Goal: Transaction & Acquisition: Purchase product/service

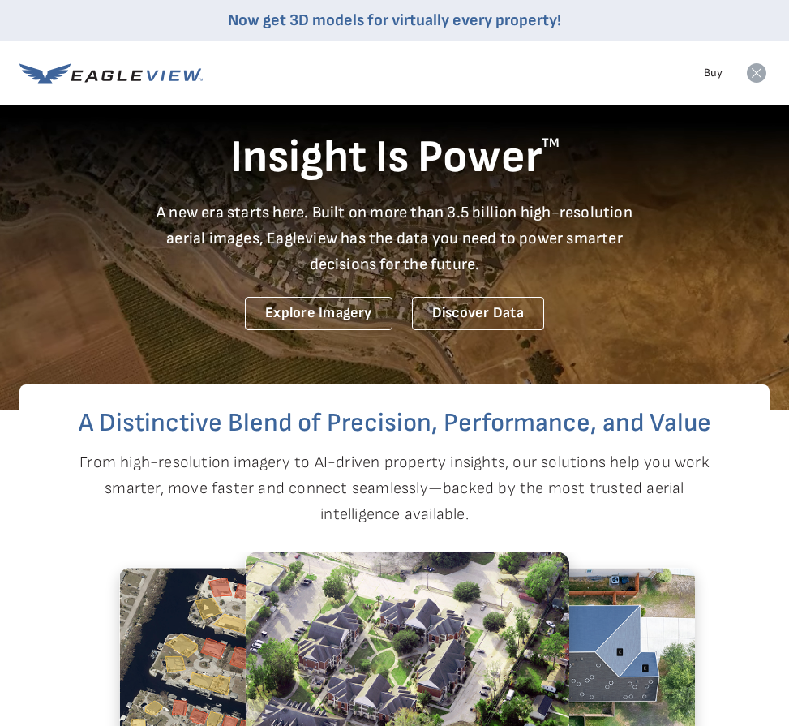
click at [756, 77] on icon at bounding box center [756, 72] width 19 height 19
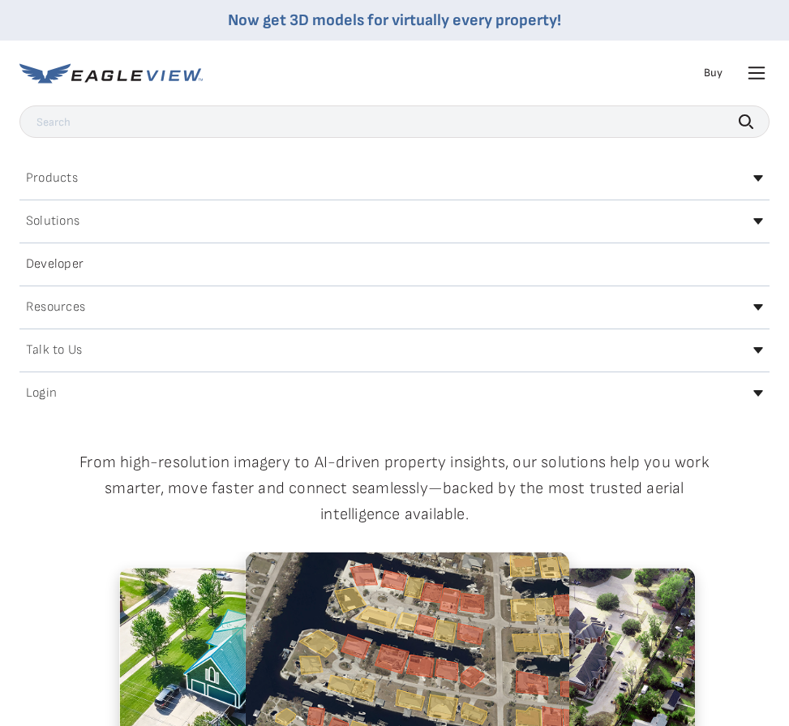
click at [756, 394] on icon at bounding box center [758, 393] width 10 height 6
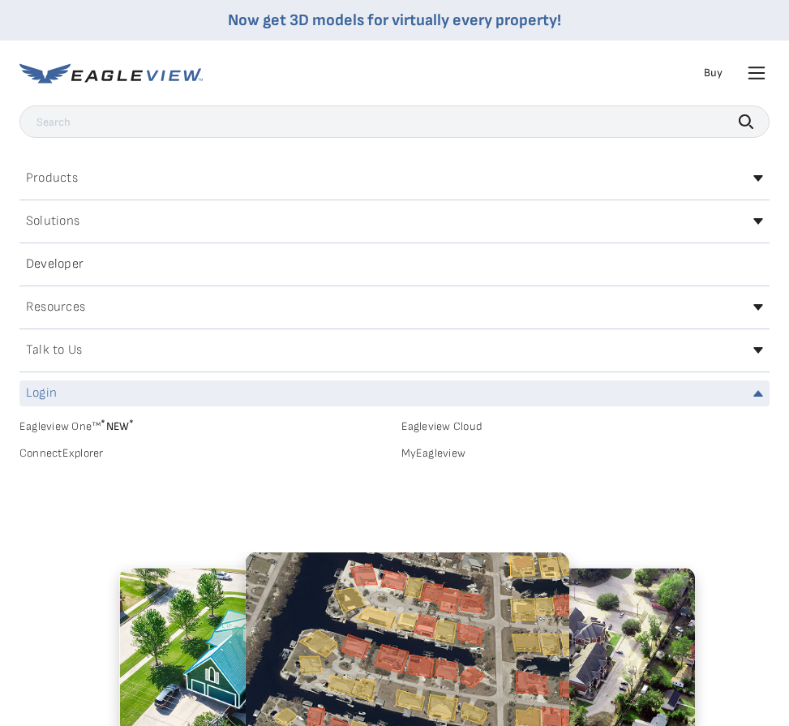
click at [443, 454] on link "MyEagleview" at bounding box center [585, 453] width 369 height 15
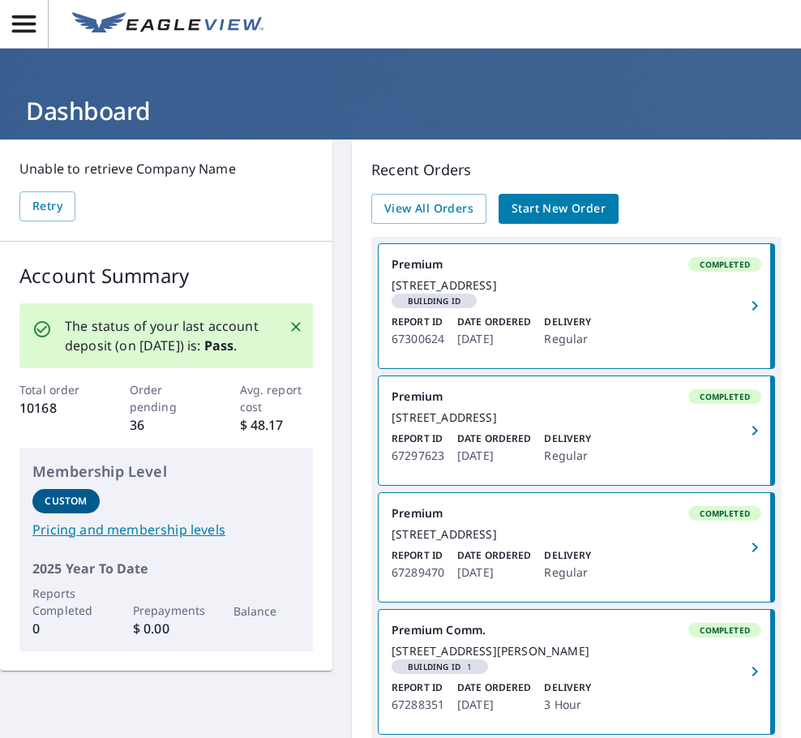
click at [551, 212] on span "Start New Order" at bounding box center [559, 209] width 94 height 20
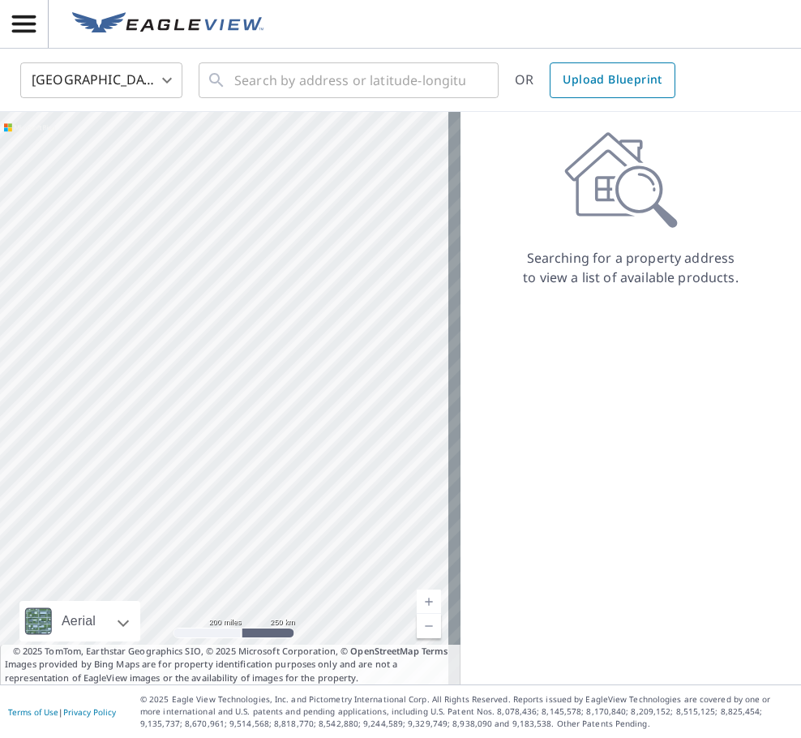
click at [575, 75] on span "Upload Blueprint" at bounding box center [612, 80] width 99 height 20
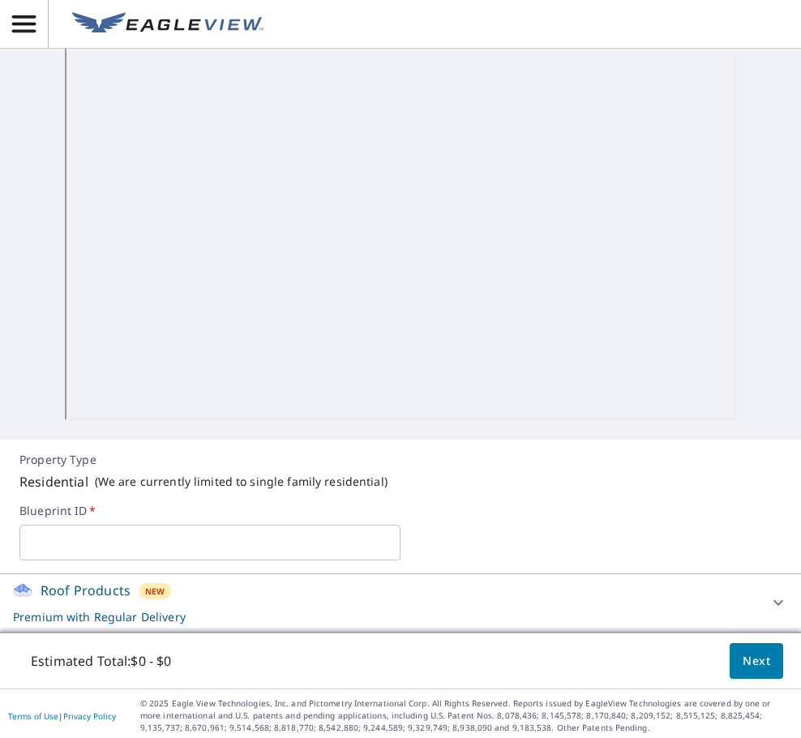
scroll to position [336, 0]
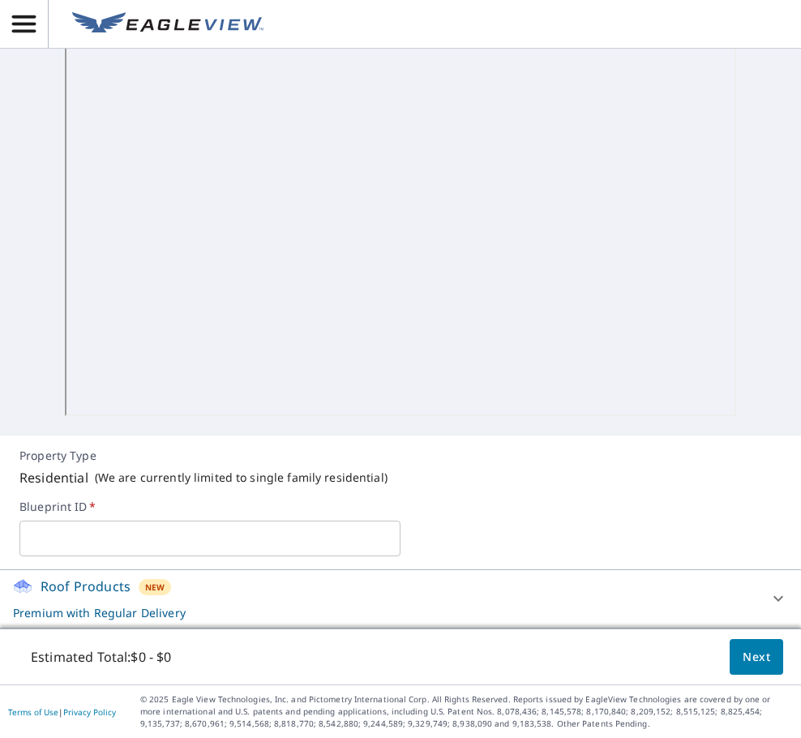
click at [109, 548] on input "text" at bounding box center [209, 538] width 381 height 45
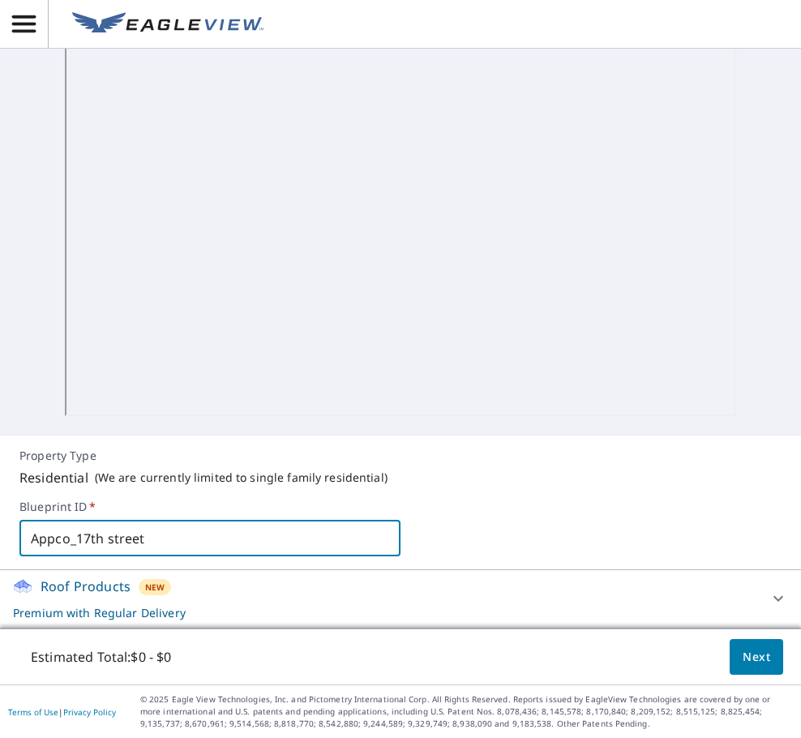
type input "Appco_17th street"
click at [730, 662] on button "Next" at bounding box center [757, 657] width 54 height 36
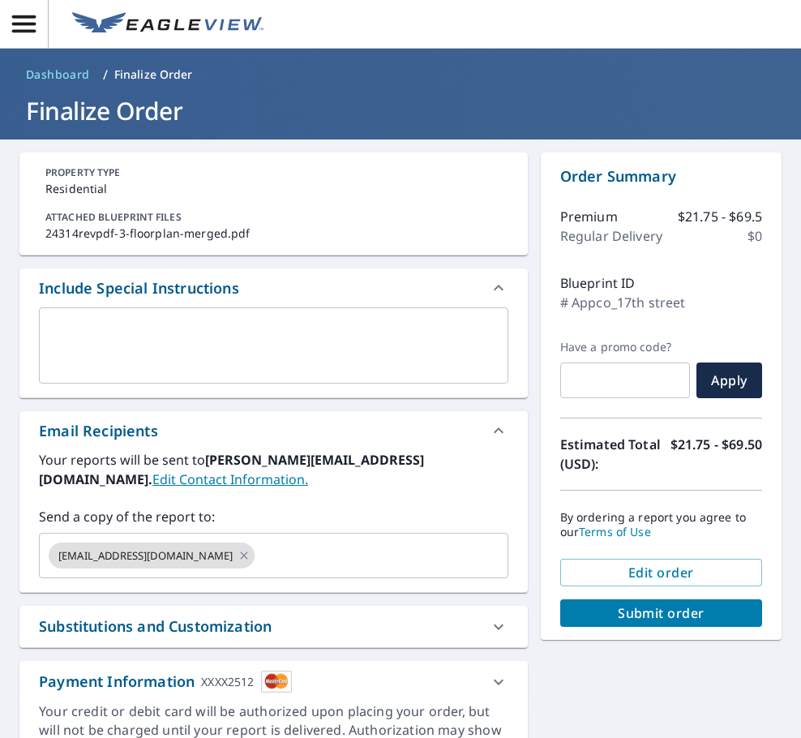
click at [161, 346] on textarea at bounding box center [273, 346] width 447 height 46
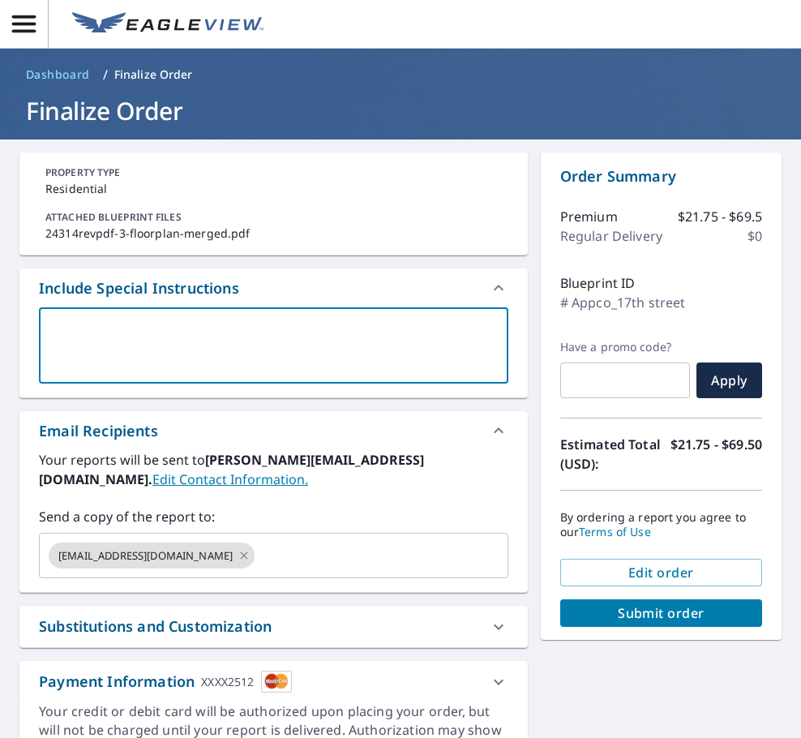
type textarea "O"
type textarea "x"
checkbox input "true"
type textarea "Ov"
type textarea "x"
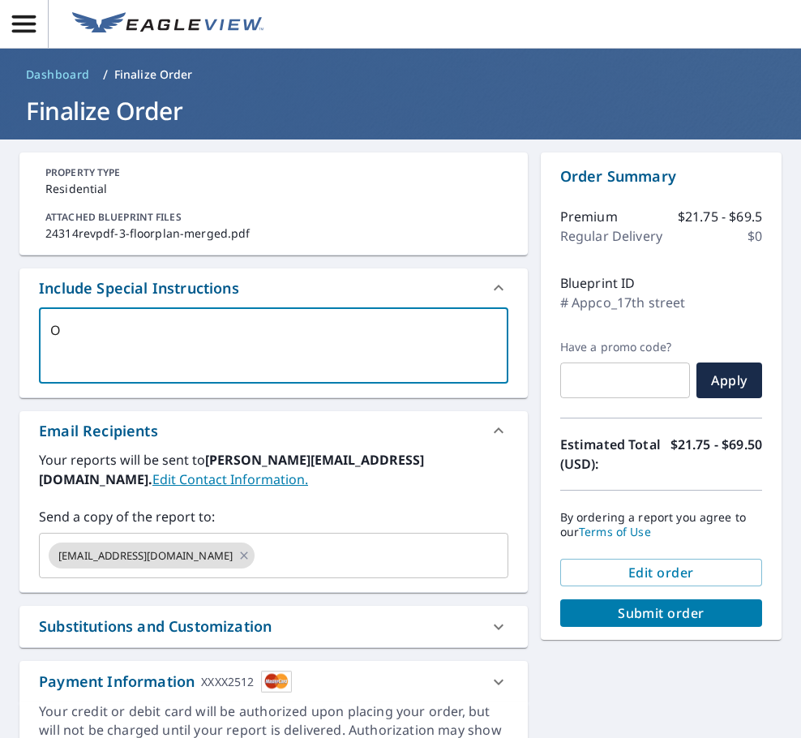
checkbox input "true"
type textarea "Ove"
type textarea "x"
checkbox input "true"
type textarea "Over"
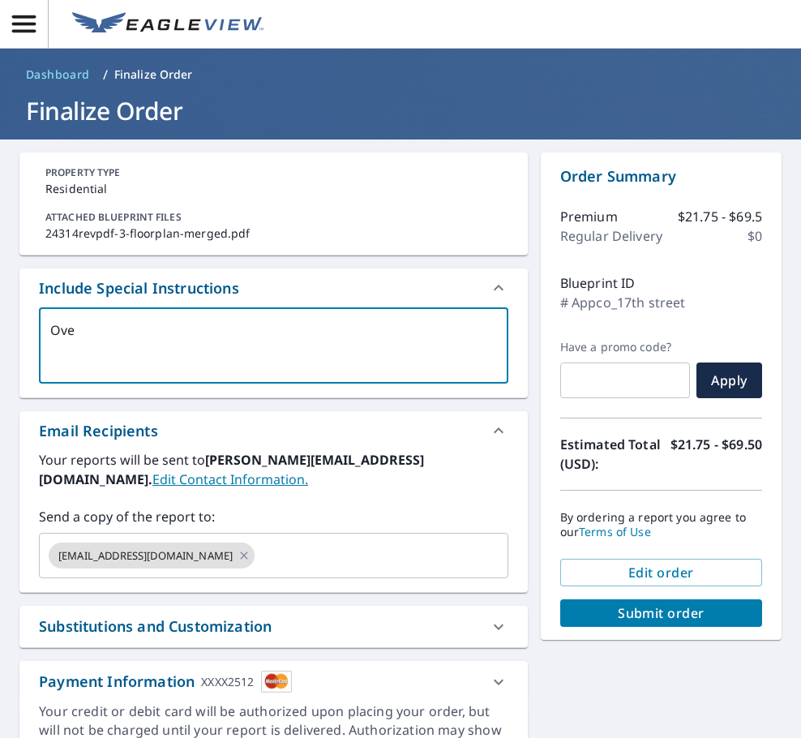
type textarea "x"
checkbox input "true"
type textarea "Over"
type textarea "x"
checkbox input "true"
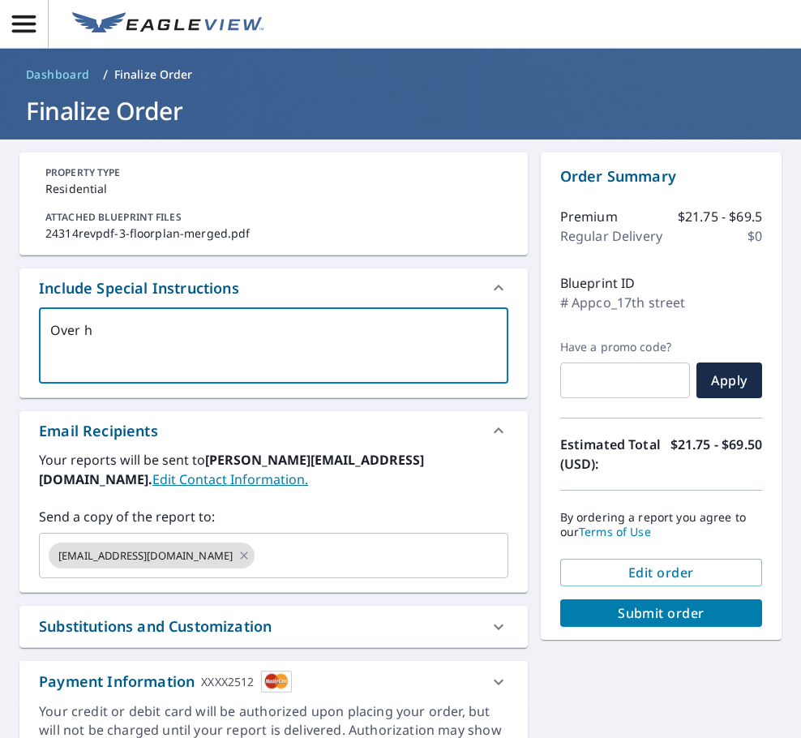
type textarea "Over ha"
type textarea "x"
checkbox input "true"
type textarea "Over han"
type textarea "x"
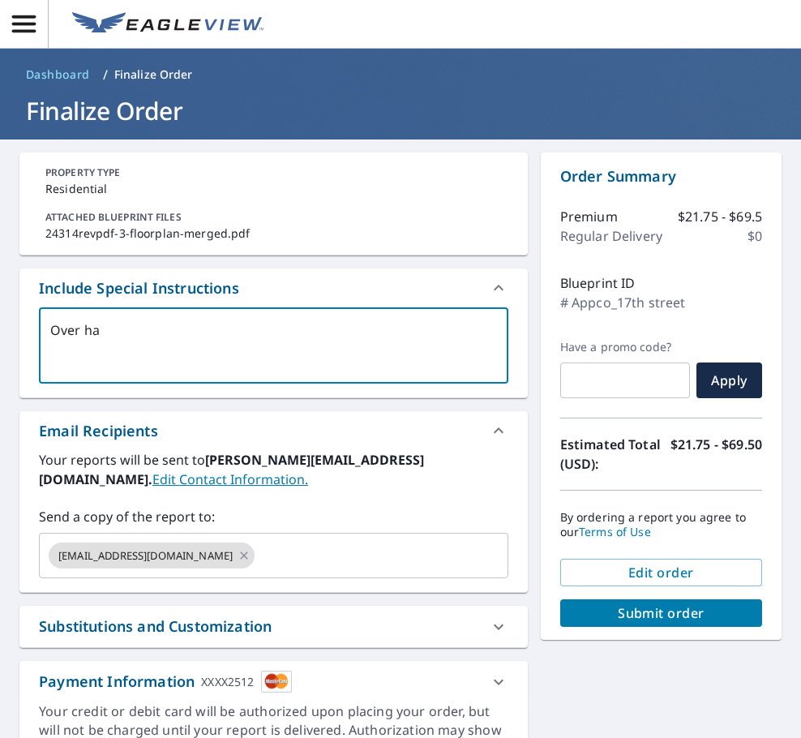
checkbox input "true"
type textarea "Over hang"
type textarea "x"
checkbox input "true"
type textarea "Over hang"
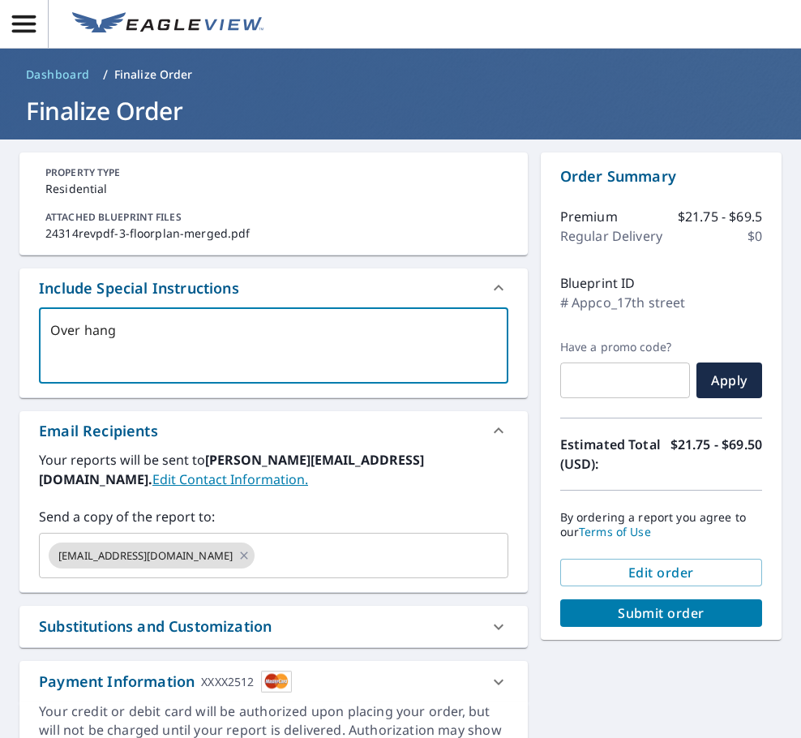
type textarea "x"
checkbox input "true"
type textarea "Over hang w"
type textarea "x"
checkbox input "true"
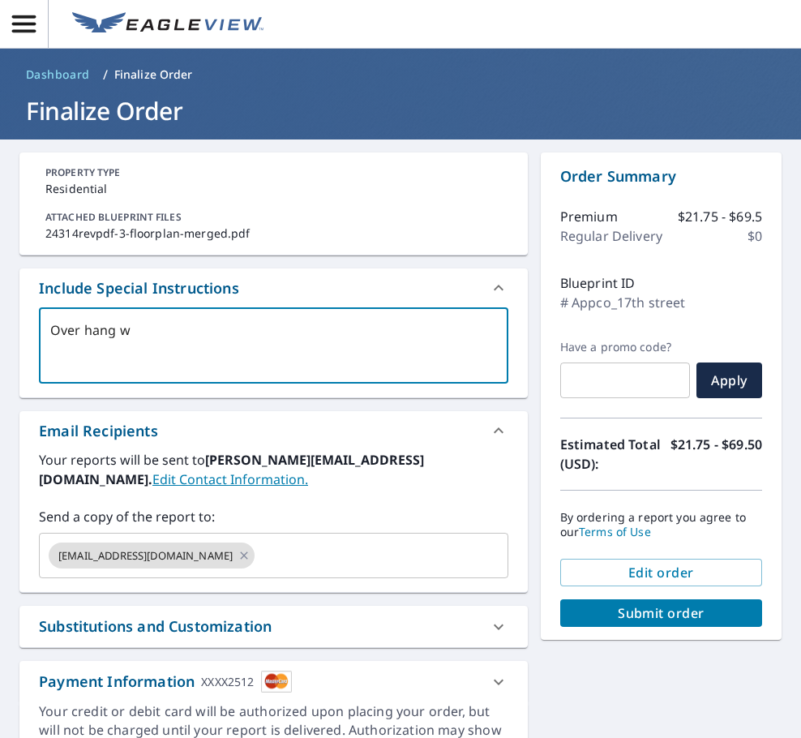
type textarea "Over hang wi"
type textarea "x"
checkbox input "true"
type textarea "Over hang wil"
type textarea "x"
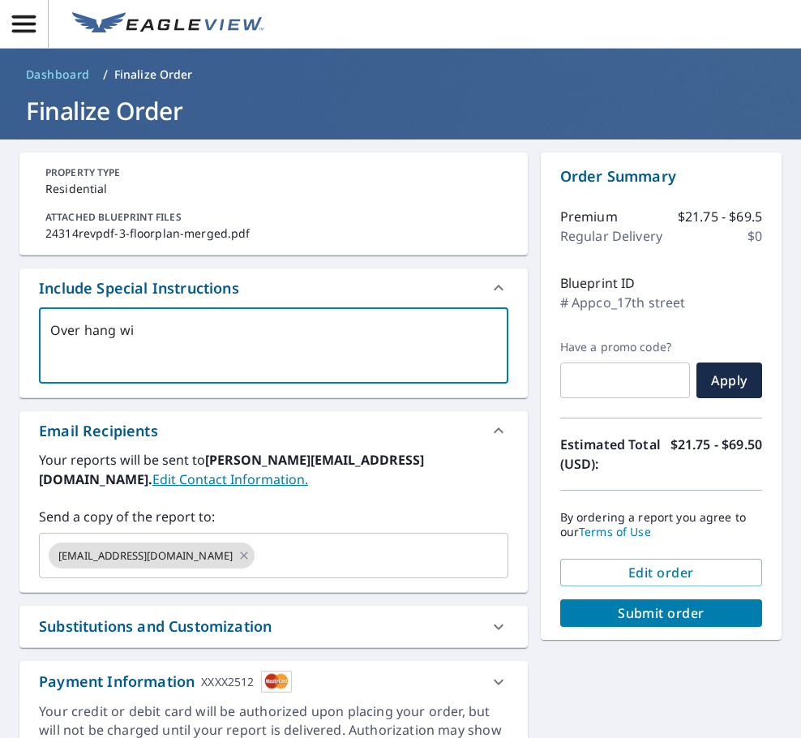
checkbox input "true"
type textarea "Over hang will"
type textarea "x"
checkbox input "true"
type textarea "Over hang will"
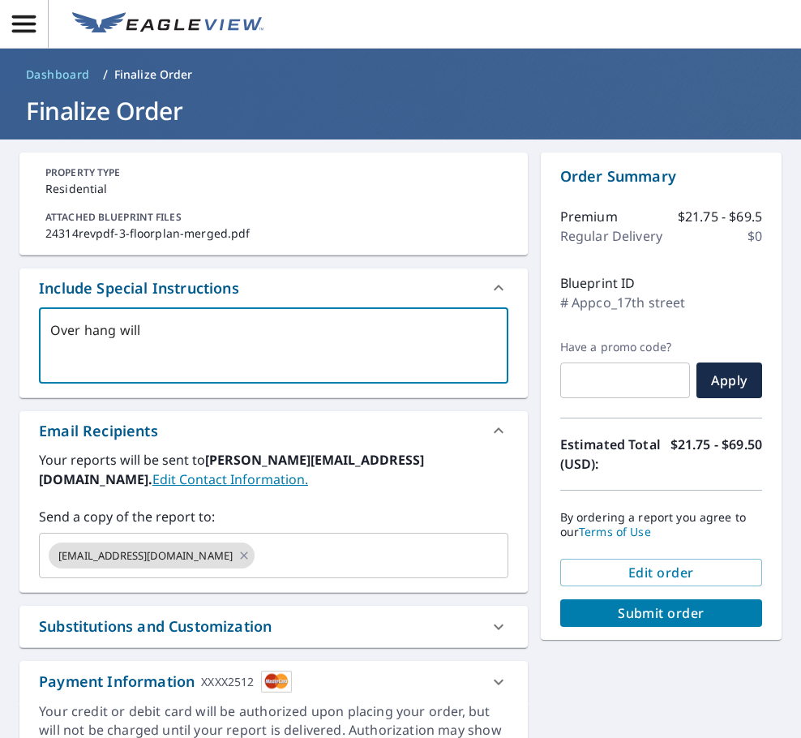
type textarea "x"
checkbox input "true"
type textarea "Over hang will b"
type textarea "x"
checkbox input "true"
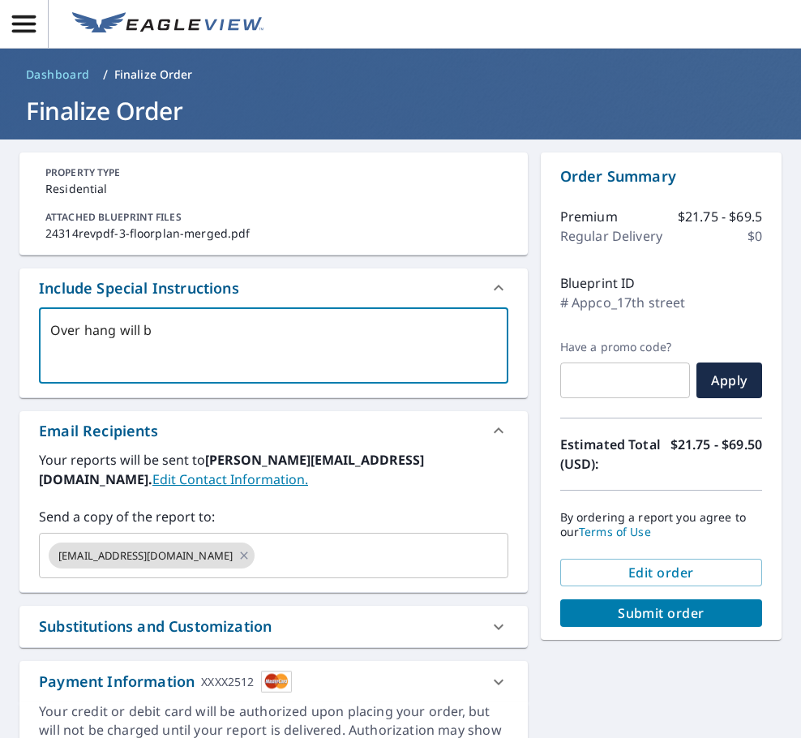
type textarea "Over hang will be"
type textarea "x"
checkbox input "true"
type textarea "Over hang will be"
type textarea "x"
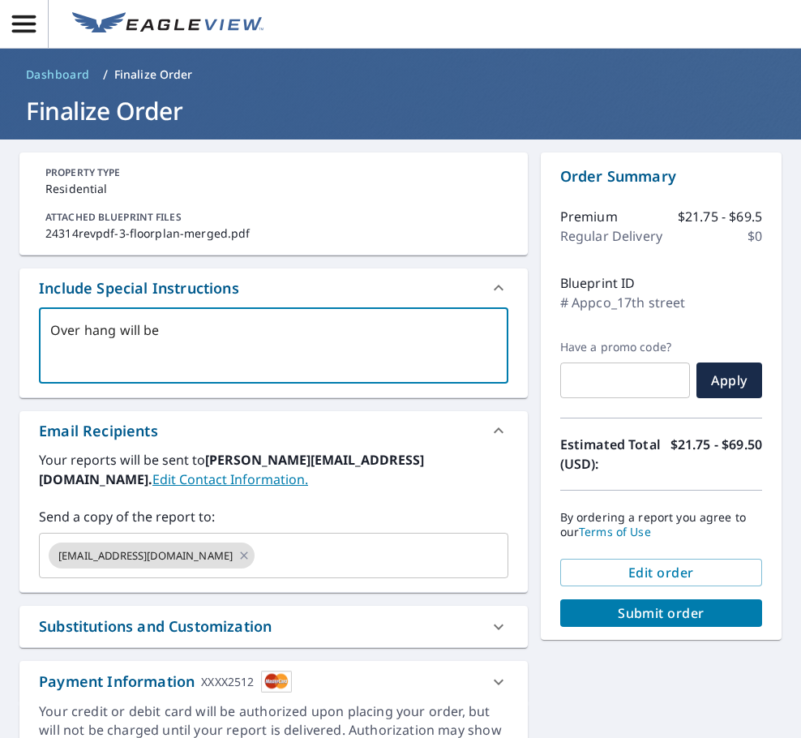
checkbox input "true"
type textarea "Over hang will be 2"
type textarea "x"
checkbox input "true"
type textarea "Over hang will be 2"
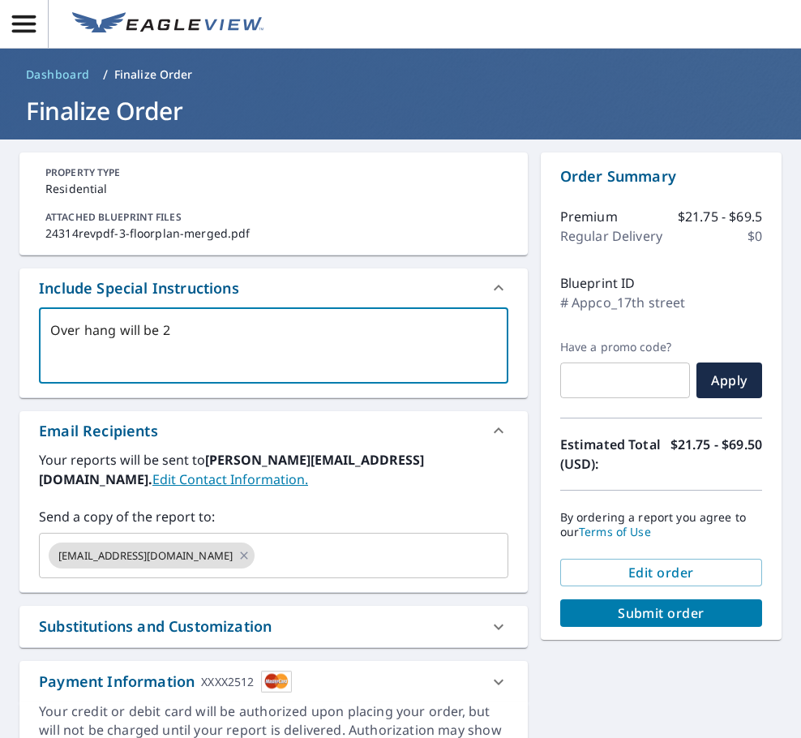
type textarea "x"
checkbox input "true"
type textarea "Over hang will be 2 f"
type textarea "x"
checkbox input "true"
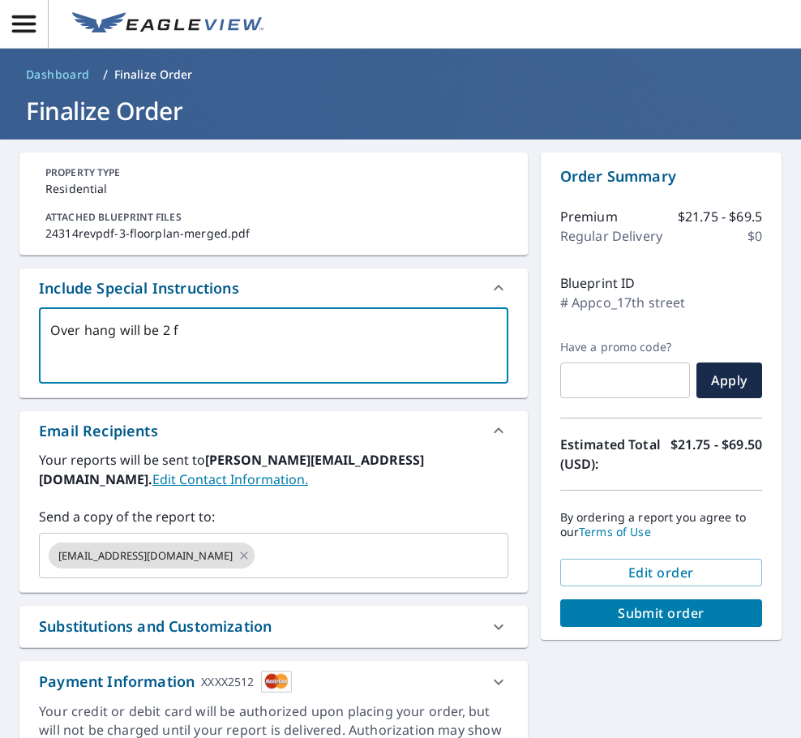
type textarea "Over hang will be 2 fe"
type textarea "x"
checkbox input "true"
type textarea "Over hang will be 2 fee"
type textarea "x"
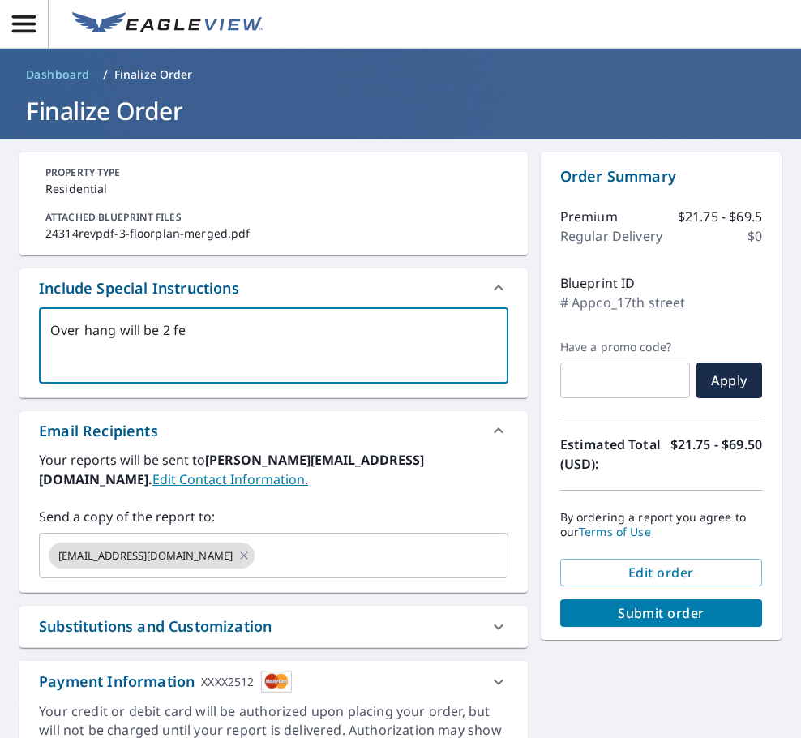
checkbox input "true"
type textarea "Over hang will be 2 feet"
type textarea "x"
checkbox input "true"
type textarea "Over hang will be 2 feet"
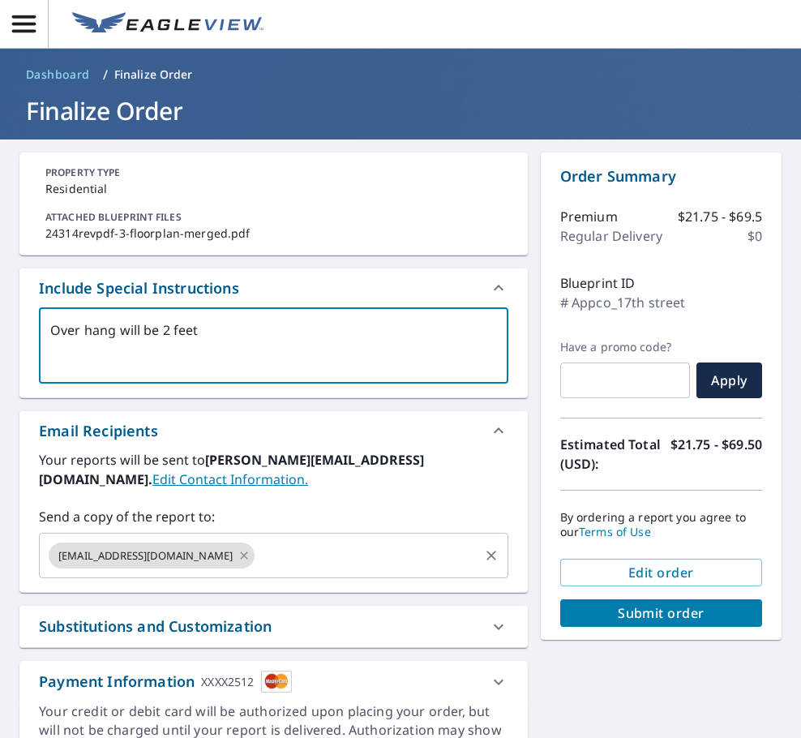
type textarea "x"
click at [257, 557] on input "text" at bounding box center [366, 555] width 219 height 31
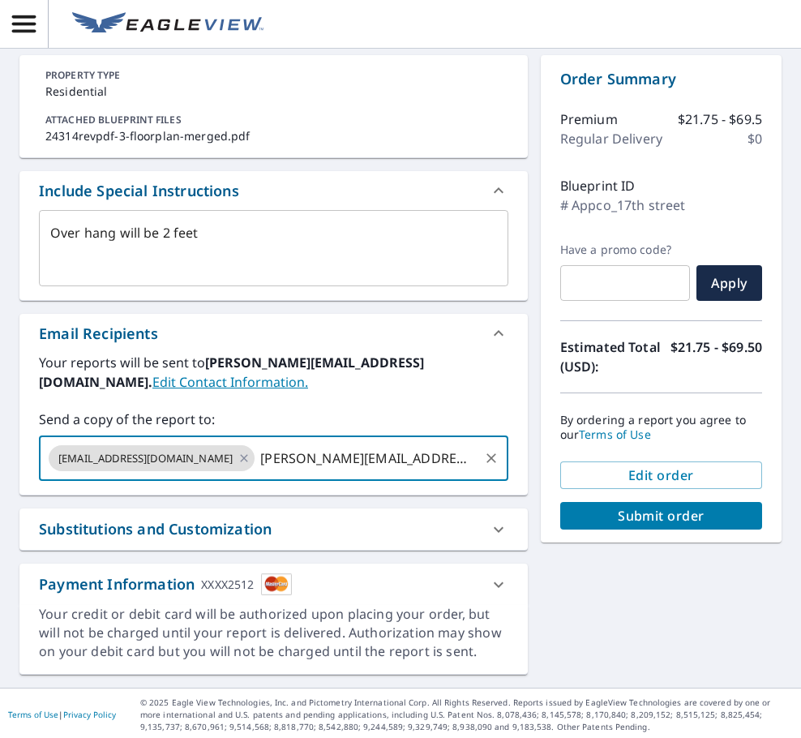
scroll to position [101, 0]
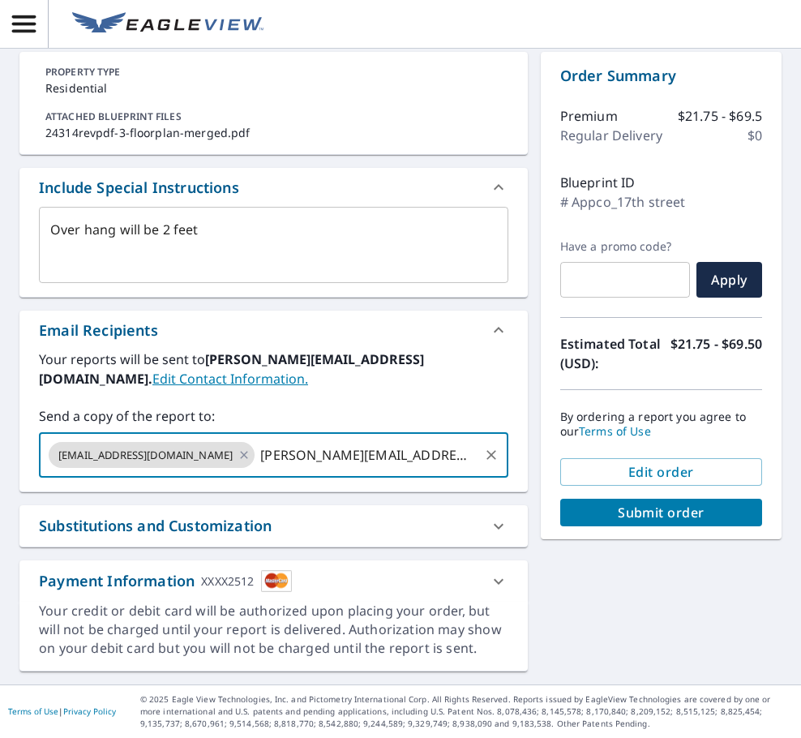
type input "daniel@hartmanroofing.com"
type textarea "x"
checkbox input "true"
click at [670, 512] on span "Submit order" at bounding box center [661, 512] width 176 height 18
type textarea "x"
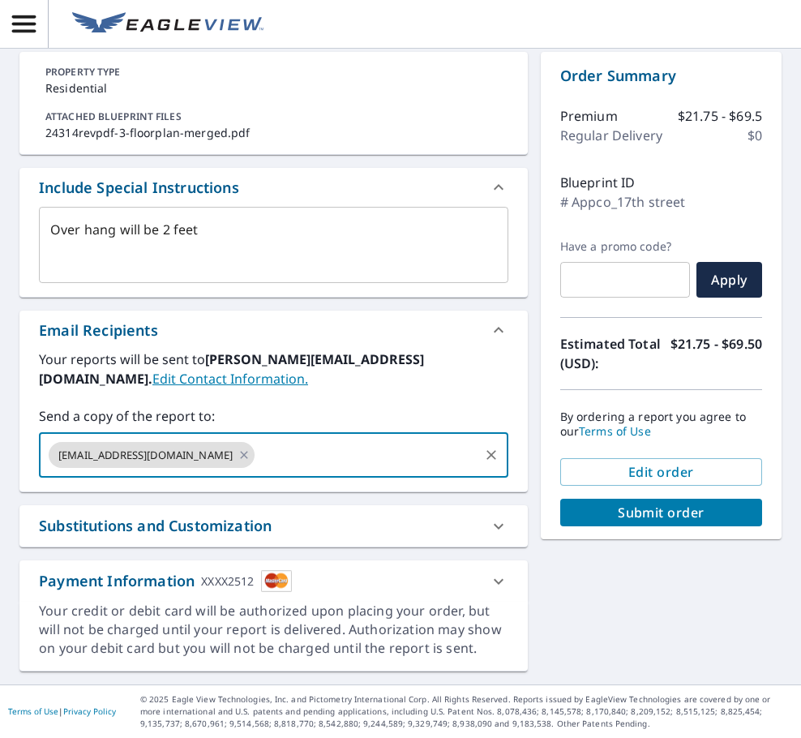
checkbox input "true"
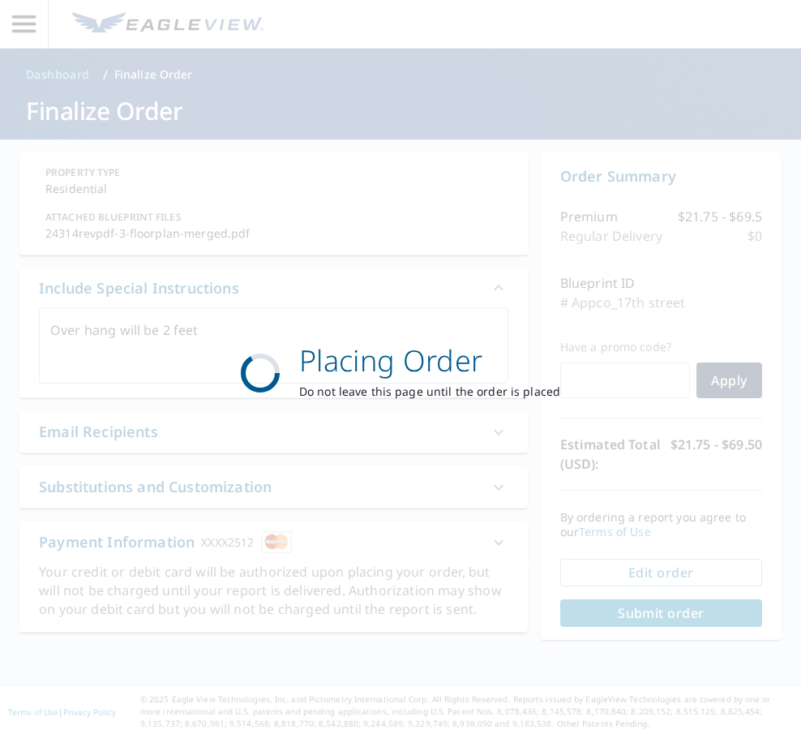
scroll to position [0, 0]
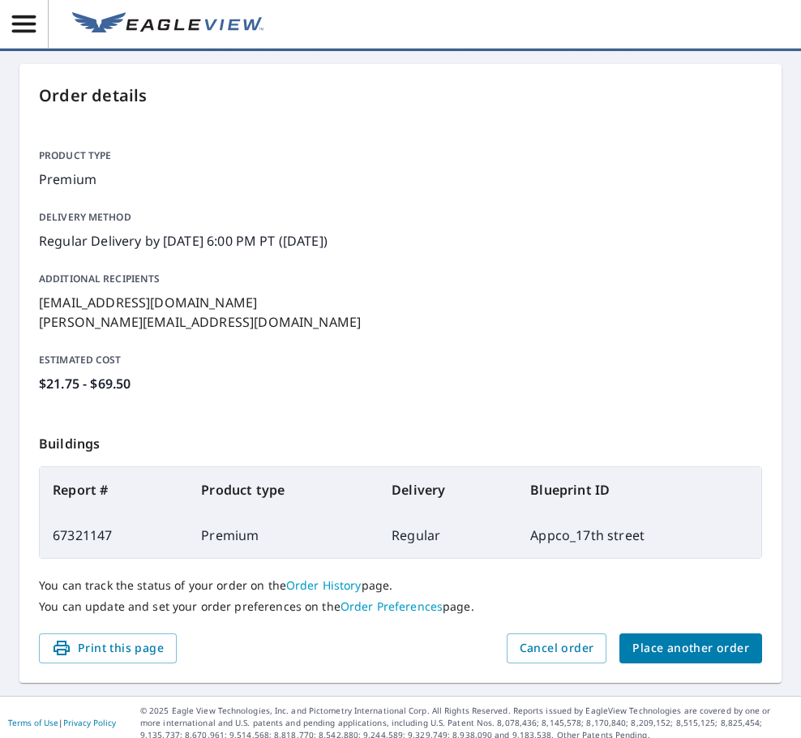
scroll to position [100, 0]
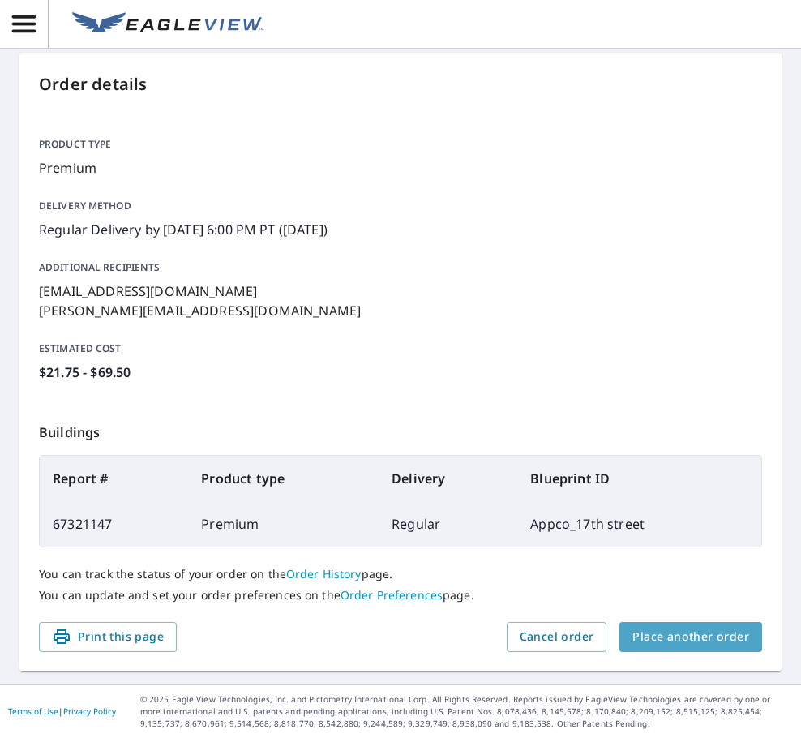
click at [704, 636] on span "Place another order" at bounding box center [690, 637] width 117 height 20
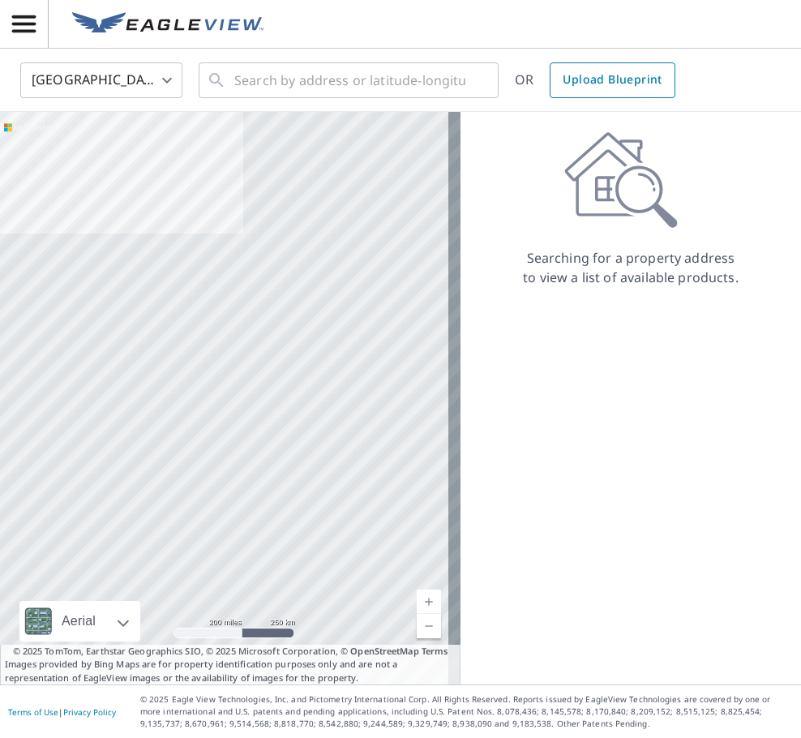
click at [609, 76] on span "Upload Blueprint" at bounding box center [612, 80] width 99 height 20
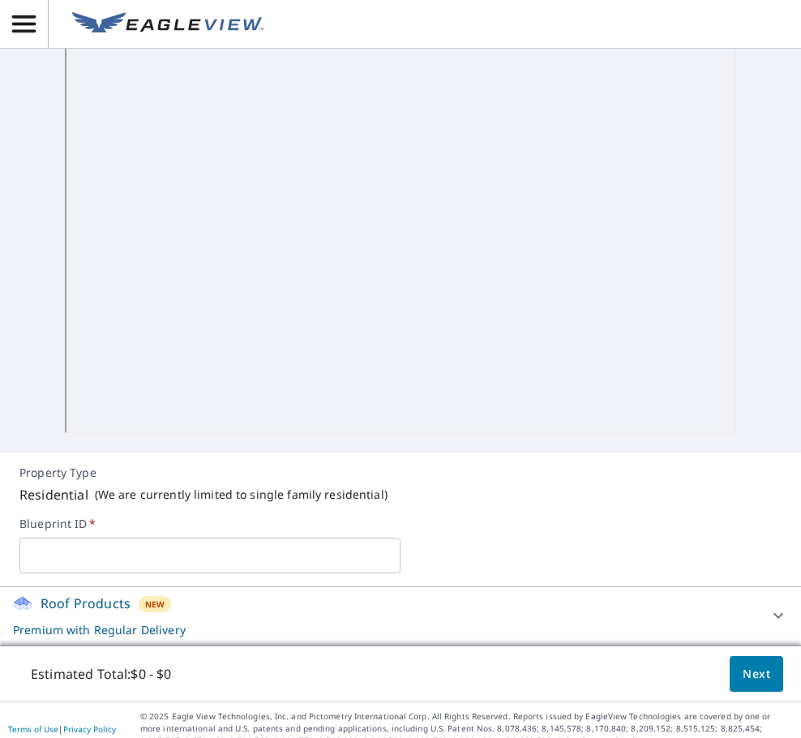
scroll to position [336, 0]
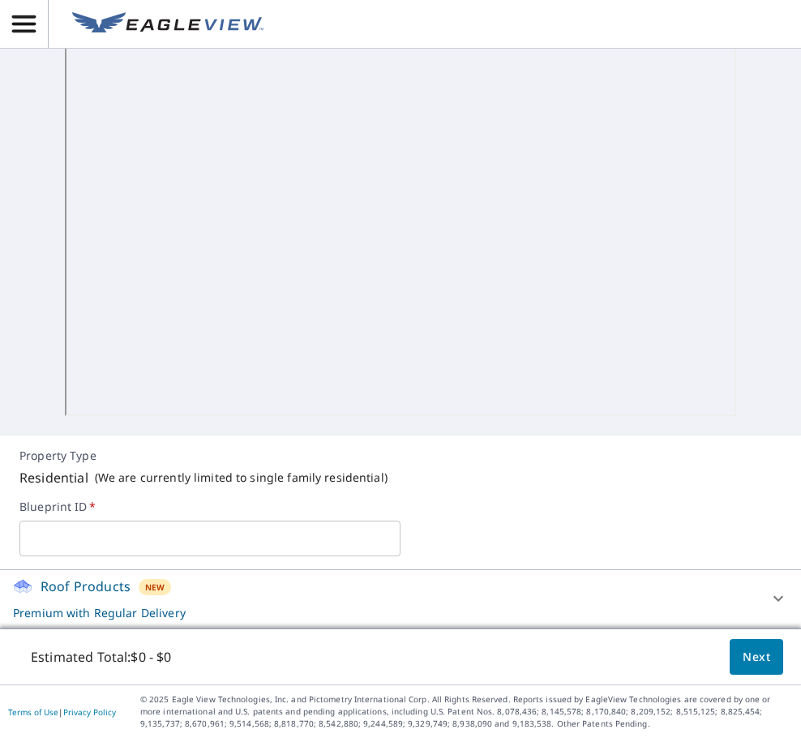
click at [122, 541] on input "text" at bounding box center [209, 538] width 381 height 45
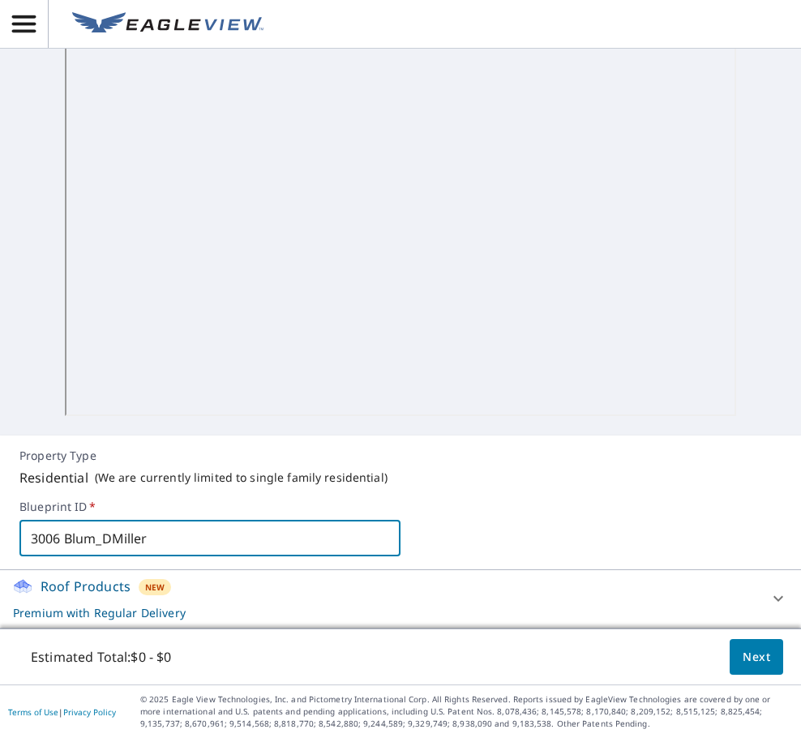
type input "3006 Blum_DMiller"
click at [751, 649] on span "Next" at bounding box center [757, 657] width 28 height 20
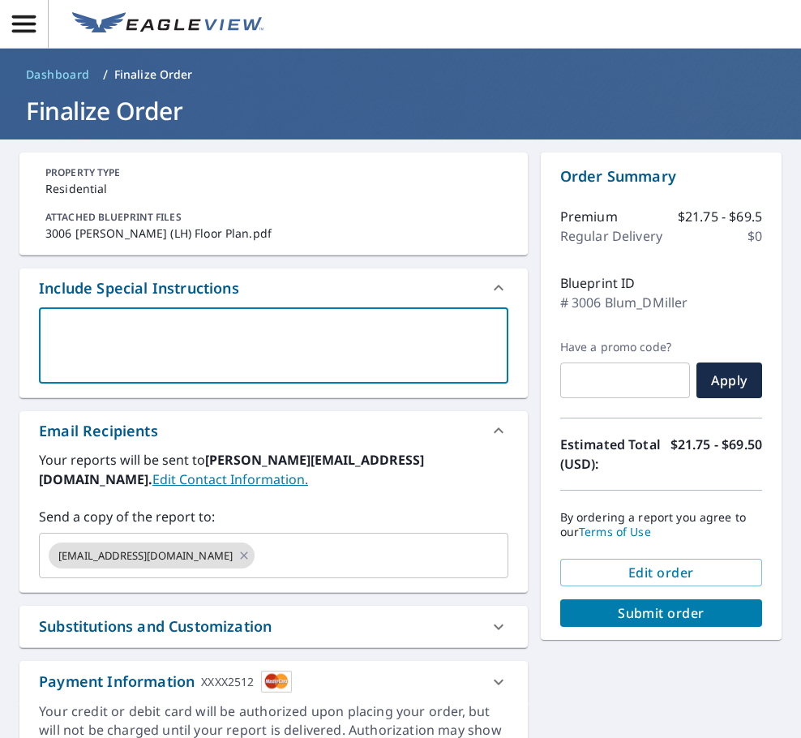
click at [126, 340] on textarea at bounding box center [273, 346] width 447 height 46
type textarea "O"
type textarea "x"
checkbox input "true"
type textarea "Ov"
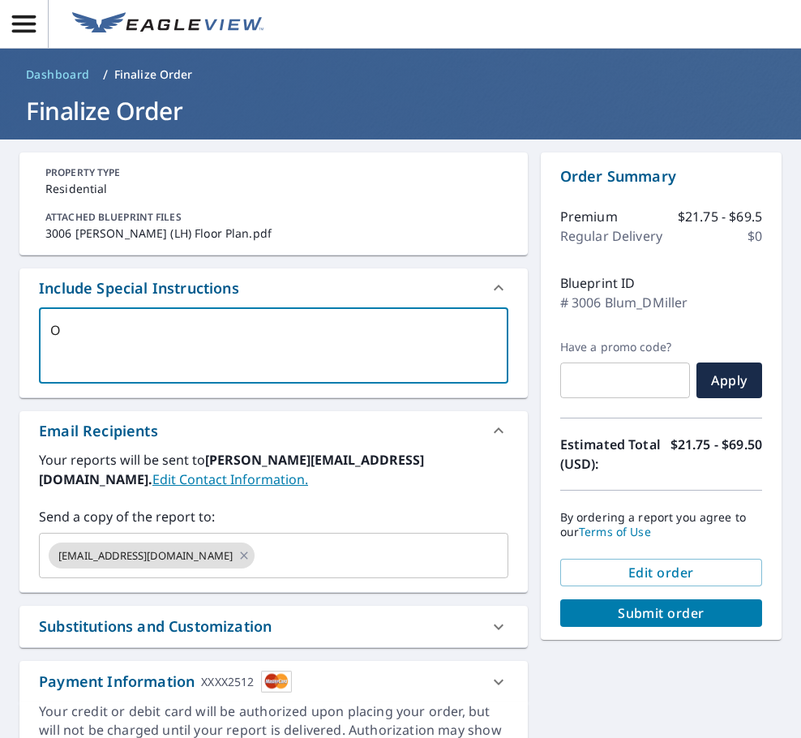
type textarea "x"
checkbox input "true"
type textarea "Ove"
type textarea "x"
checkbox input "true"
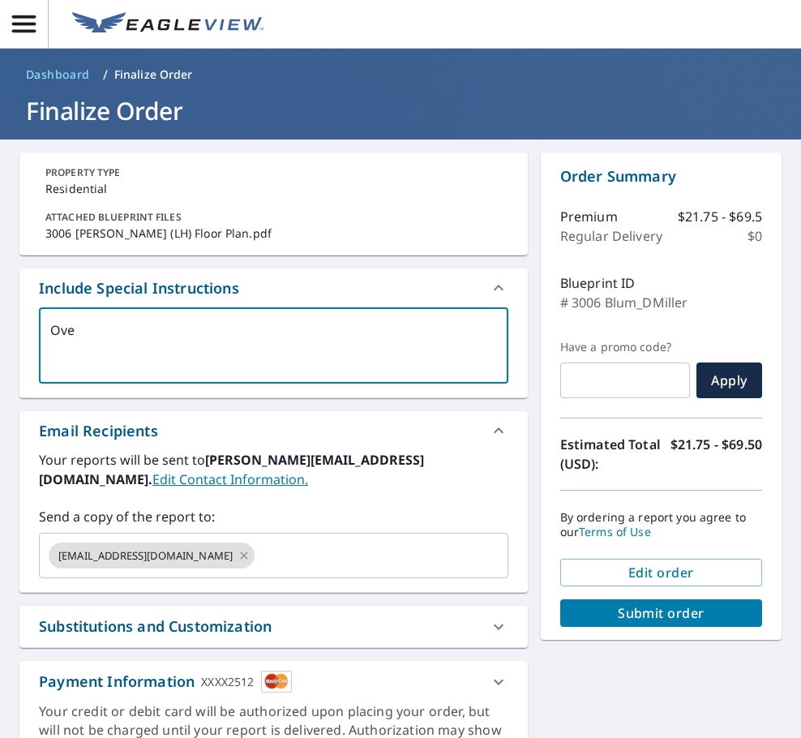
type textarea "Over"
type textarea "x"
checkbox input "true"
type textarea "Over"
type textarea "x"
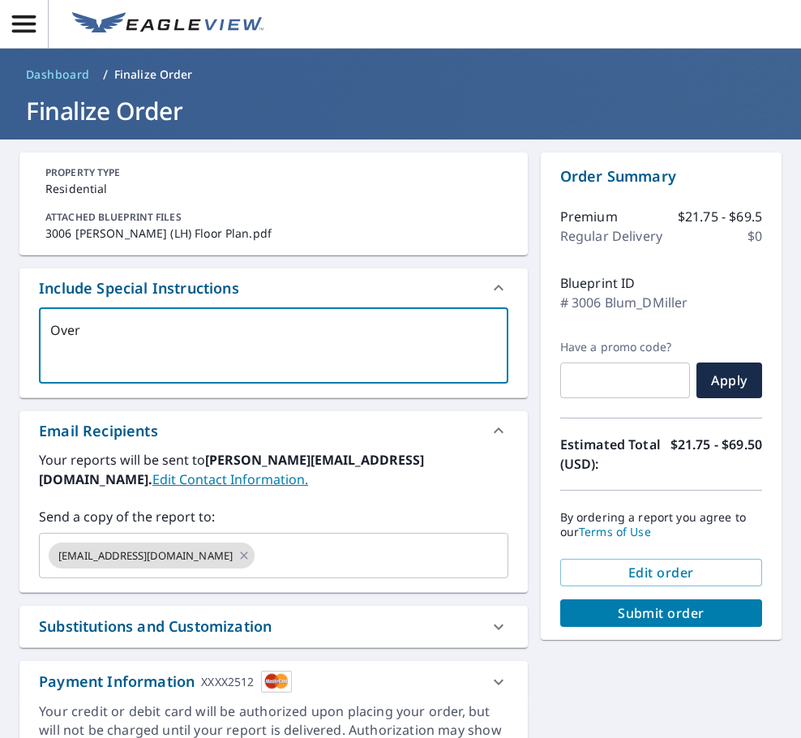
checkbox input "true"
type textarea "Over h"
type textarea "x"
checkbox input "true"
type textarea "Over ha"
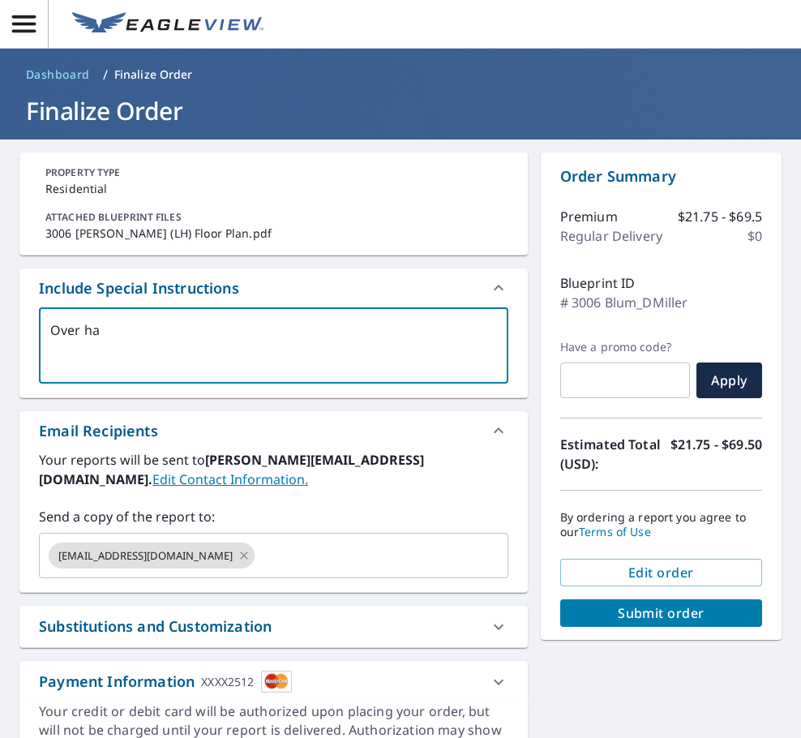
type textarea "x"
checkbox input "true"
type textarea "Over han"
type textarea "x"
checkbox input "true"
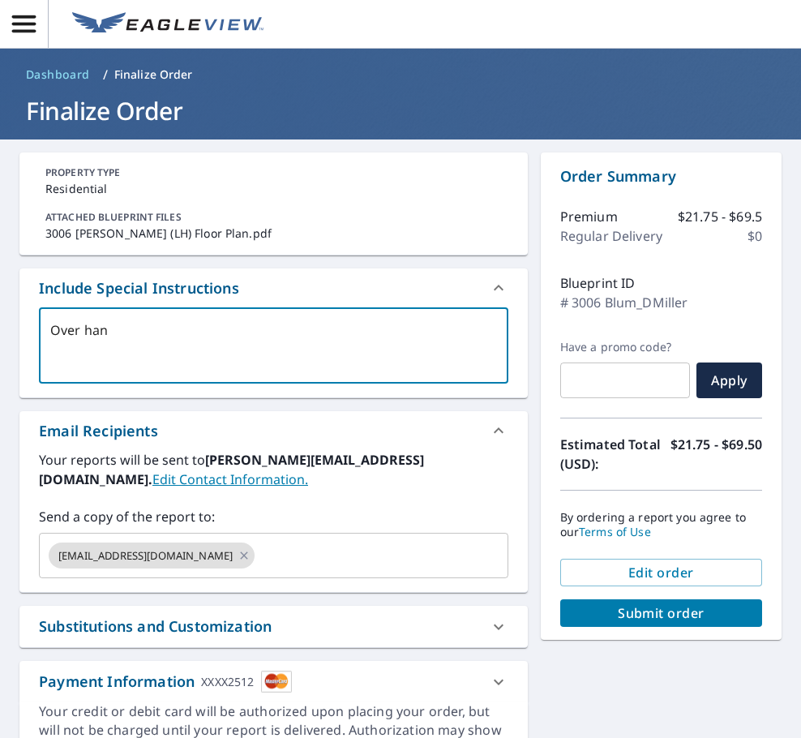
type textarea "Over hang"
type textarea "x"
checkbox input "true"
type textarea "Over hang"
type textarea "x"
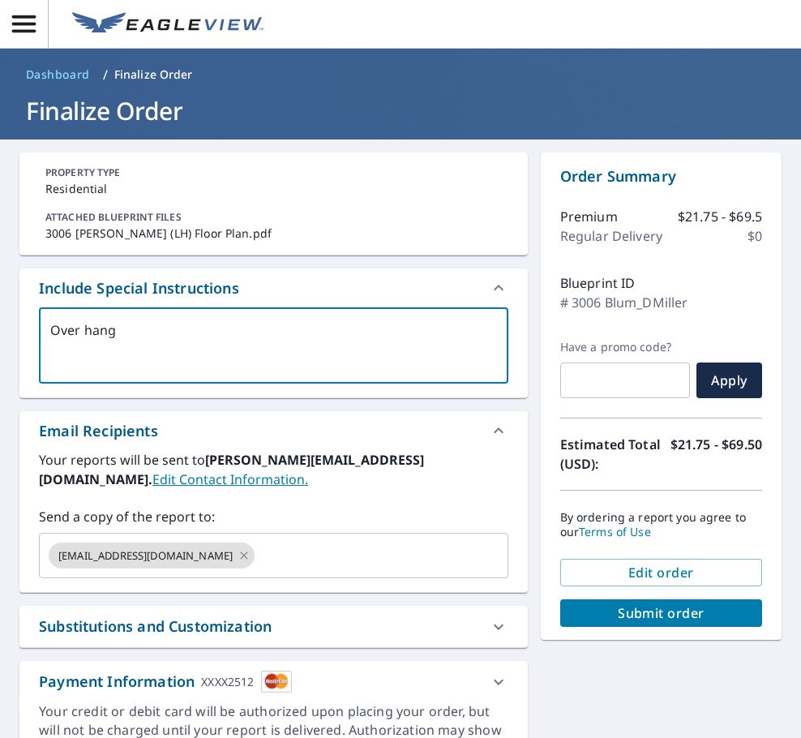
checkbox input "true"
type textarea "Over hang w"
type textarea "x"
checkbox input "true"
type textarea "Over hang wi"
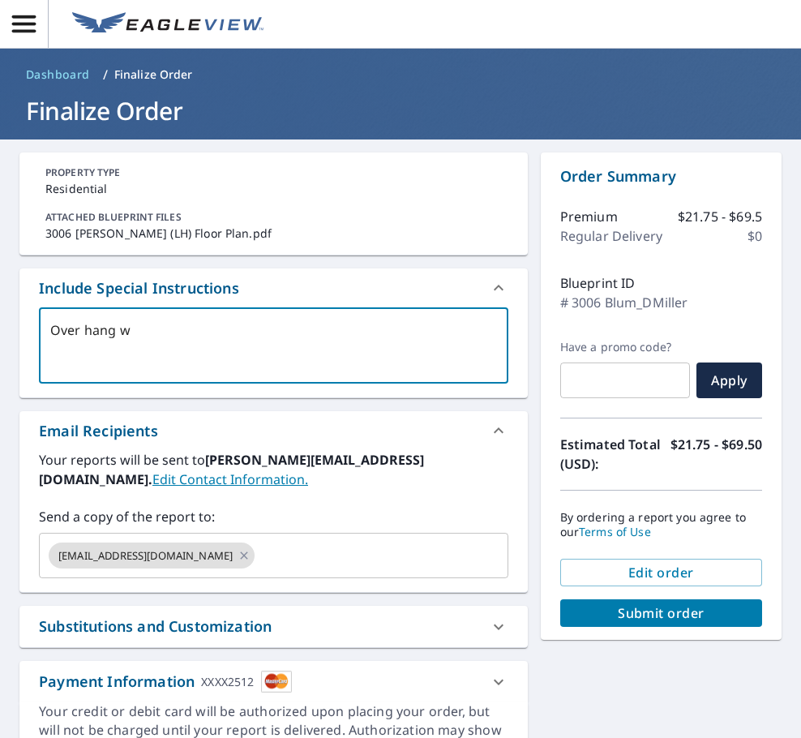
type textarea "x"
checkbox input "true"
type textarea "Over hang wil"
type textarea "x"
checkbox input "true"
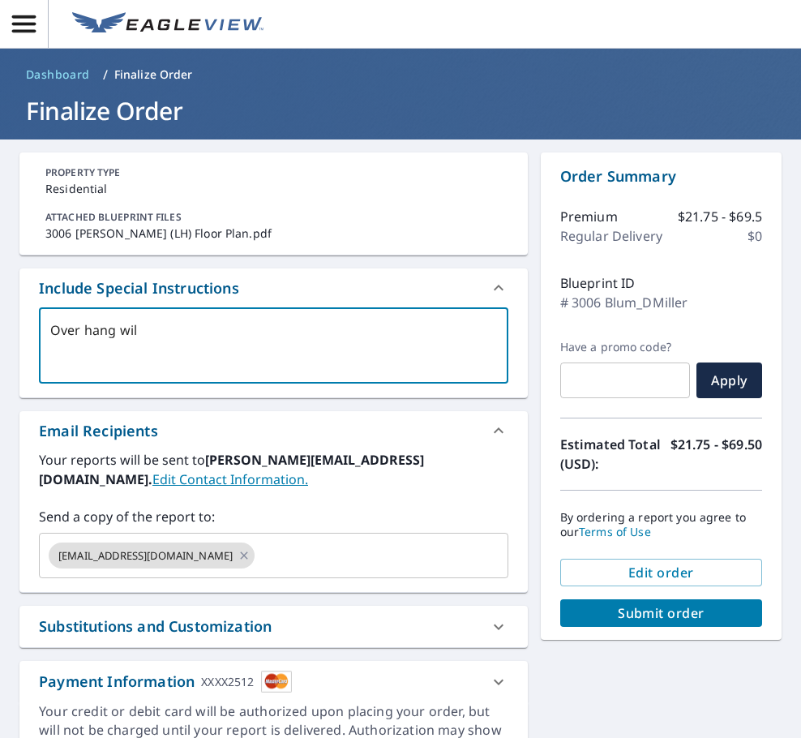
type textarea "Over hang will"
type textarea "x"
checkbox input "true"
type textarea "Over hang will"
type textarea "x"
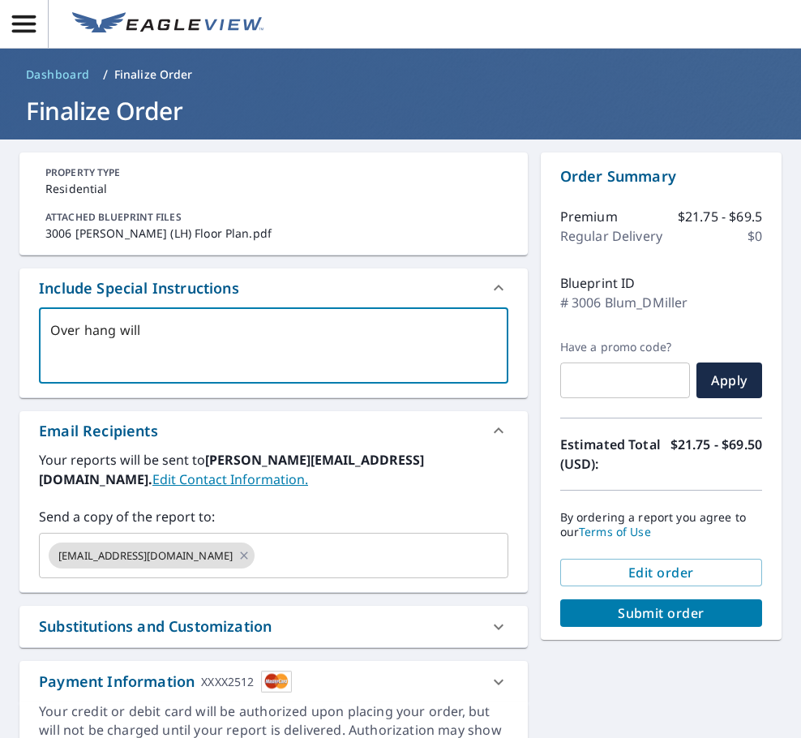
checkbox input "true"
type textarea "Over hang will b"
type textarea "x"
checkbox input "true"
type textarea "Over hang will be"
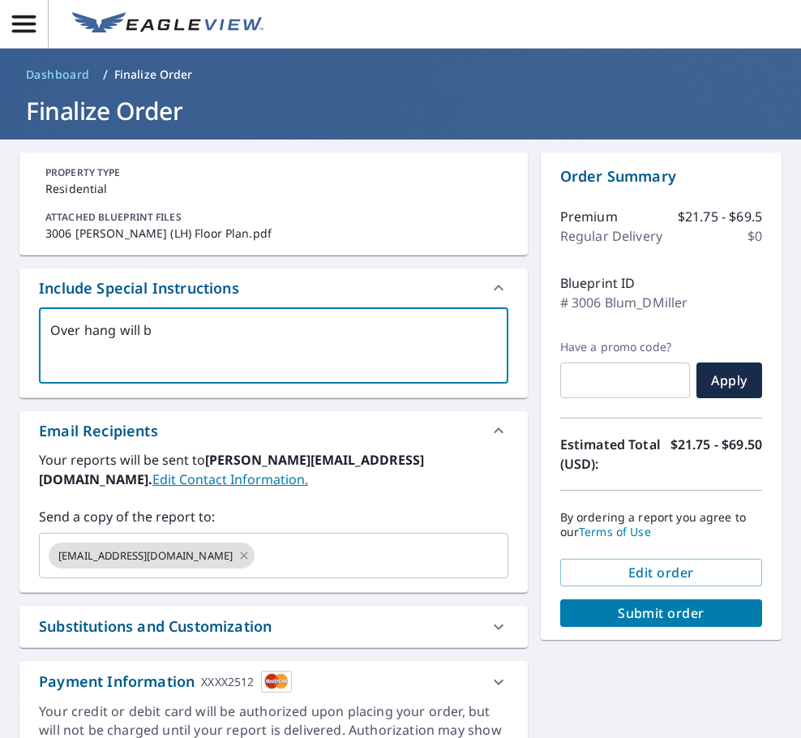
type textarea "x"
checkbox input "true"
type textarea "Over hang will be"
type textarea "x"
checkbox input "true"
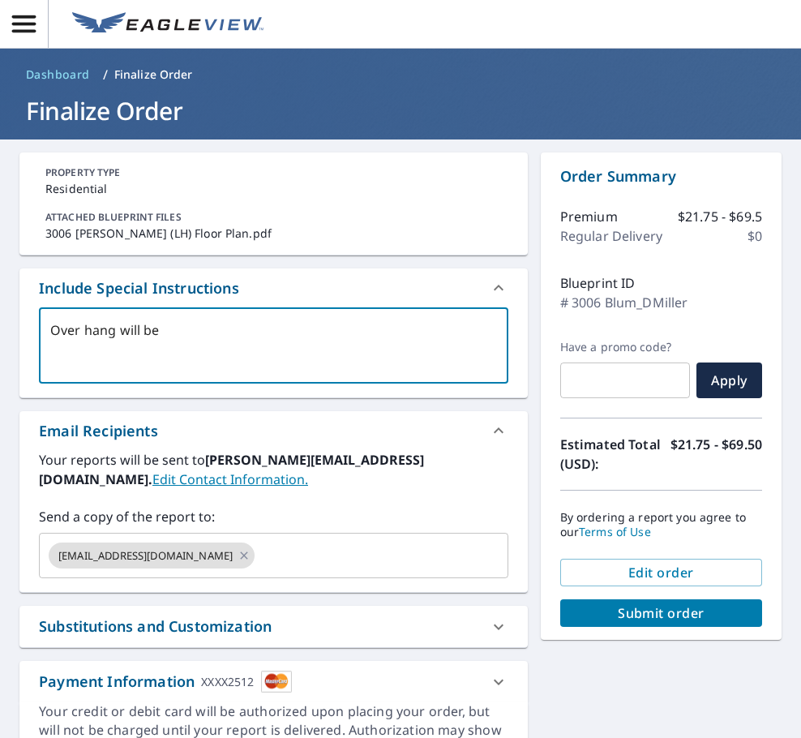
type textarea "Over hang will be 2"
type textarea "x"
checkbox input "true"
type textarea "Over hang will be 2"
type textarea "x"
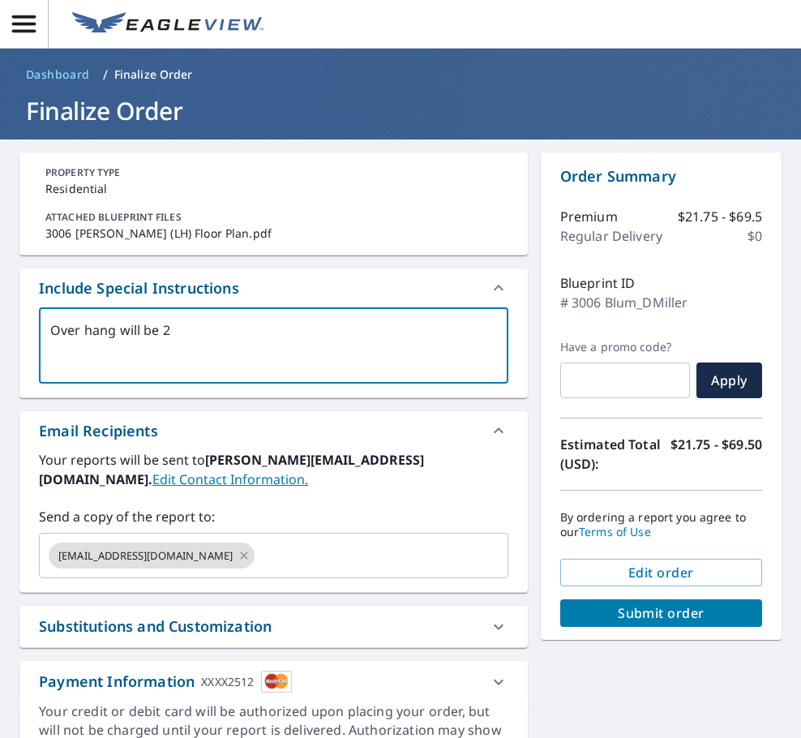
checkbox input "true"
type textarea "Over hang will be 2 f"
type textarea "x"
checkbox input "true"
type textarea "Over hang will be 2 fe"
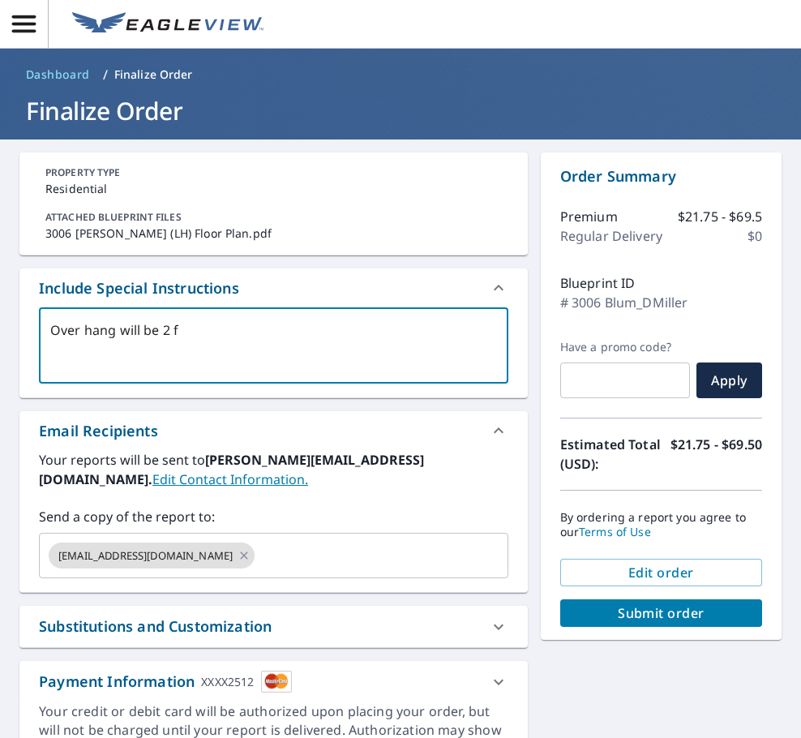
type textarea "x"
checkbox input "true"
type textarea "Over hang will be 2 fee"
type textarea "x"
checkbox input "true"
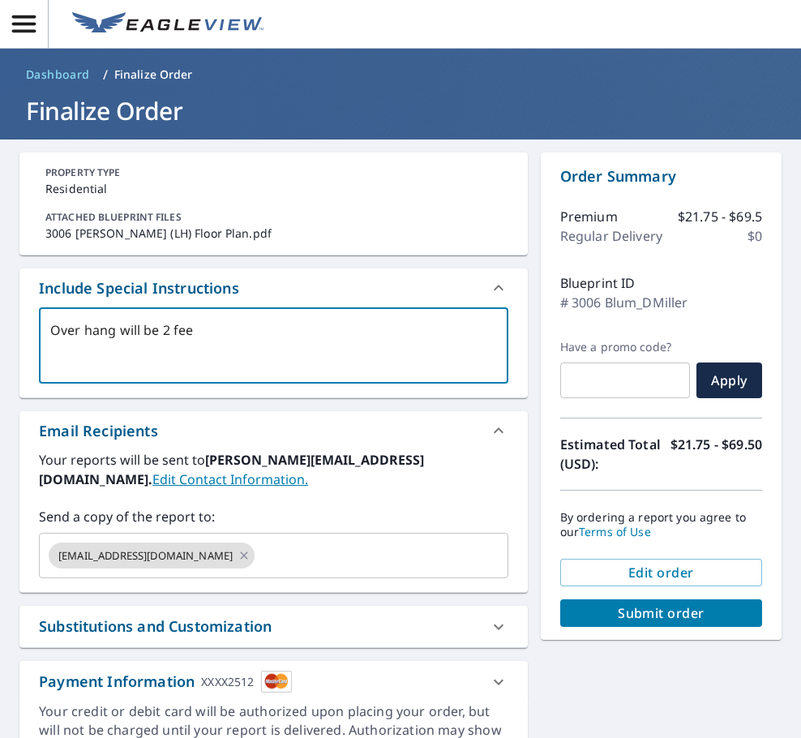
type textarea "Over hang will be 2 feet"
type textarea "x"
checkbox input "true"
type textarea "Over hang will be 2 feet"
type textarea "x"
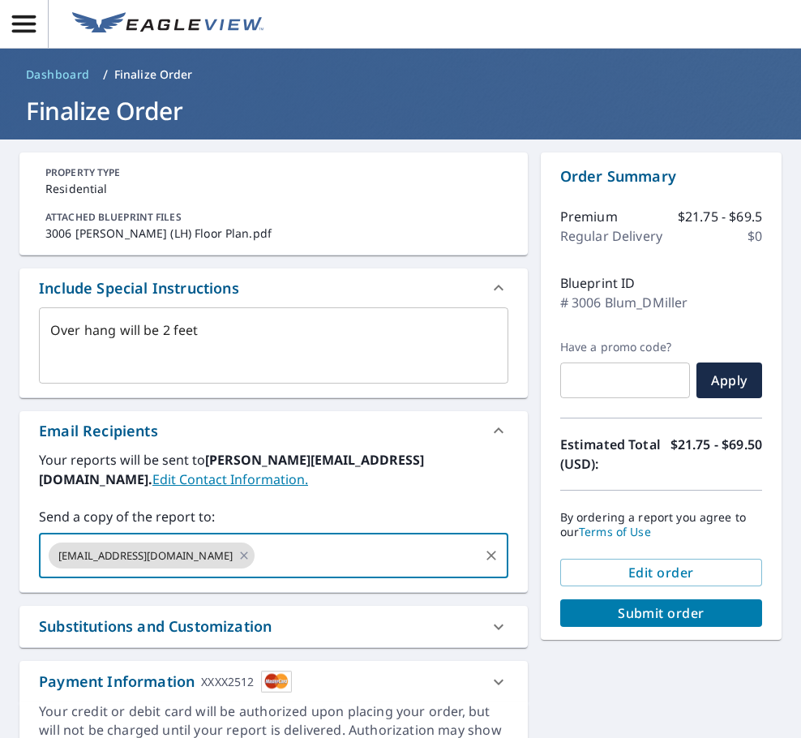
click at [274, 556] on input "text" at bounding box center [366, 555] width 219 height 31
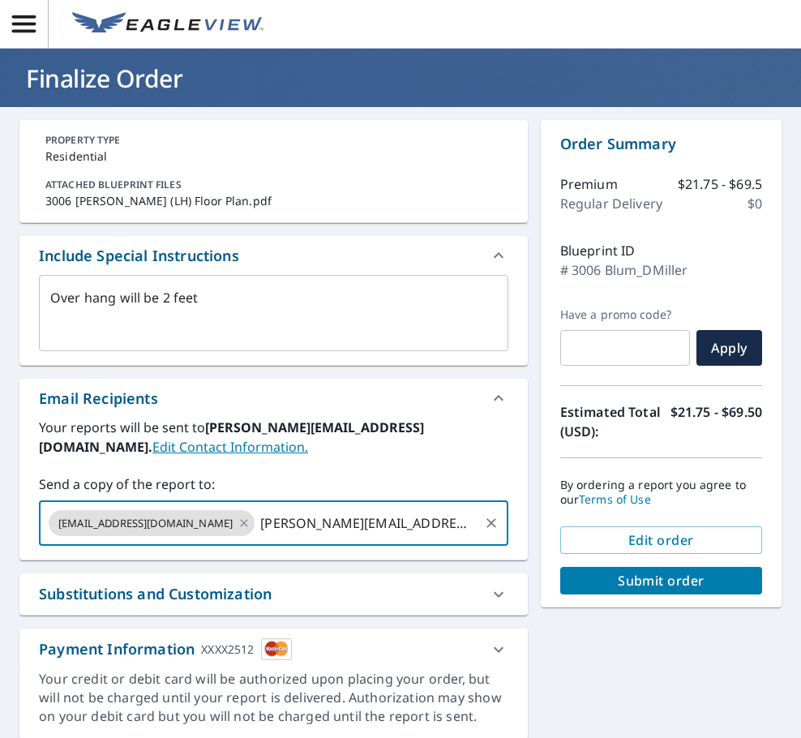
scroll to position [101, 0]
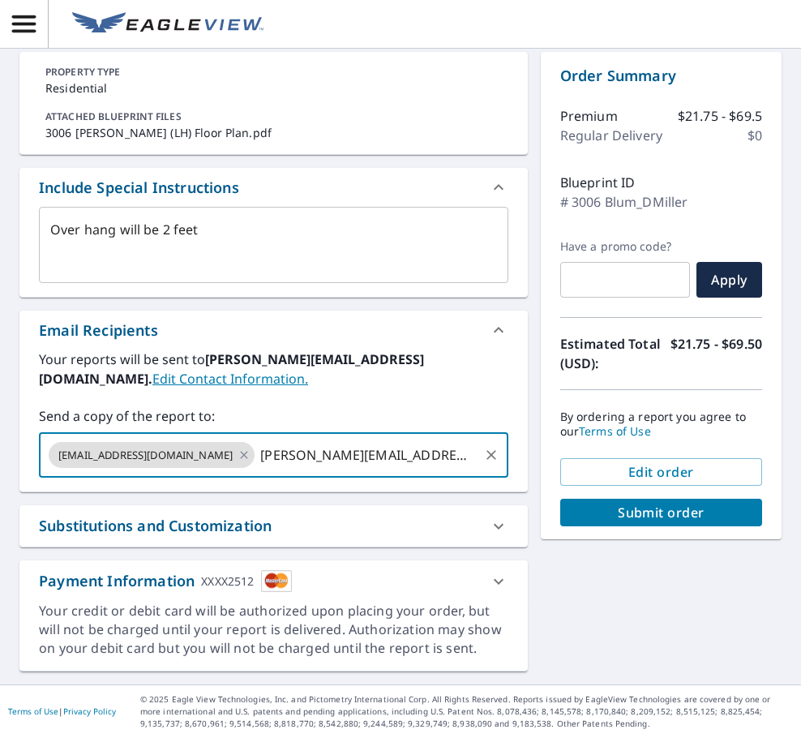
type input "daniel@hartmanroofing.com"
type textarea "x"
checkbox input "true"
click at [685, 514] on span "Submit order" at bounding box center [661, 512] width 176 height 18
type textarea "x"
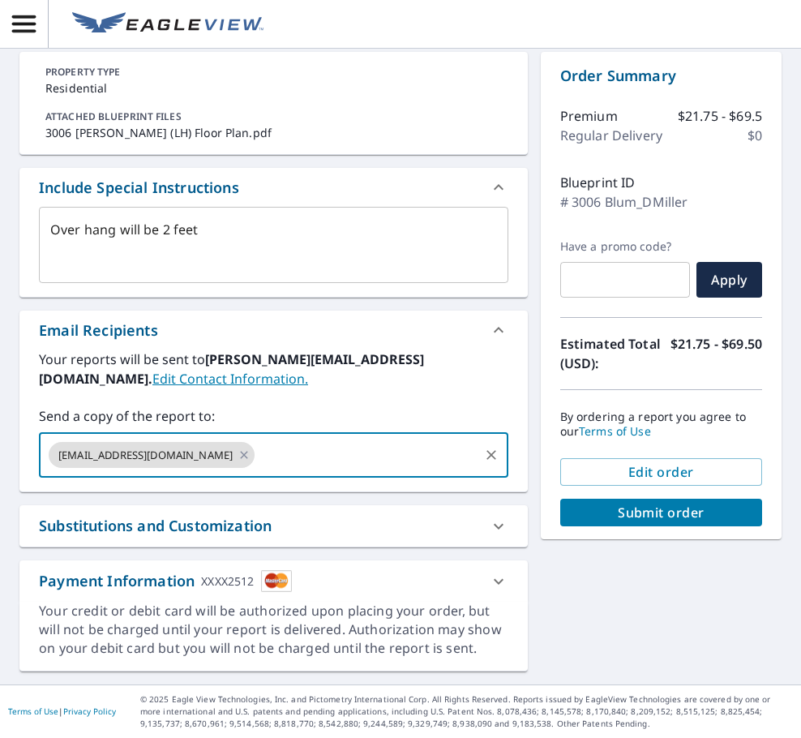
checkbox input "true"
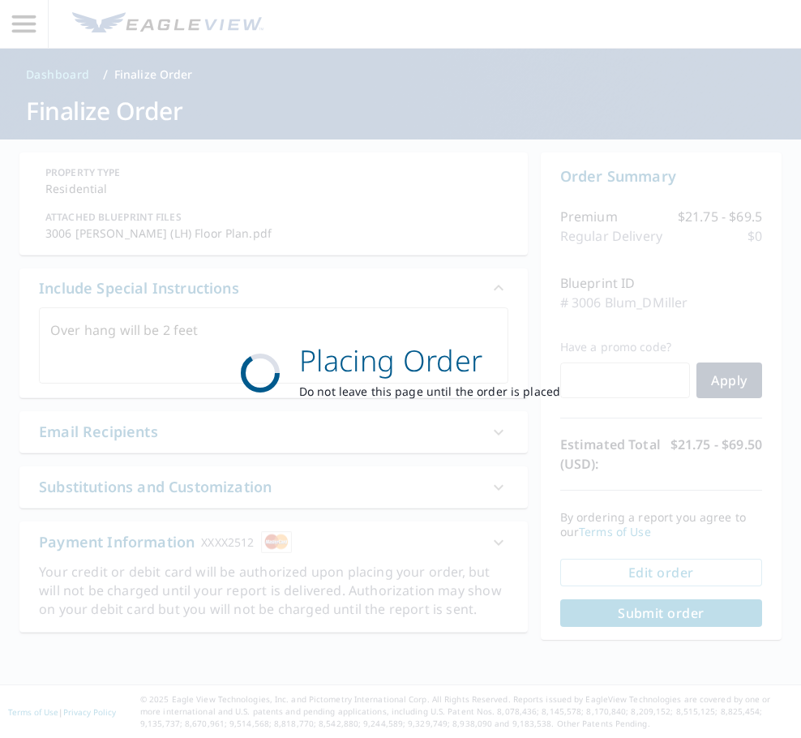
scroll to position [0, 0]
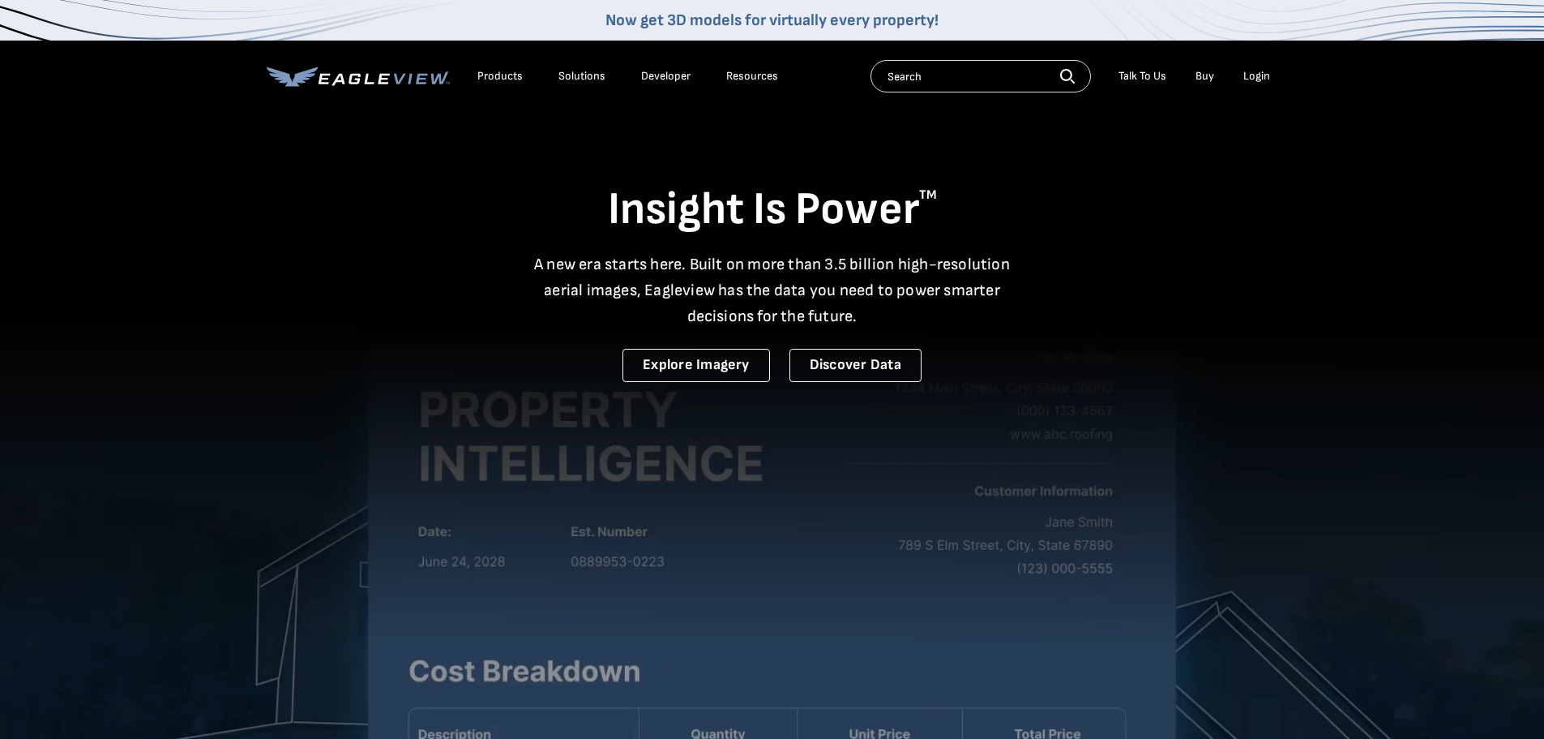
click at [1266, 75] on div "Login" at bounding box center [1257, 76] width 27 height 15
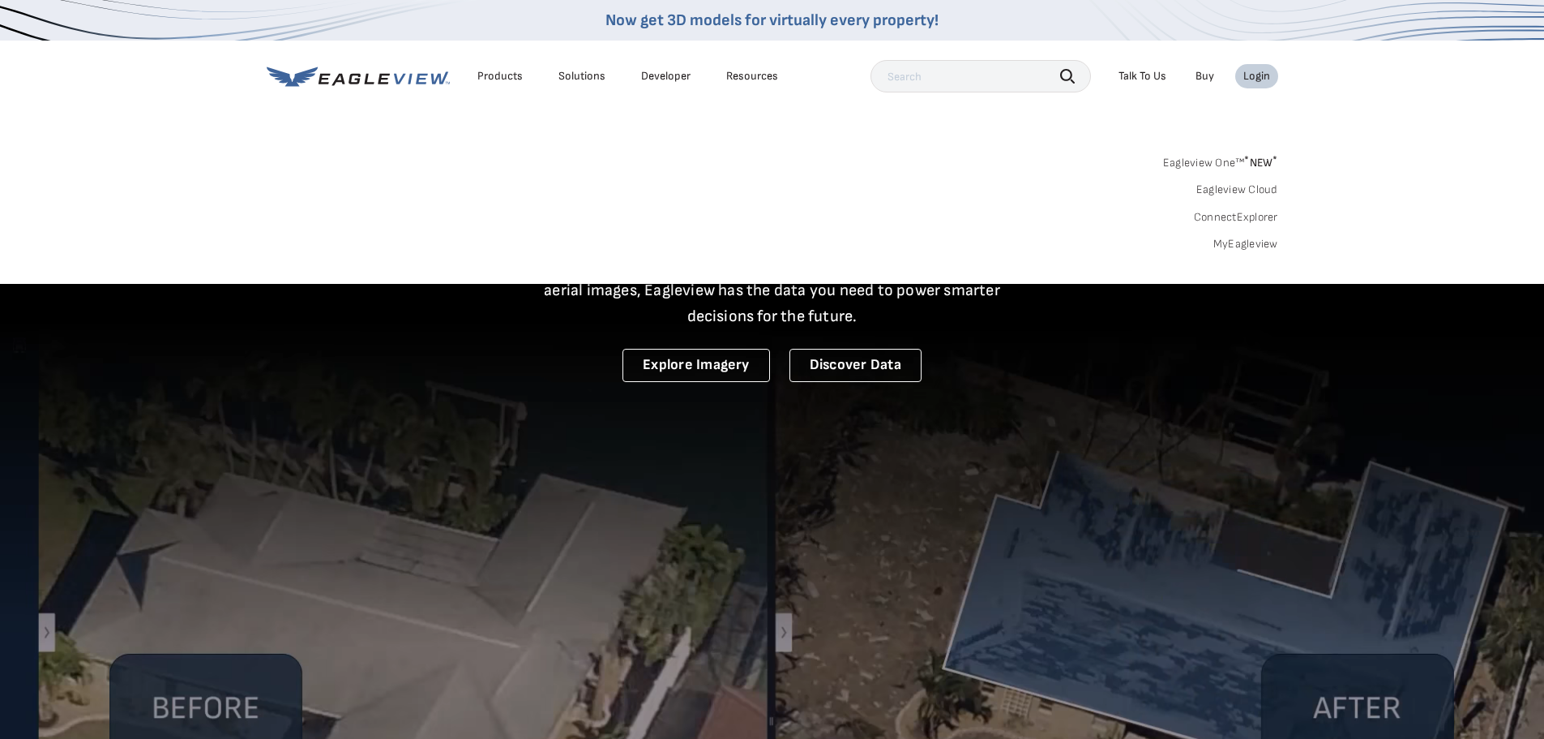
click at [1235, 245] on link "MyEagleview" at bounding box center [1246, 244] width 65 height 15
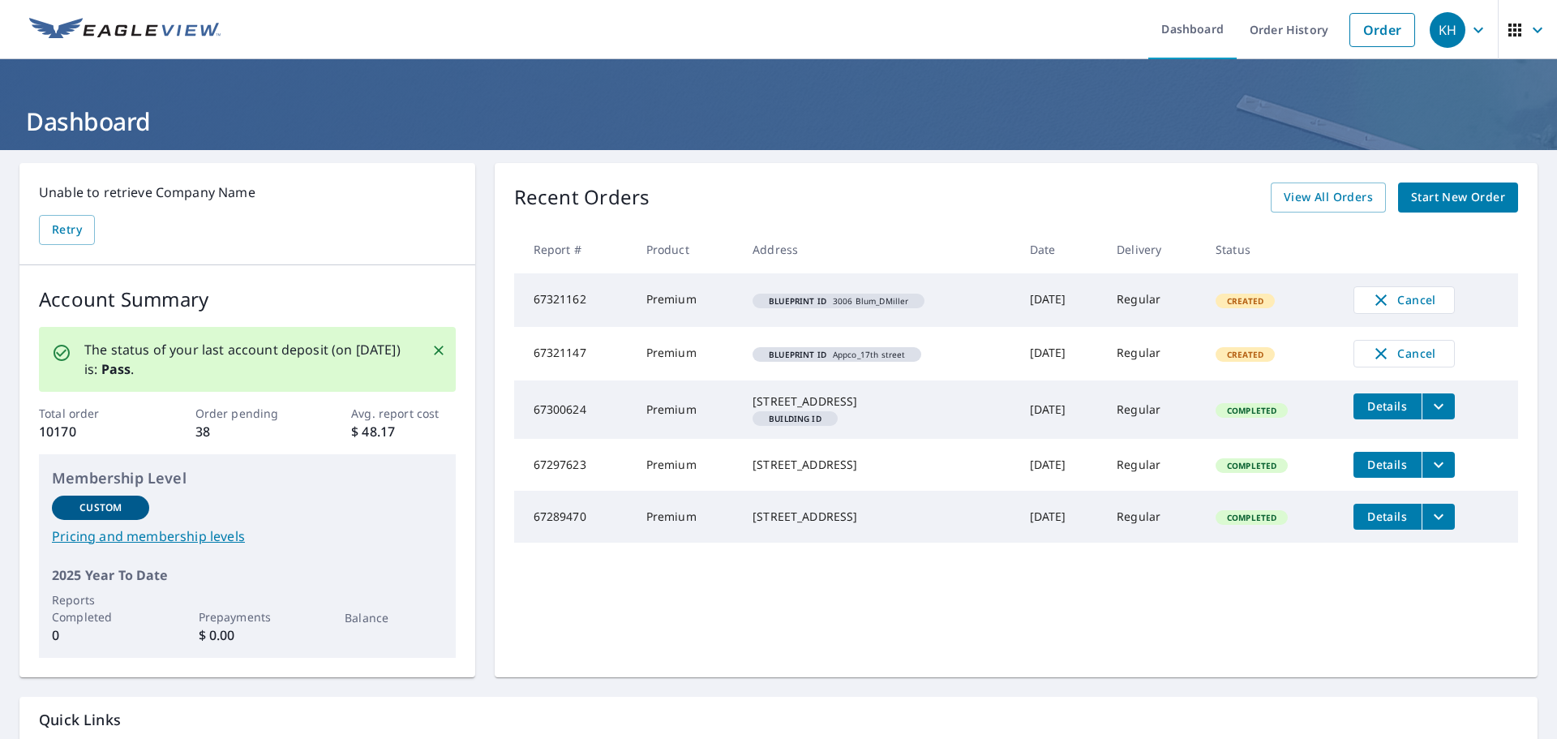
click at [1459, 198] on span "Start New Order" at bounding box center [1458, 197] width 94 height 20
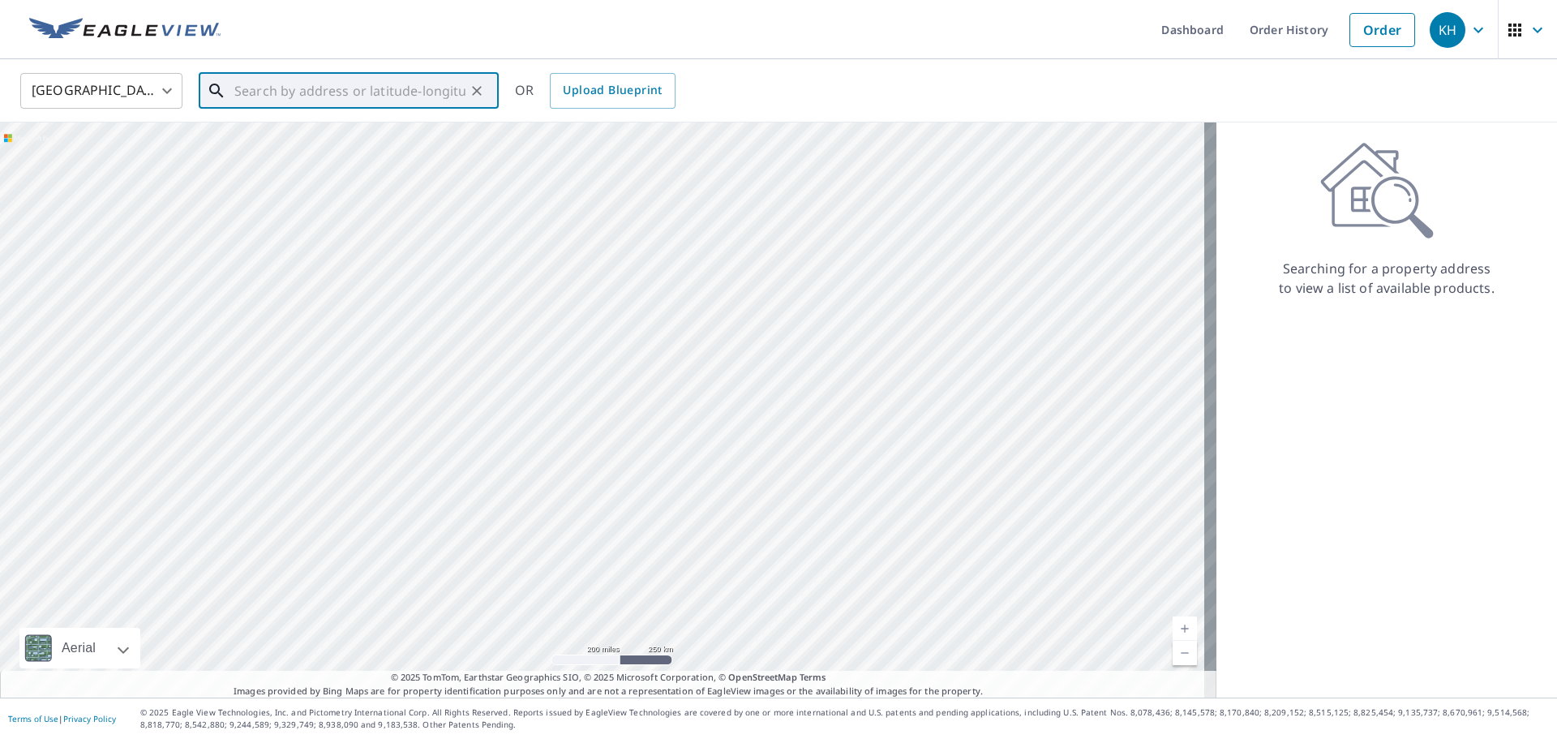
click at [372, 89] on input "text" at bounding box center [349, 90] width 231 height 45
type input "30.744003, -99.756976"
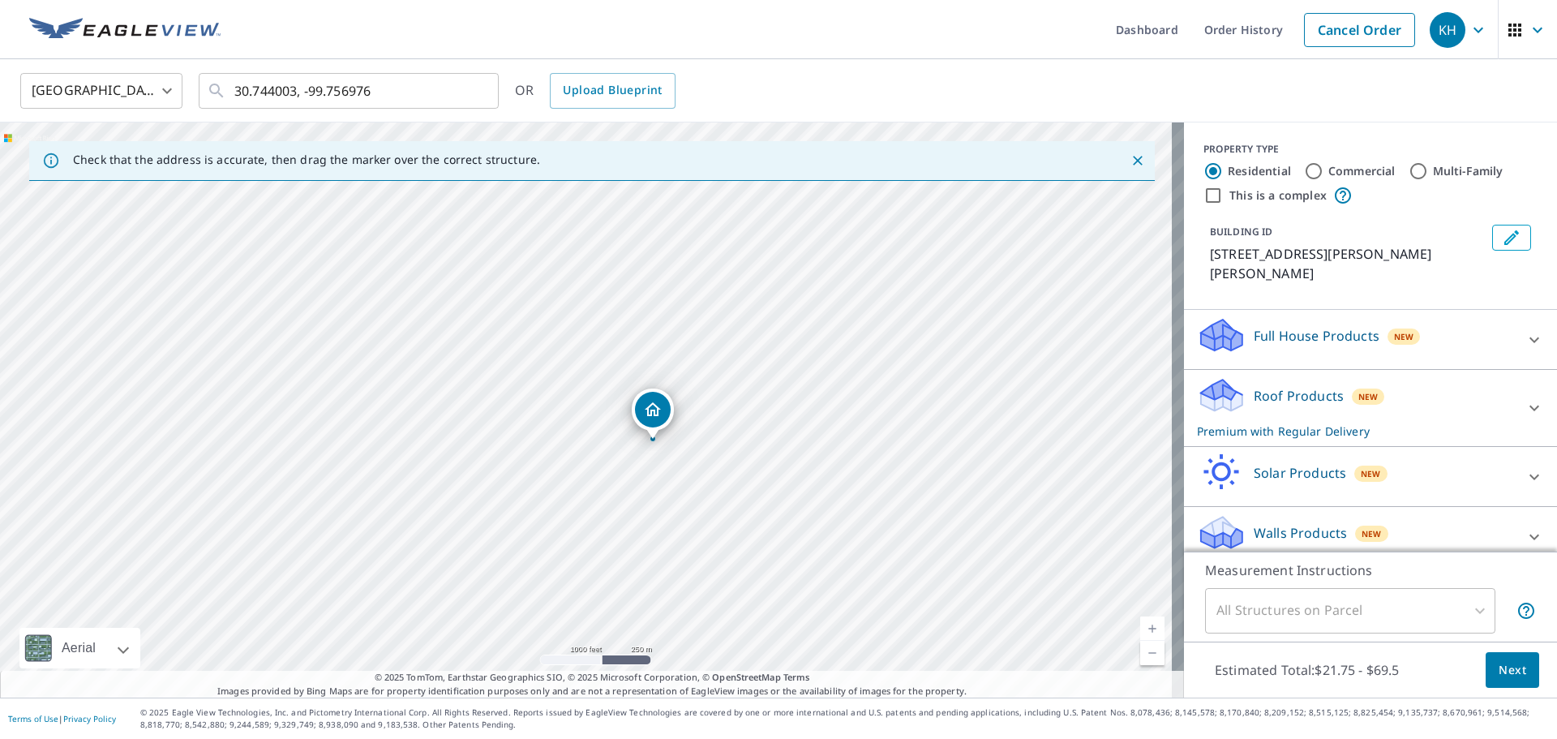
drag, startPoint x: 726, startPoint y: 266, endPoint x: 720, endPoint y: 371, distance: 105.6
click at [720, 371] on div "648 Compton Ranch Rd Menard, TX 76859" at bounding box center [592, 409] width 1184 height 575
drag, startPoint x: 712, startPoint y: 274, endPoint x: 740, endPoint y: 295, distance: 35.3
click at [740, 295] on div "648 Compton Ranch Rd Menard, TX 76859" at bounding box center [592, 409] width 1184 height 575
click at [846, 480] on div "648 Compton Ranch Rd Menard, TX 76859" at bounding box center [592, 409] width 1184 height 575
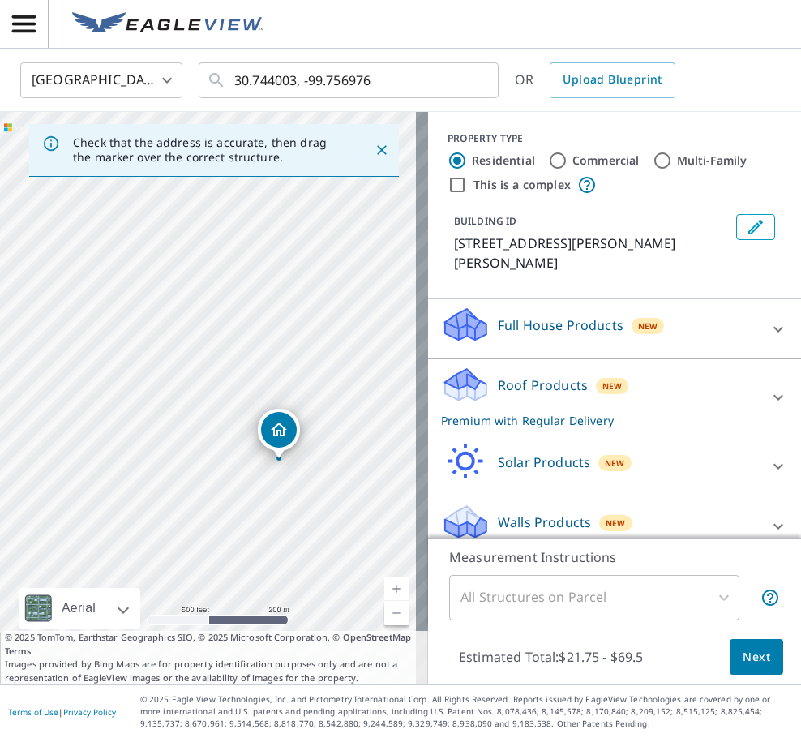
click at [366, 342] on div "648 Compton Ranch Rd Menard, TX 76859" at bounding box center [214, 398] width 428 height 572
drag, startPoint x: 292, startPoint y: 478, endPoint x: 281, endPoint y: 364, distance: 114.0
click at [281, 364] on div "648 Compton Ranch Rd Menard, TX 76859" at bounding box center [214, 398] width 428 height 572
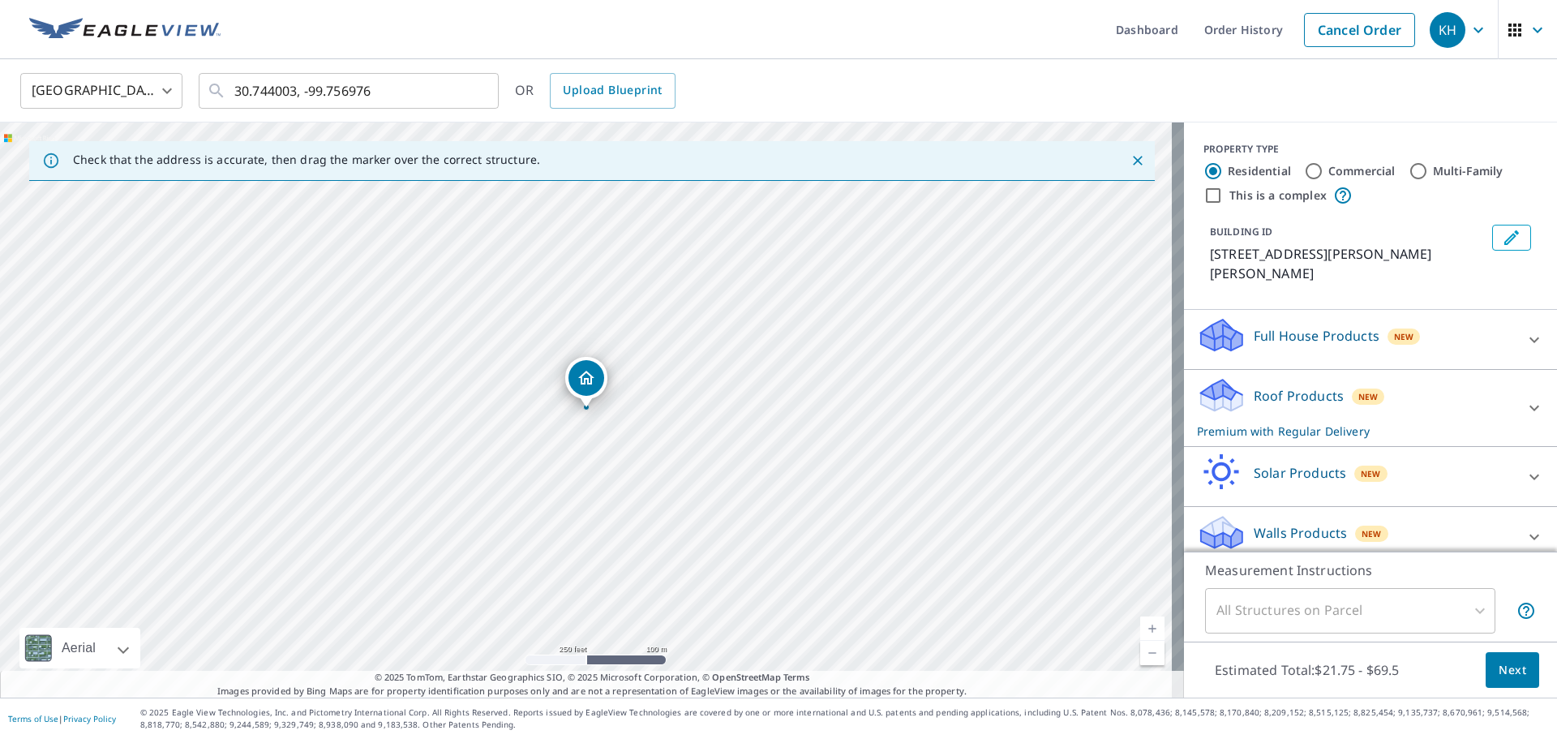
click at [1440, 610] on div "All Structures on Parcel" at bounding box center [1350, 610] width 290 height 45
click at [1512, 679] on span "Next" at bounding box center [1512, 670] width 28 height 20
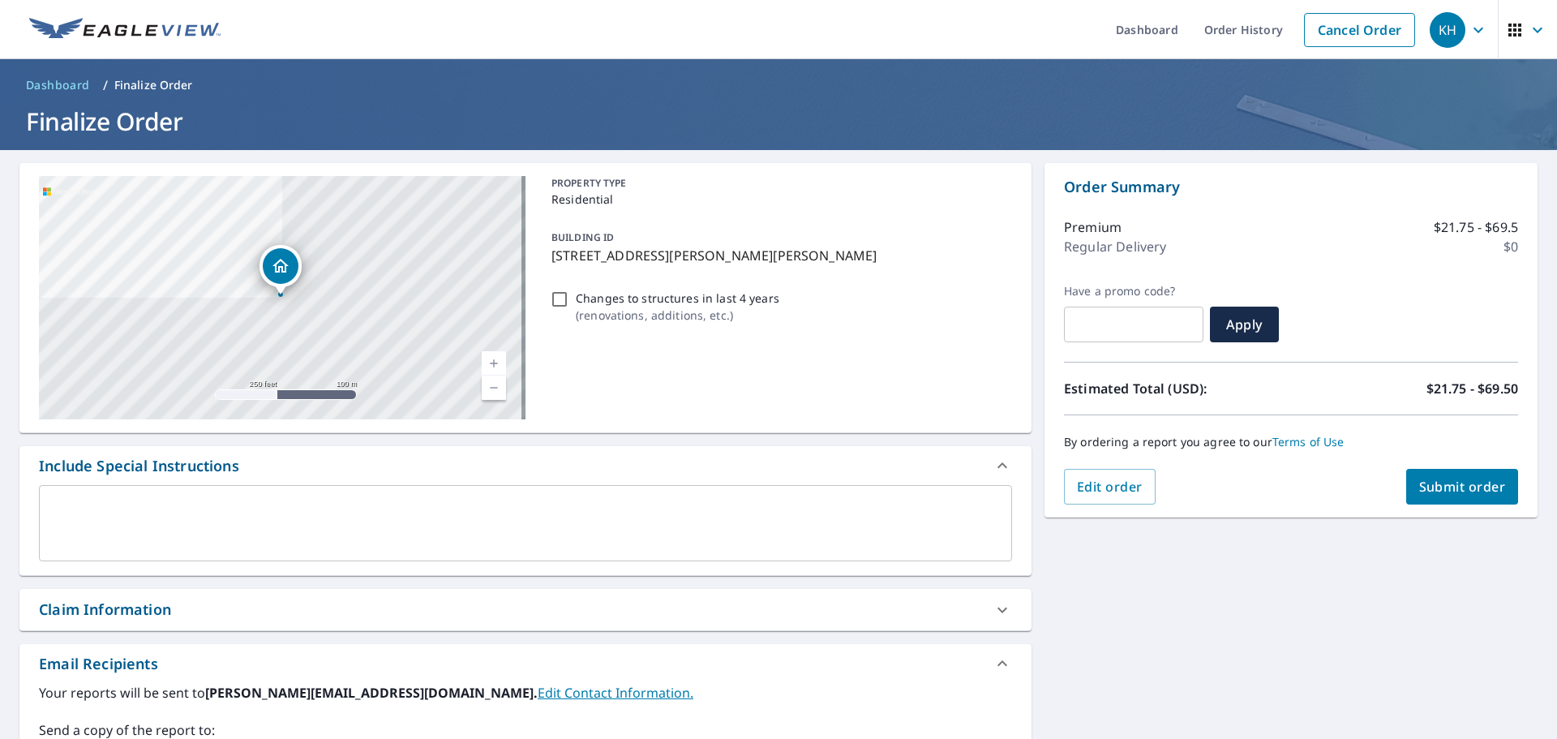
click at [558, 294] on input "Changes to structures in last 4 years ( renovations, additions, etc. )" at bounding box center [559, 298] width 19 height 19
checkbox input "true"
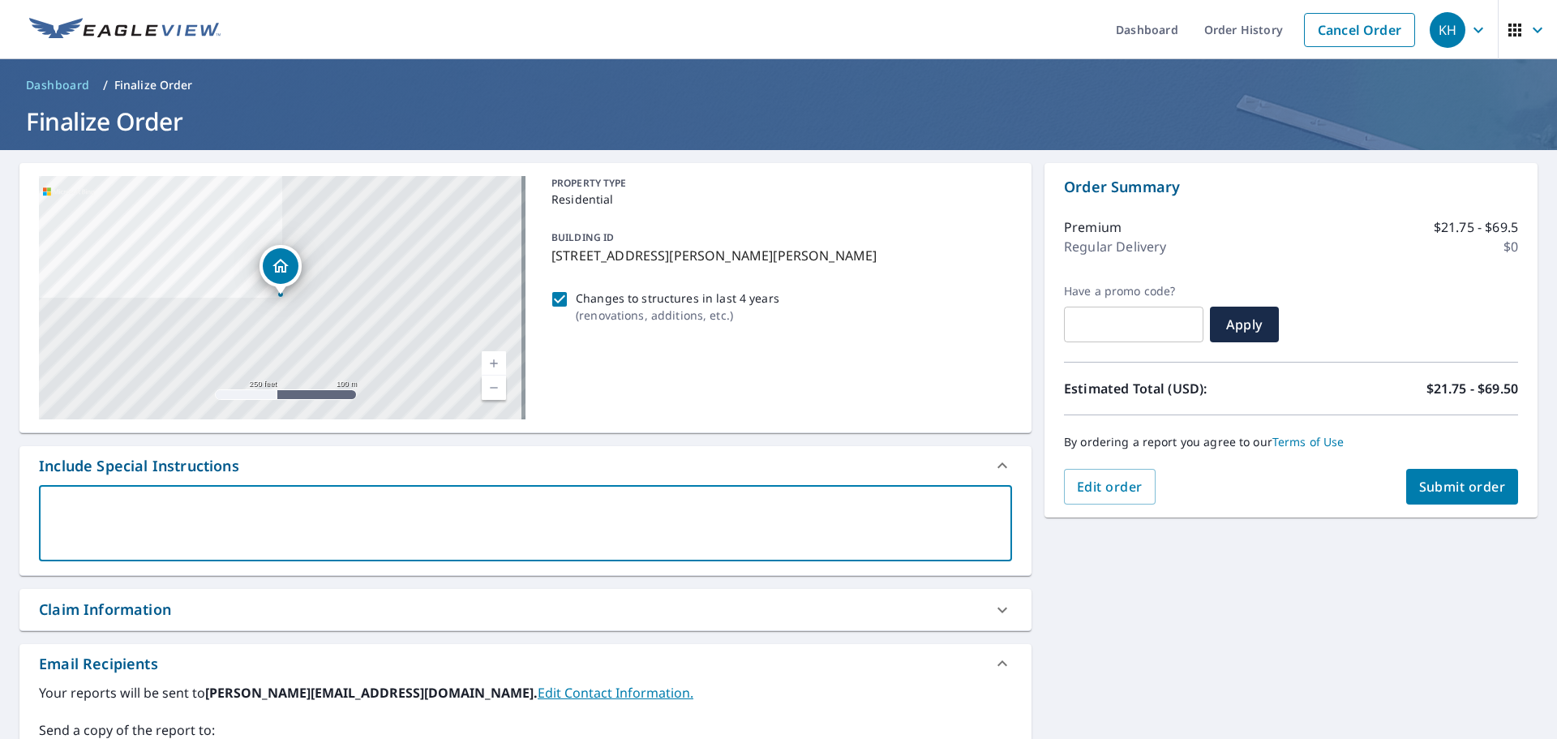
click at [310, 515] on textarea at bounding box center [525, 523] width 950 height 46
type textarea "g"
type textarea "x"
checkbox input "true"
type textarea "go"
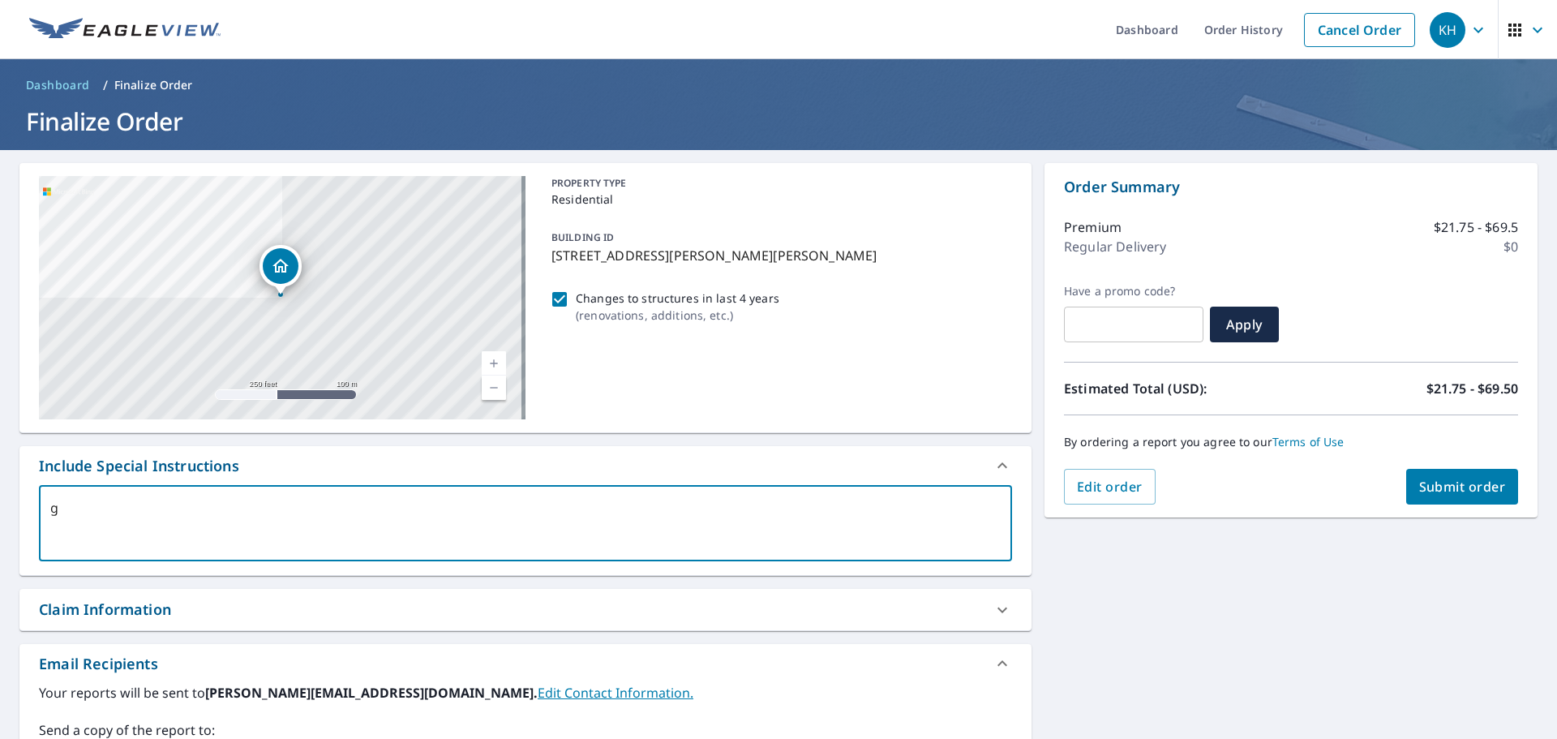
type textarea "x"
checkbox input "true"
type textarea "goo"
type textarea "x"
checkbox input "true"
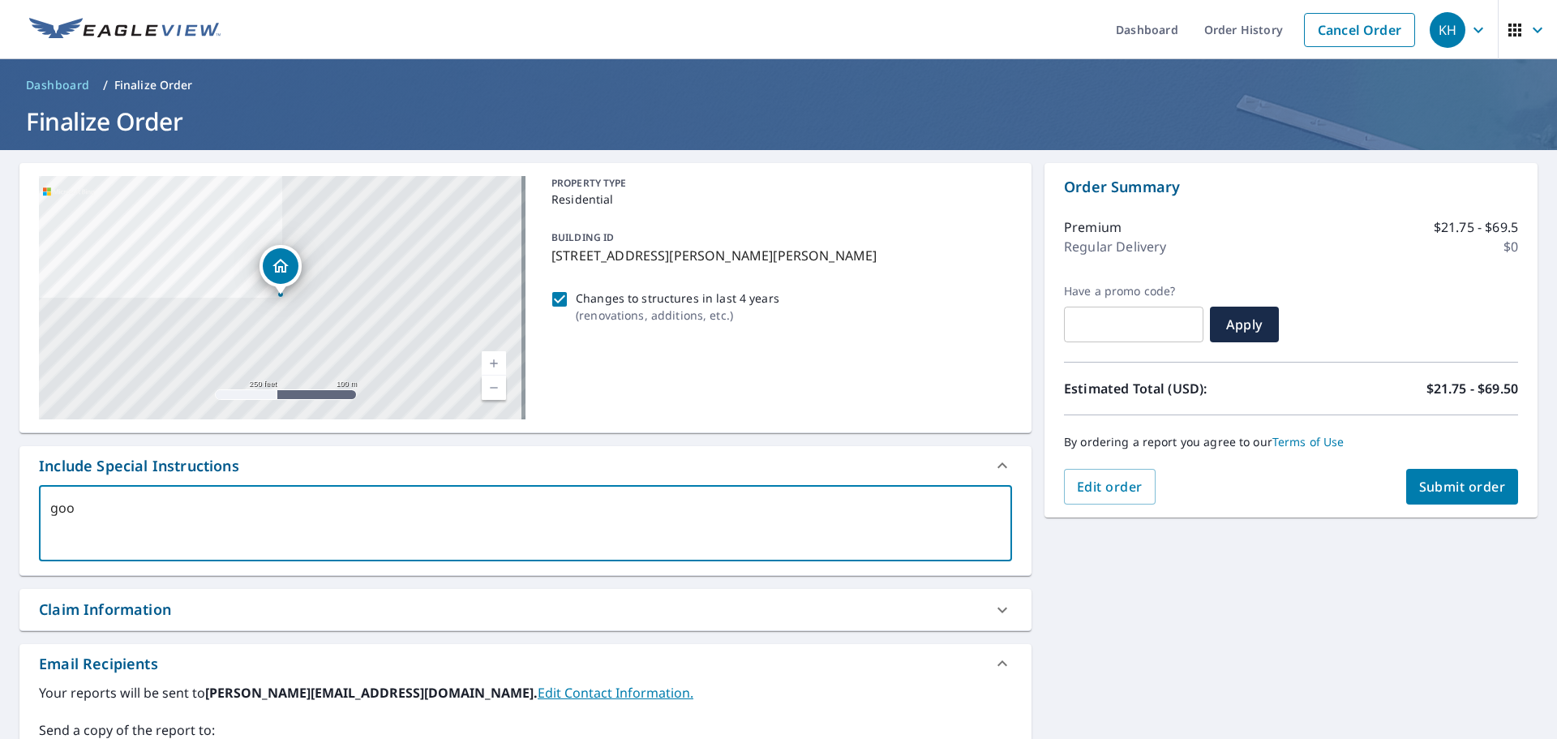
type textarea "goog"
type textarea "x"
checkbox input "true"
type textarea "googel"
type textarea "x"
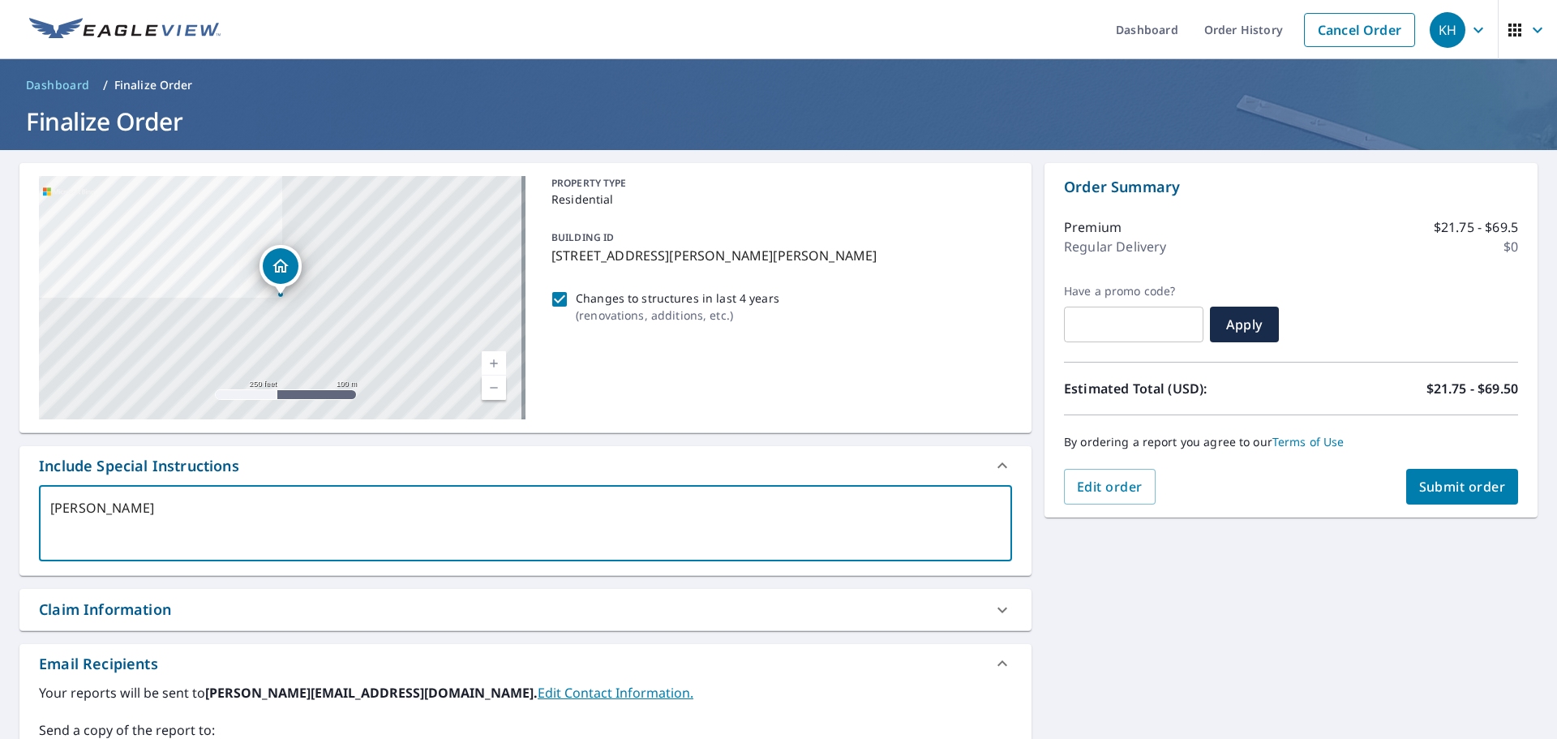
checkbox input "true"
type textarea "googel"
type textarea "x"
checkbox input "true"
type textarea "googel"
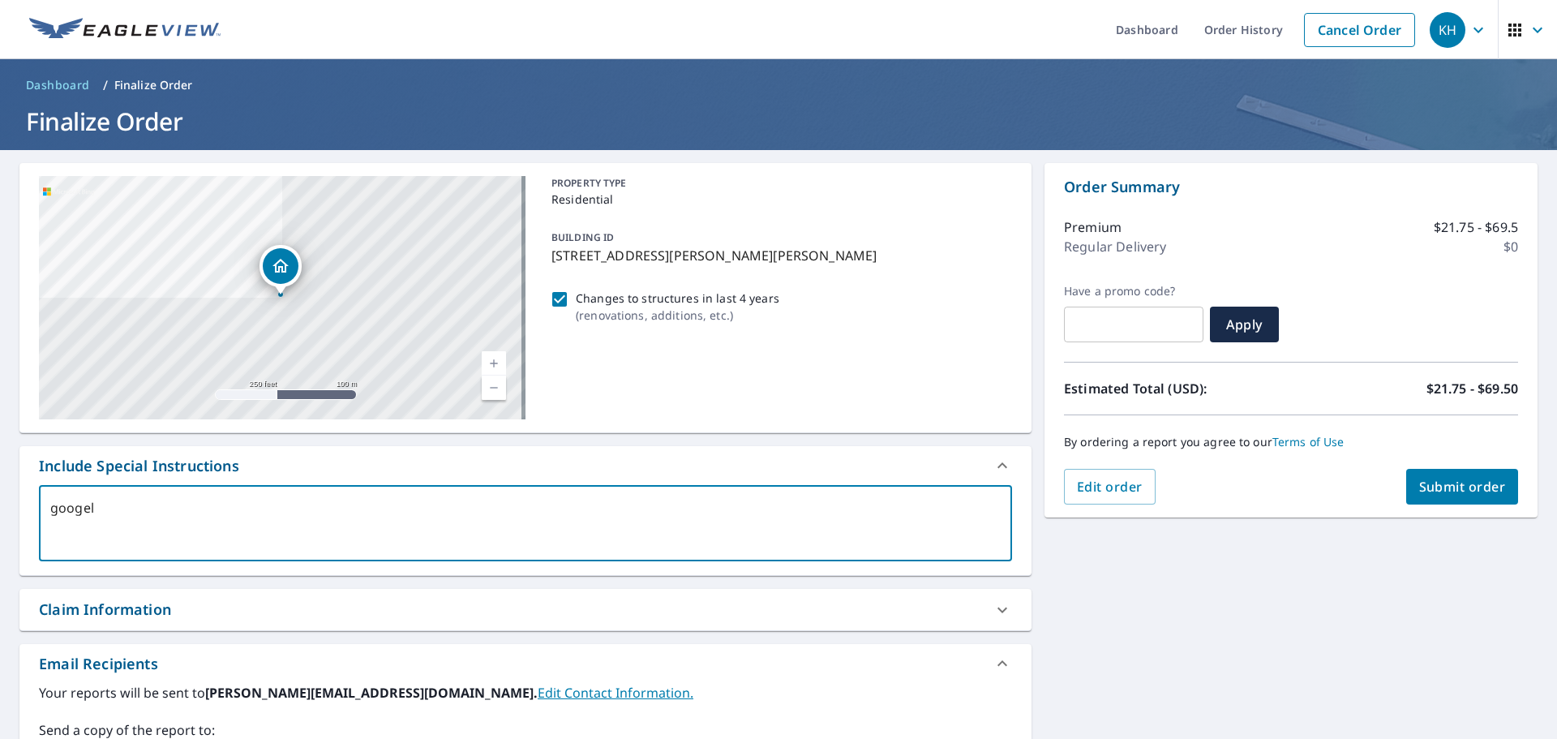
type textarea "x"
checkbox input "true"
type textarea "googe"
type textarea "x"
checkbox input "true"
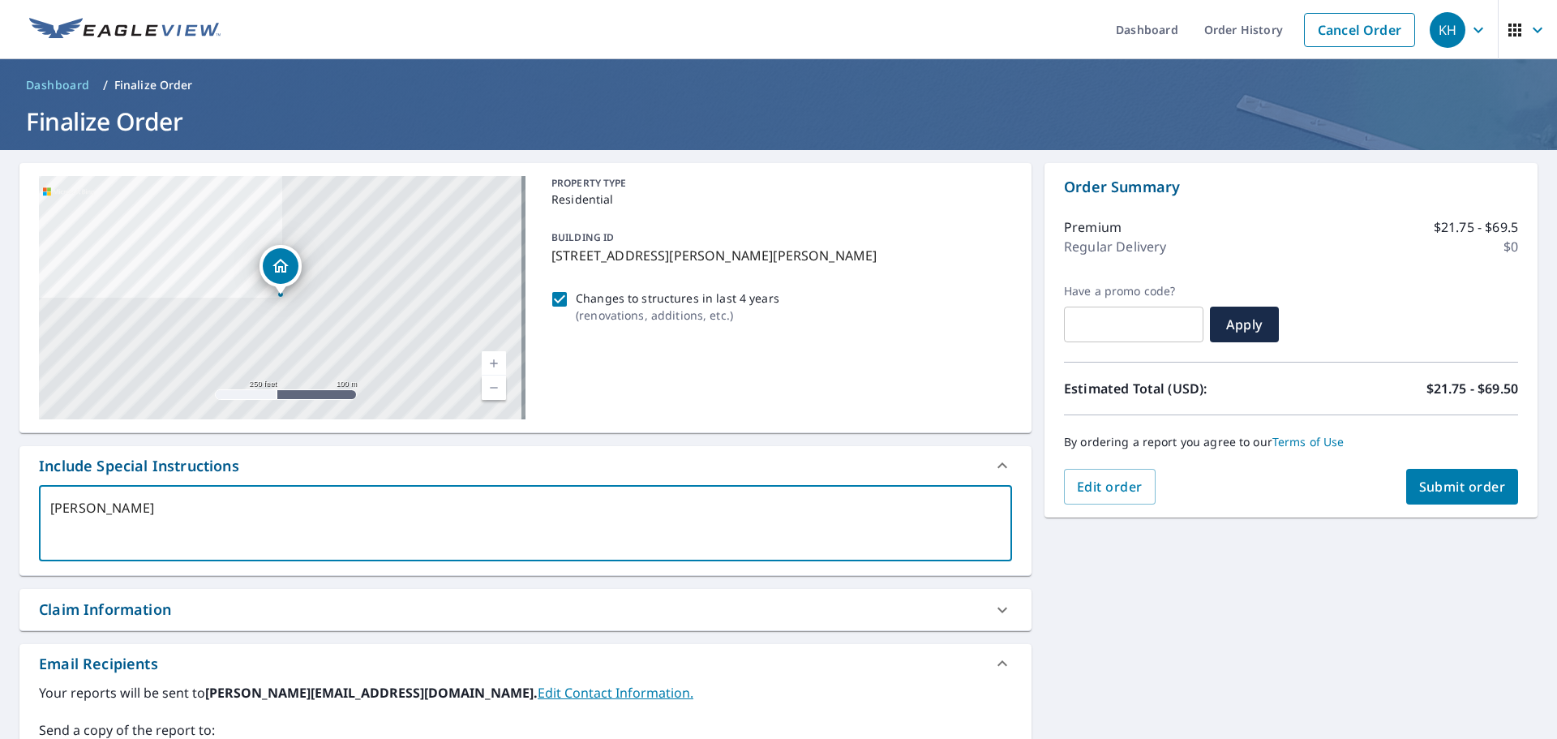
type textarea "goog"
type textarea "x"
checkbox input "true"
type textarea "googl"
type textarea "x"
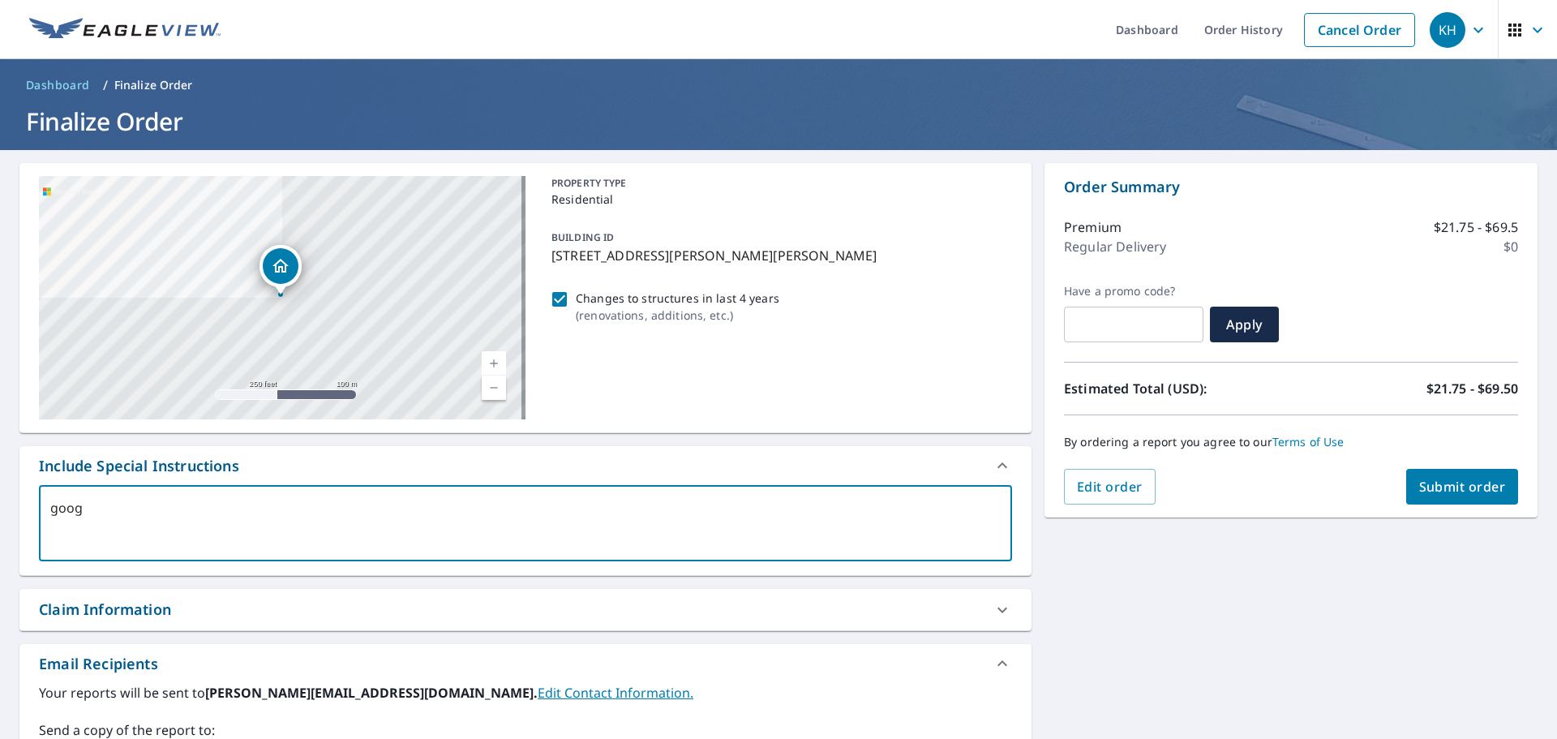
checkbox input "true"
type textarea "google"
type textarea "x"
checkbox input "true"
type textarea "google"
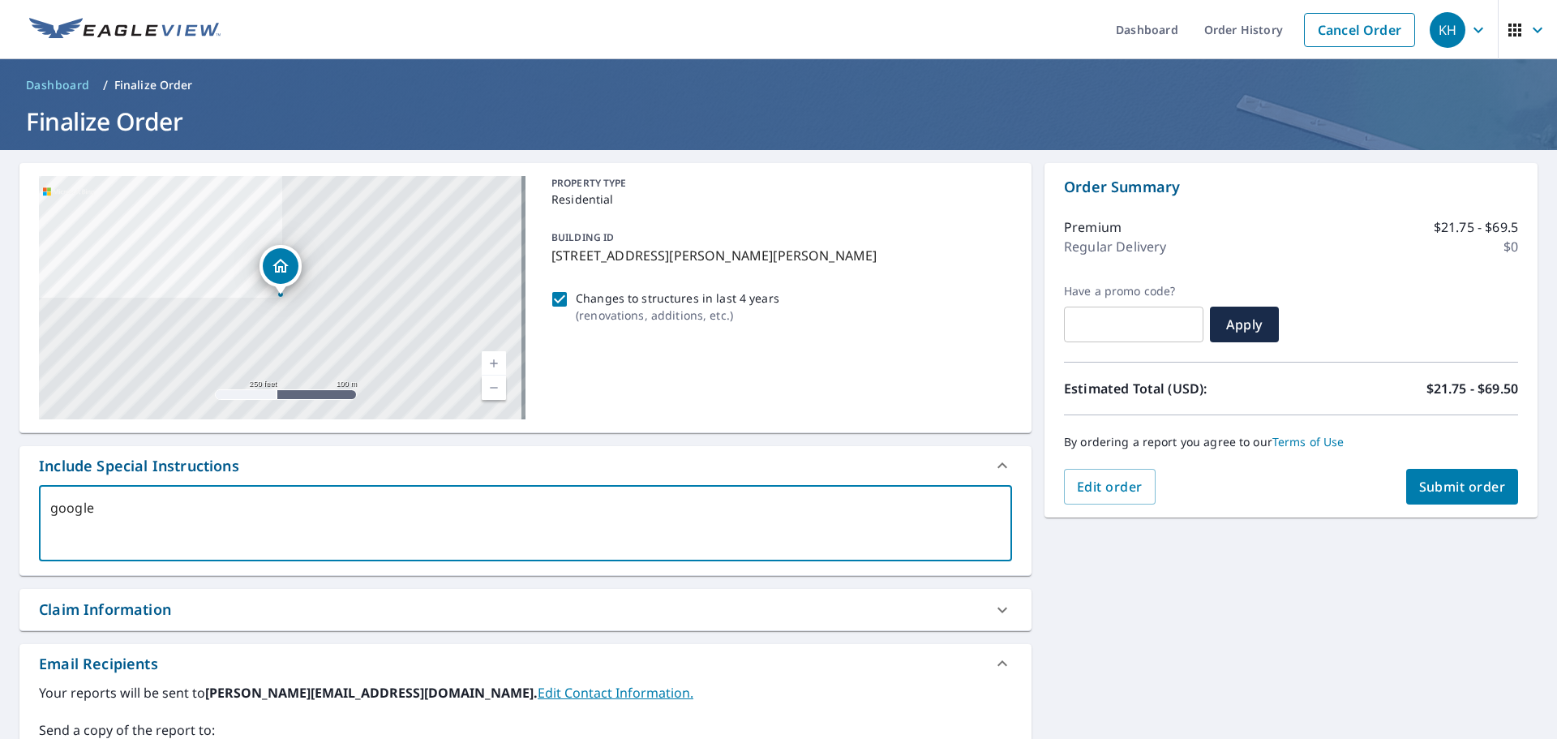
type textarea "x"
checkbox input "true"
type textarea "google m"
type textarea "x"
checkbox input "true"
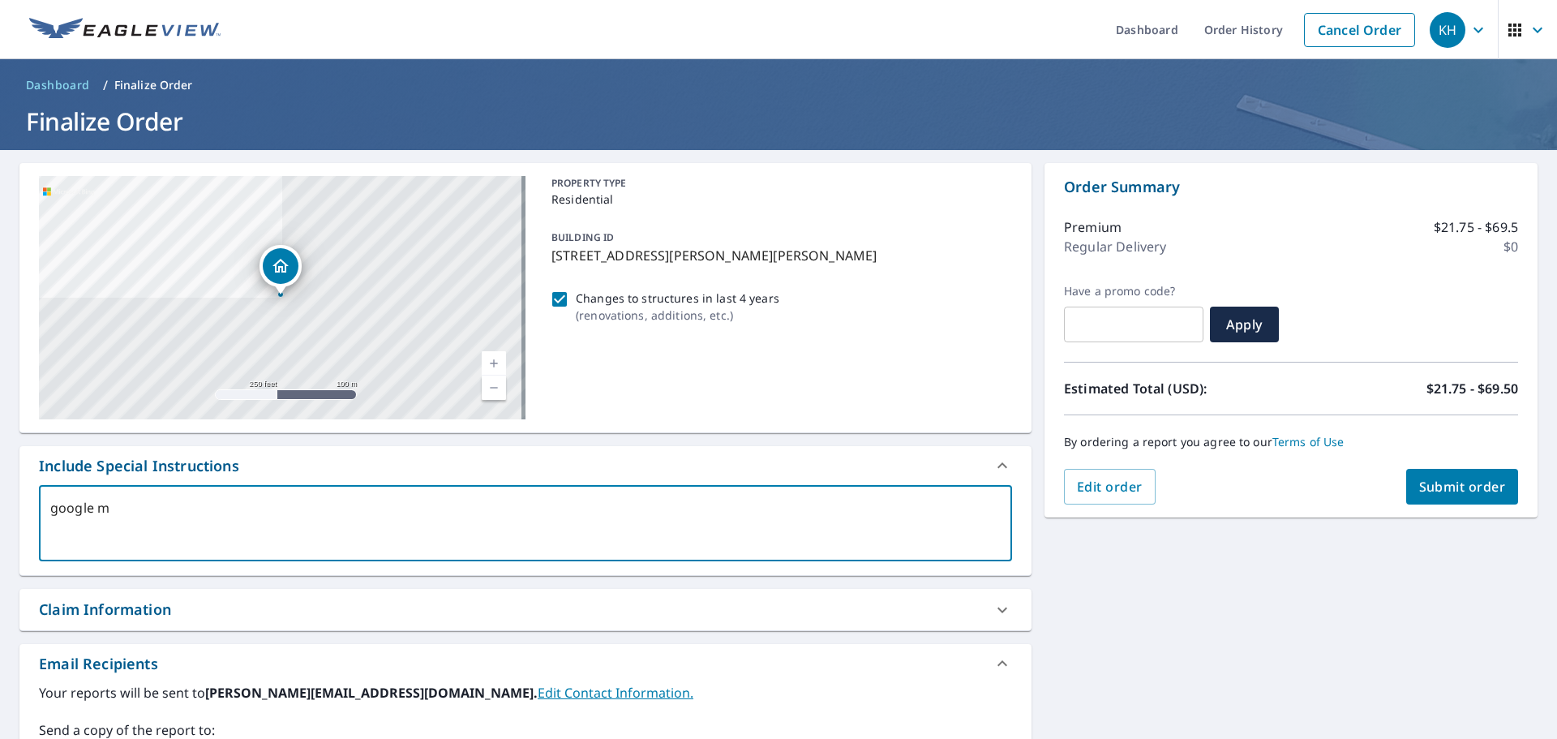
type textarea "google ma"
type textarea "x"
checkbox input "true"
type textarea "google map"
type textarea "x"
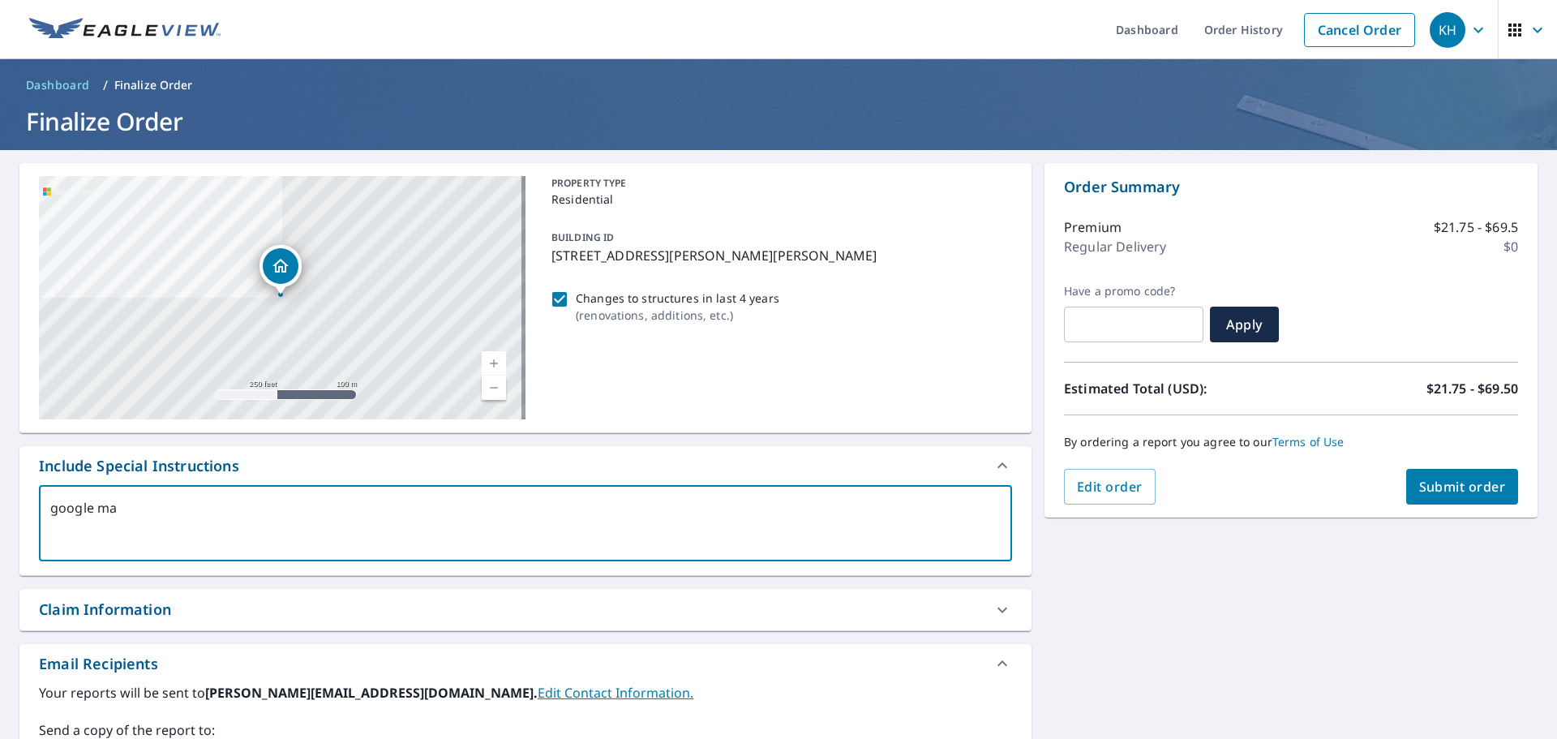
checkbox input "true"
type textarea "google maps"
type textarea "x"
checkbox input "true"
type textarea "google maps"
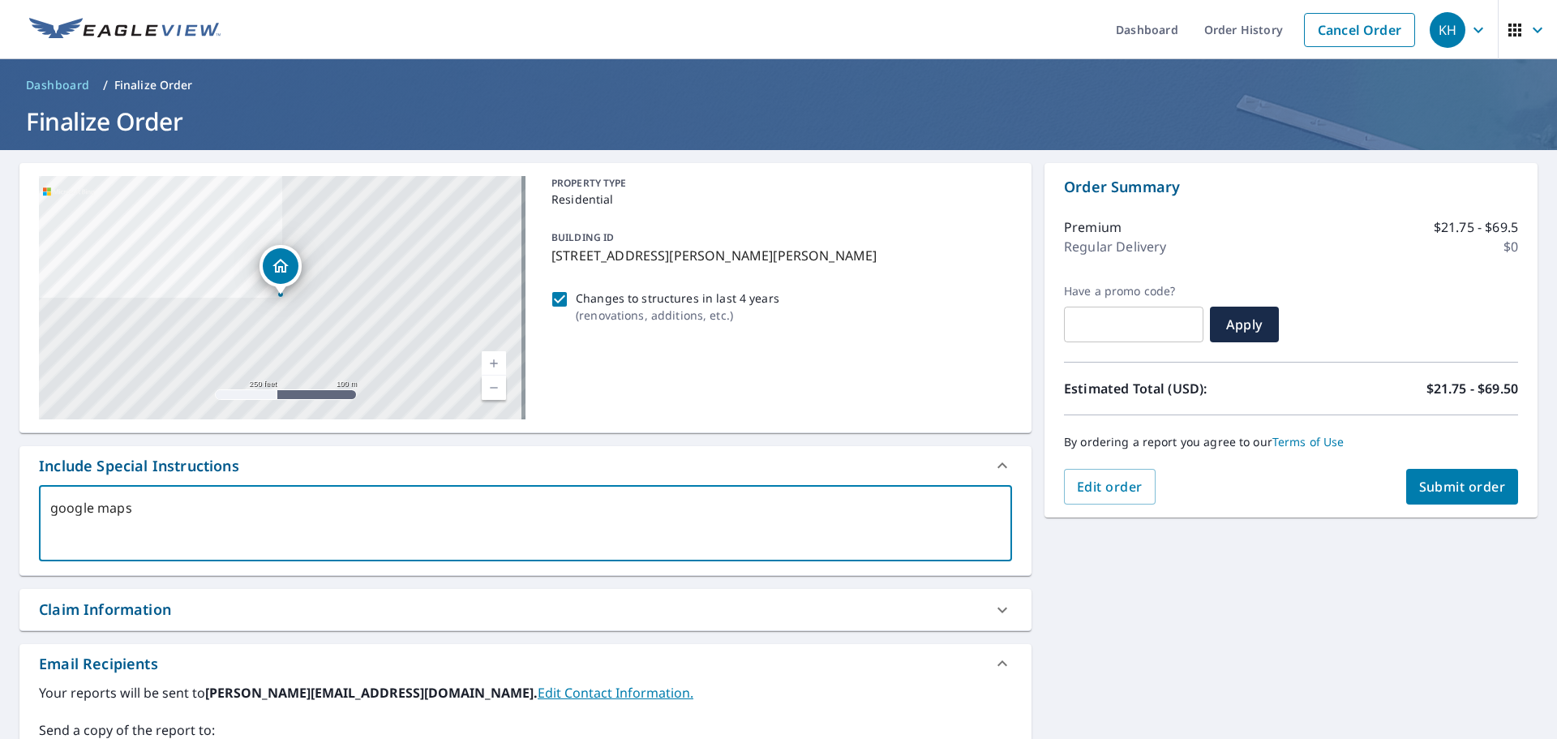
type textarea "x"
checkbox input "true"
type textarea "google maps h"
type textarea "x"
checkbox input "true"
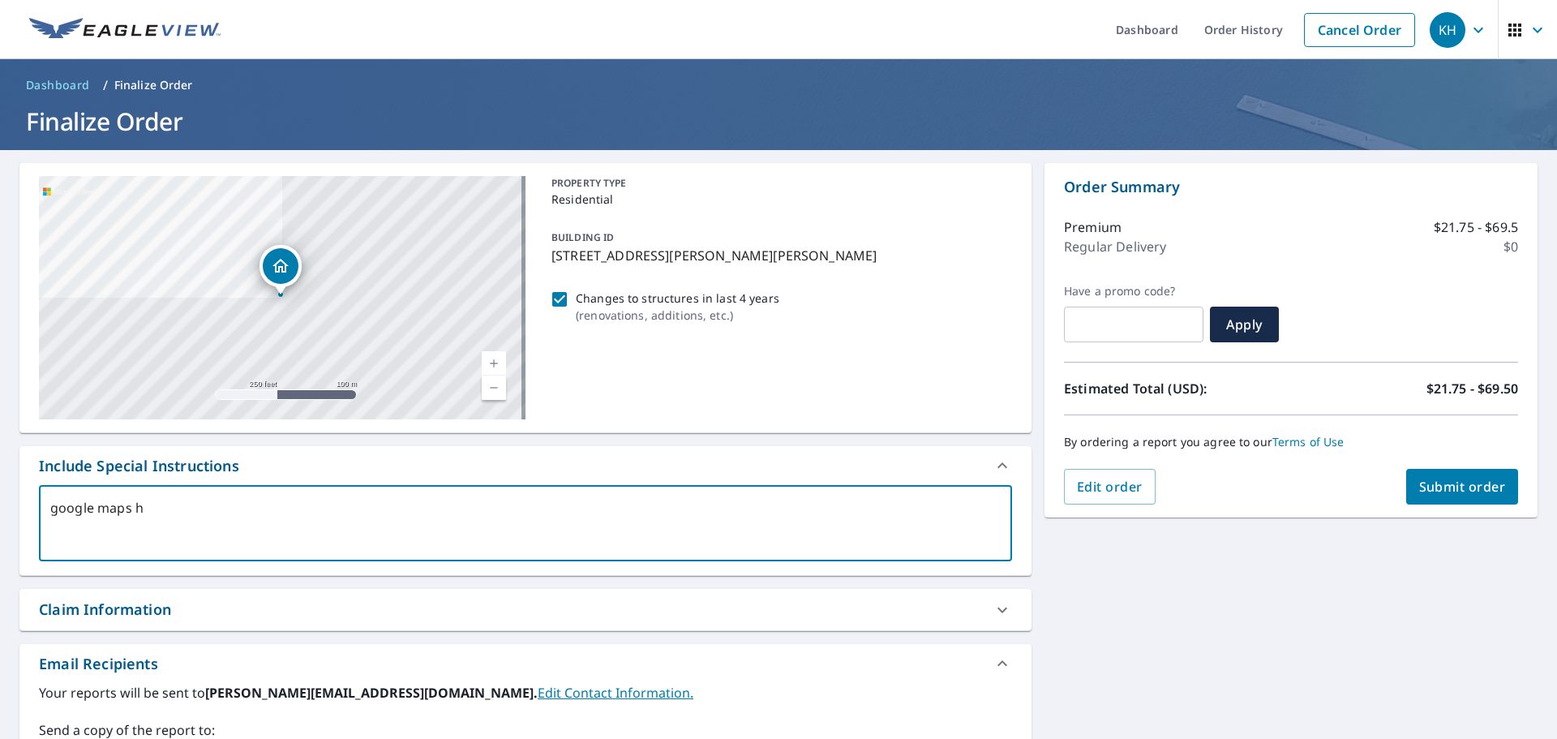
type textarea "google maps ha"
type textarea "x"
checkbox input "true"
type textarea "google maps has"
type textarea "x"
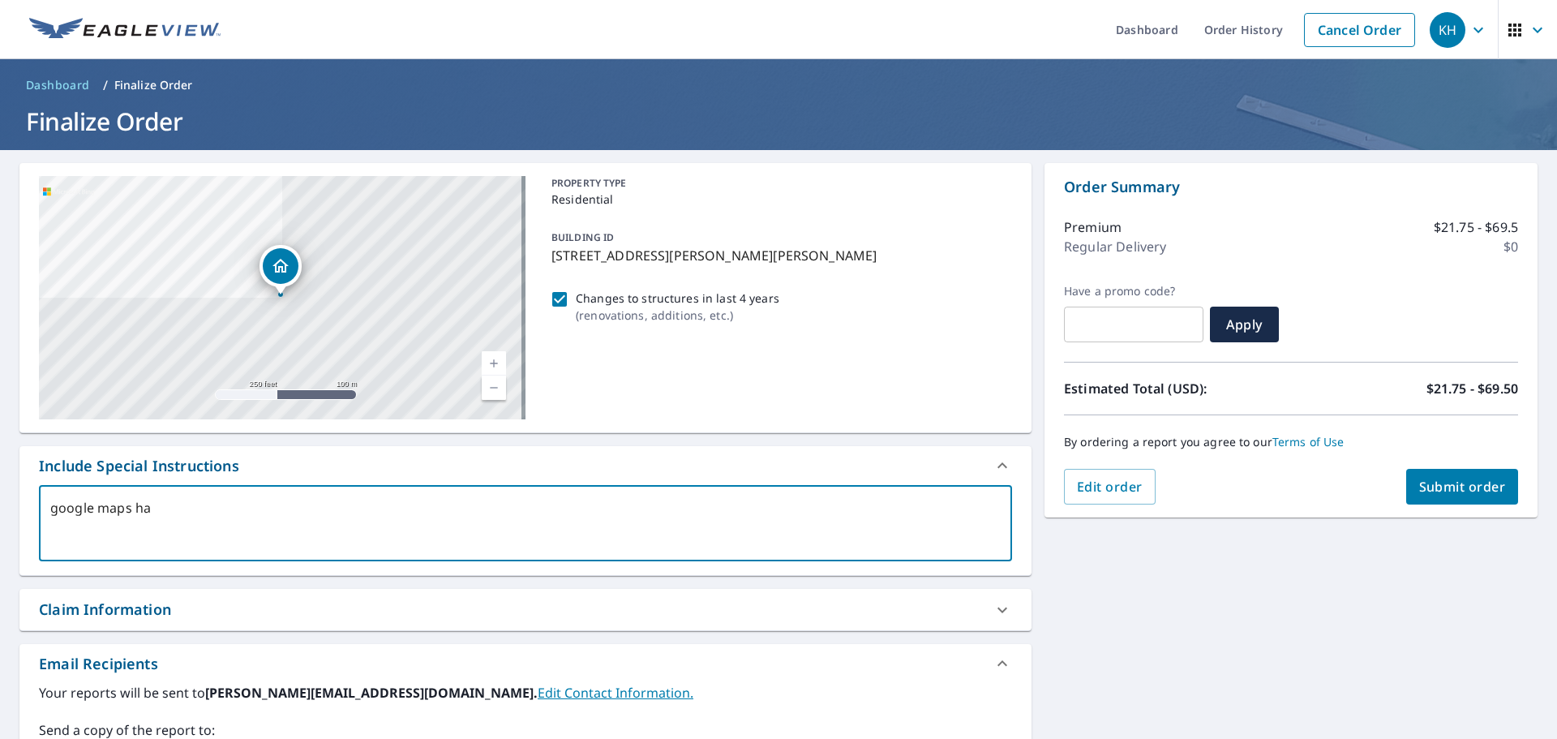
checkbox input "true"
type textarea "google maps has"
type textarea "x"
checkbox input "true"
type textarea "google maps has t"
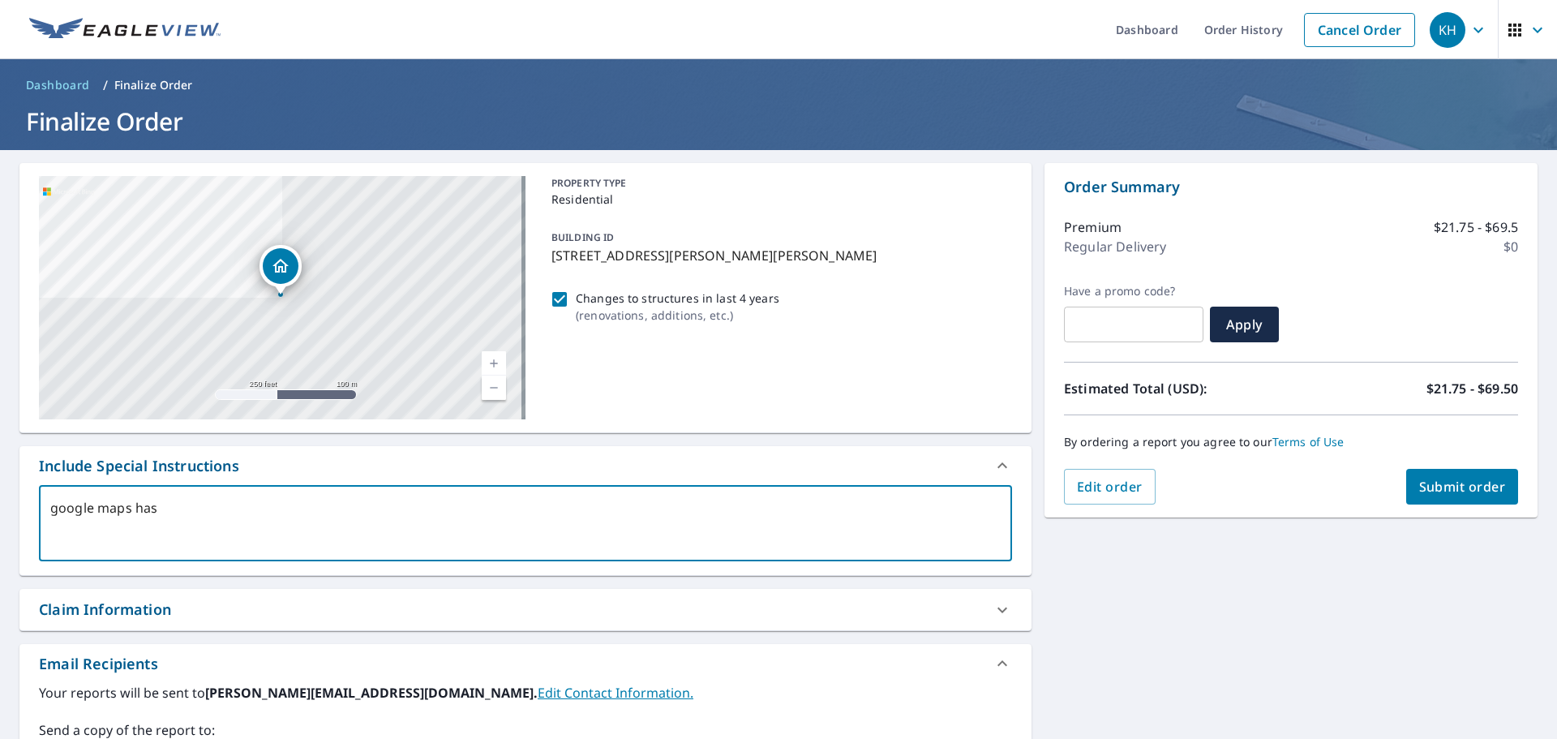
type textarea "x"
checkbox input "true"
type textarea "google maps has th"
type textarea "x"
checkbox input "true"
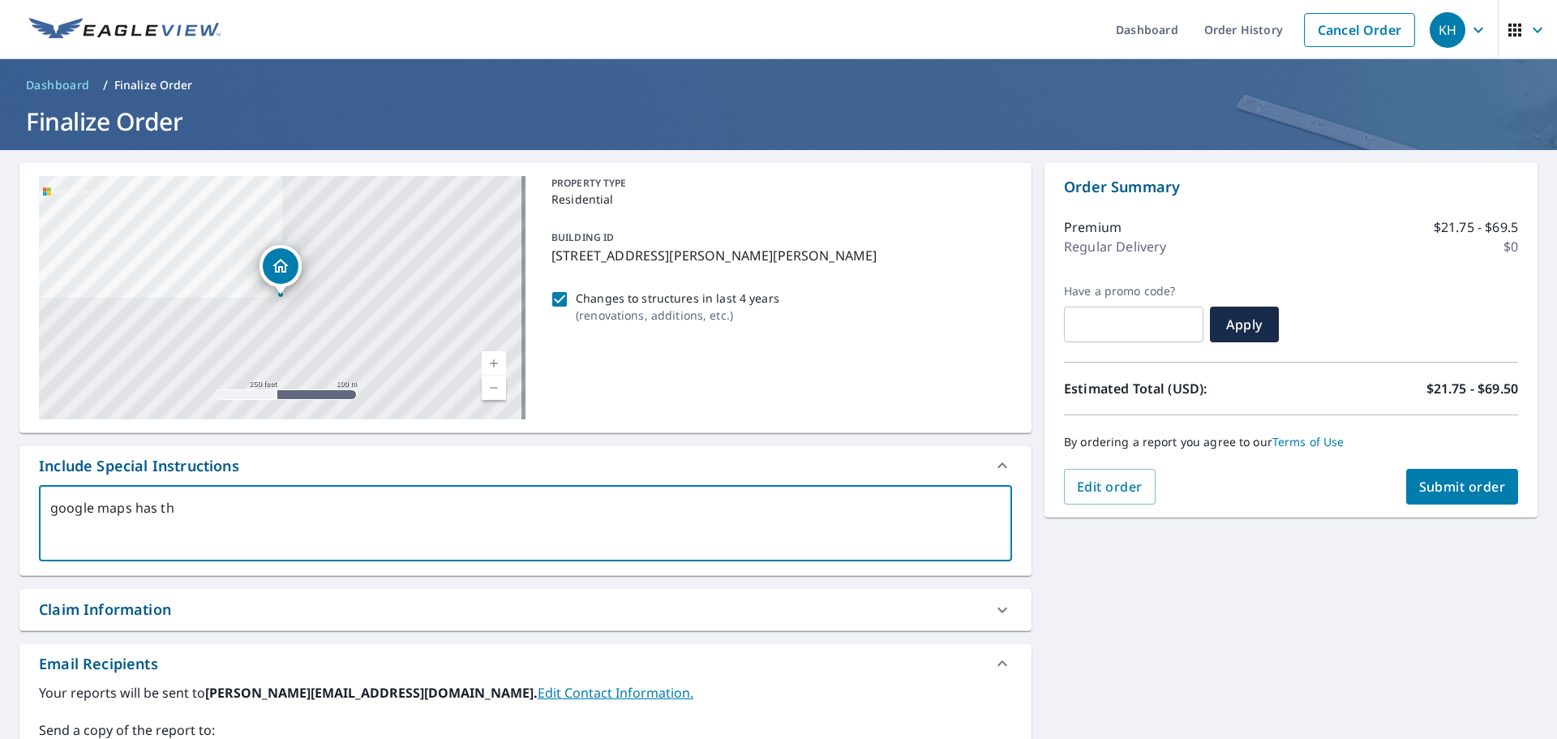
type textarea "google maps has the"
type textarea "x"
checkbox input "true"
type textarea "google maps has the"
type textarea "x"
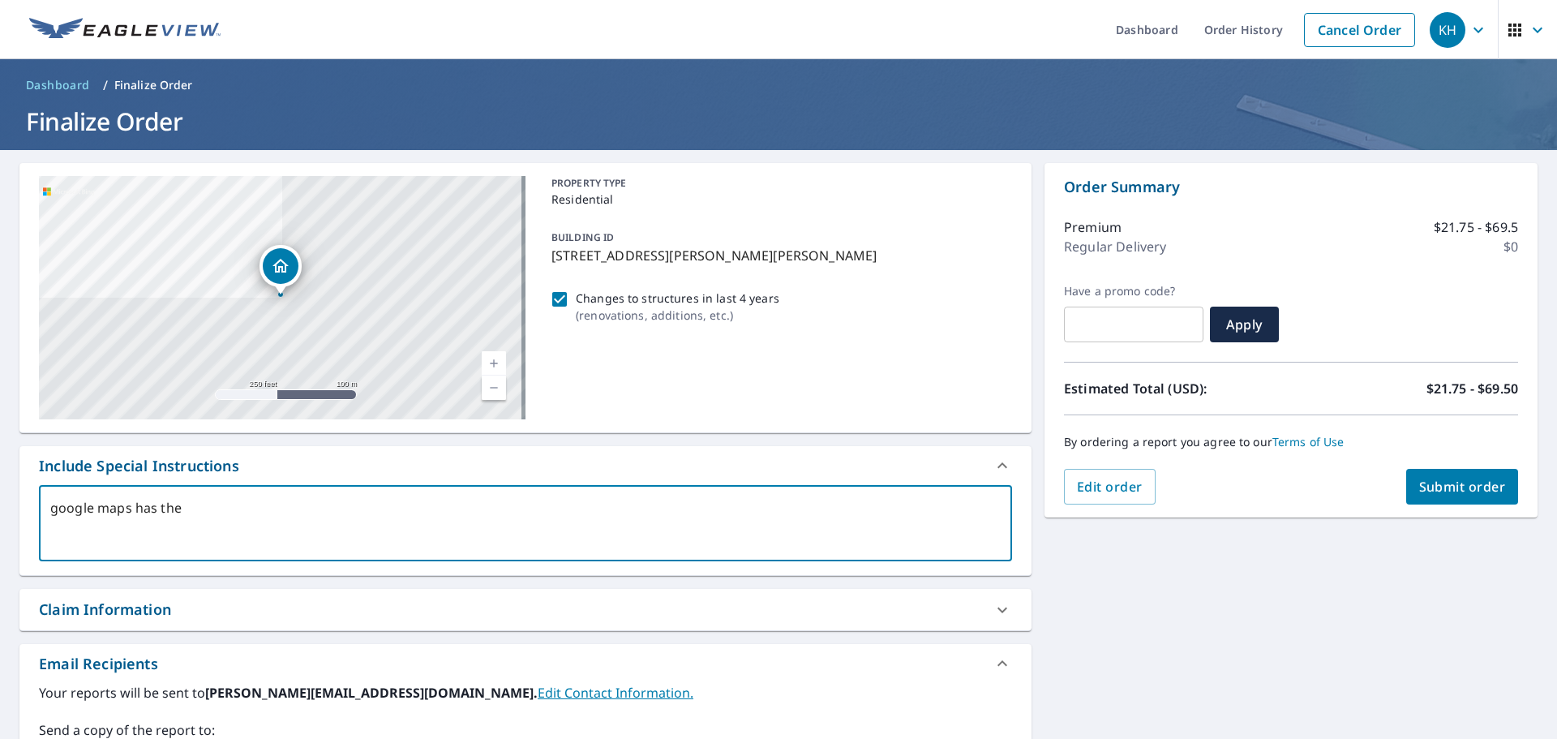
checkbox input "true"
type textarea "google maps has the i"
type textarea "x"
checkbox input "true"
type textarea "google maps has the im"
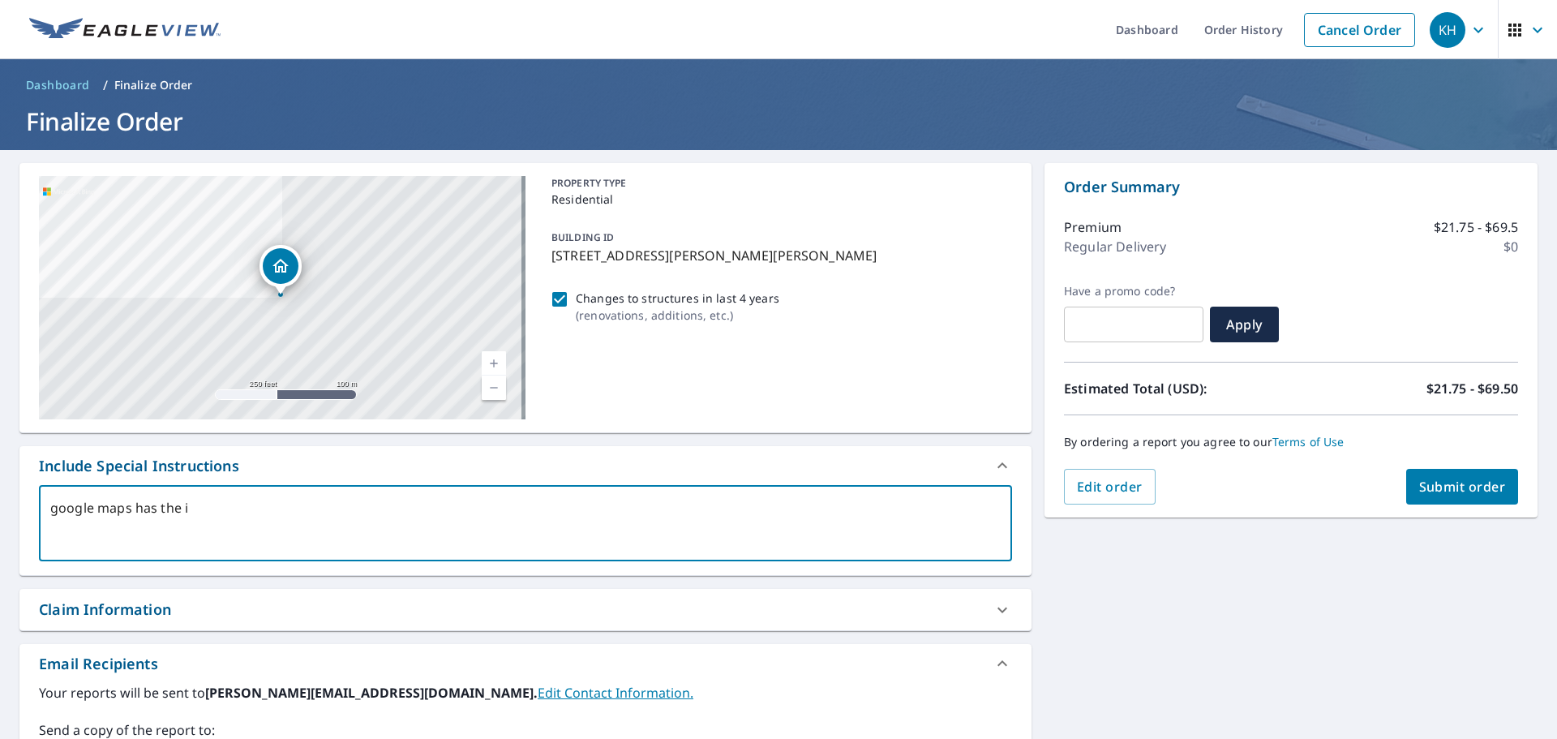
type textarea "x"
checkbox input "true"
type textarea "google maps has the ima"
type textarea "x"
checkbox input "true"
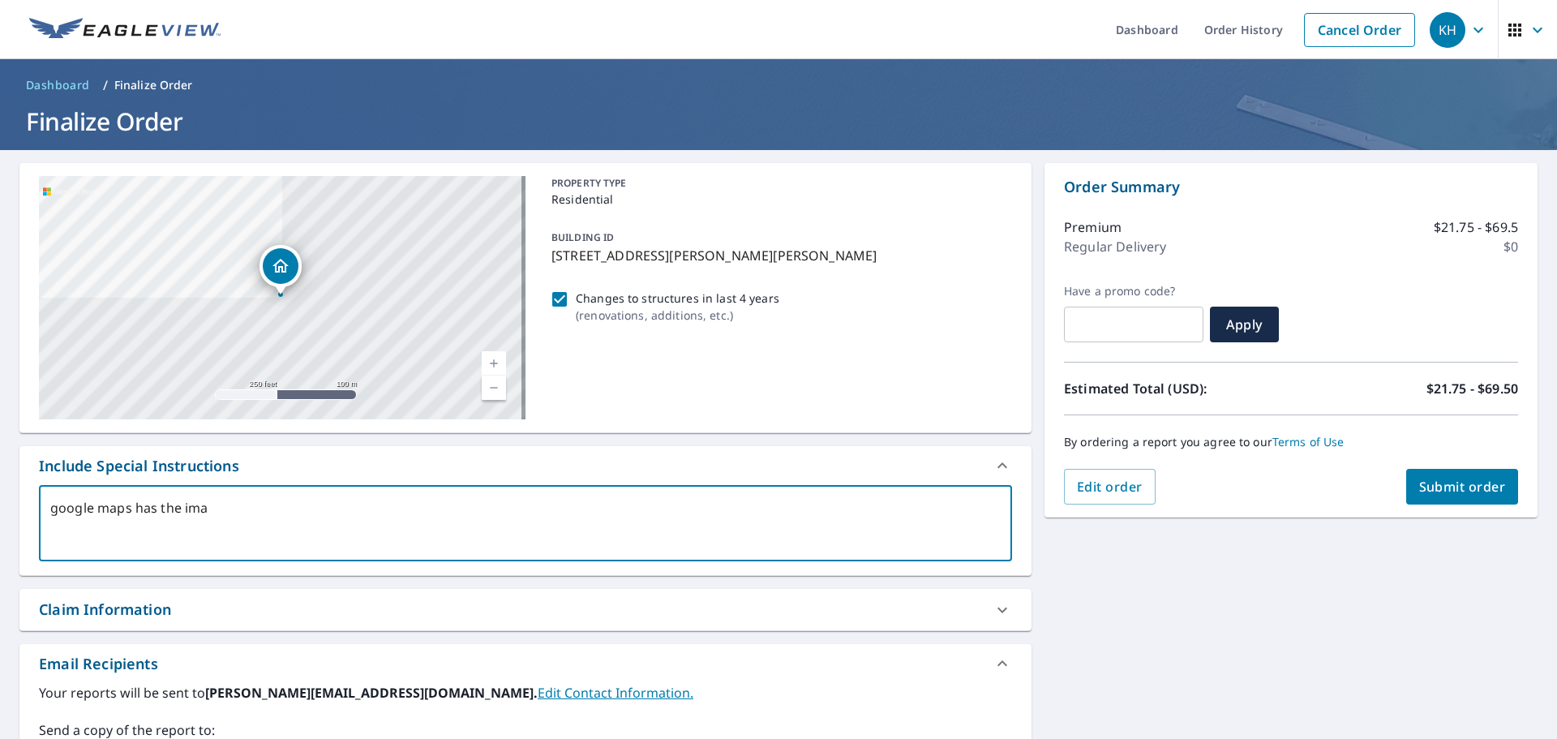
type textarea "google maps has the imag"
type textarea "x"
checkbox input "true"
type textarea "google maps has the image"
type textarea "x"
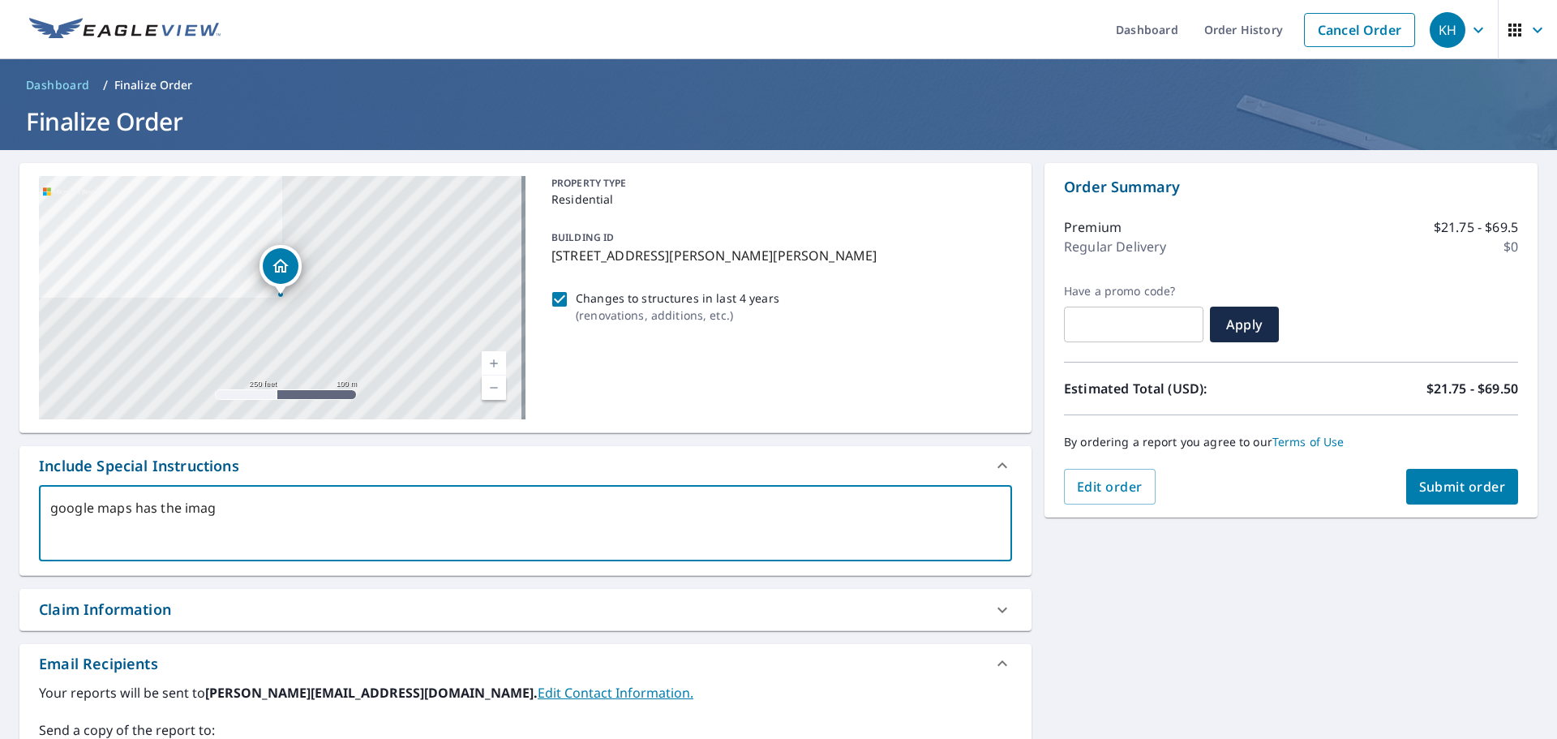
checkbox input "true"
type textarea "google maps has the image"
type textarea "x"
checkbox input "true"
type textarea "google maps has the image o"
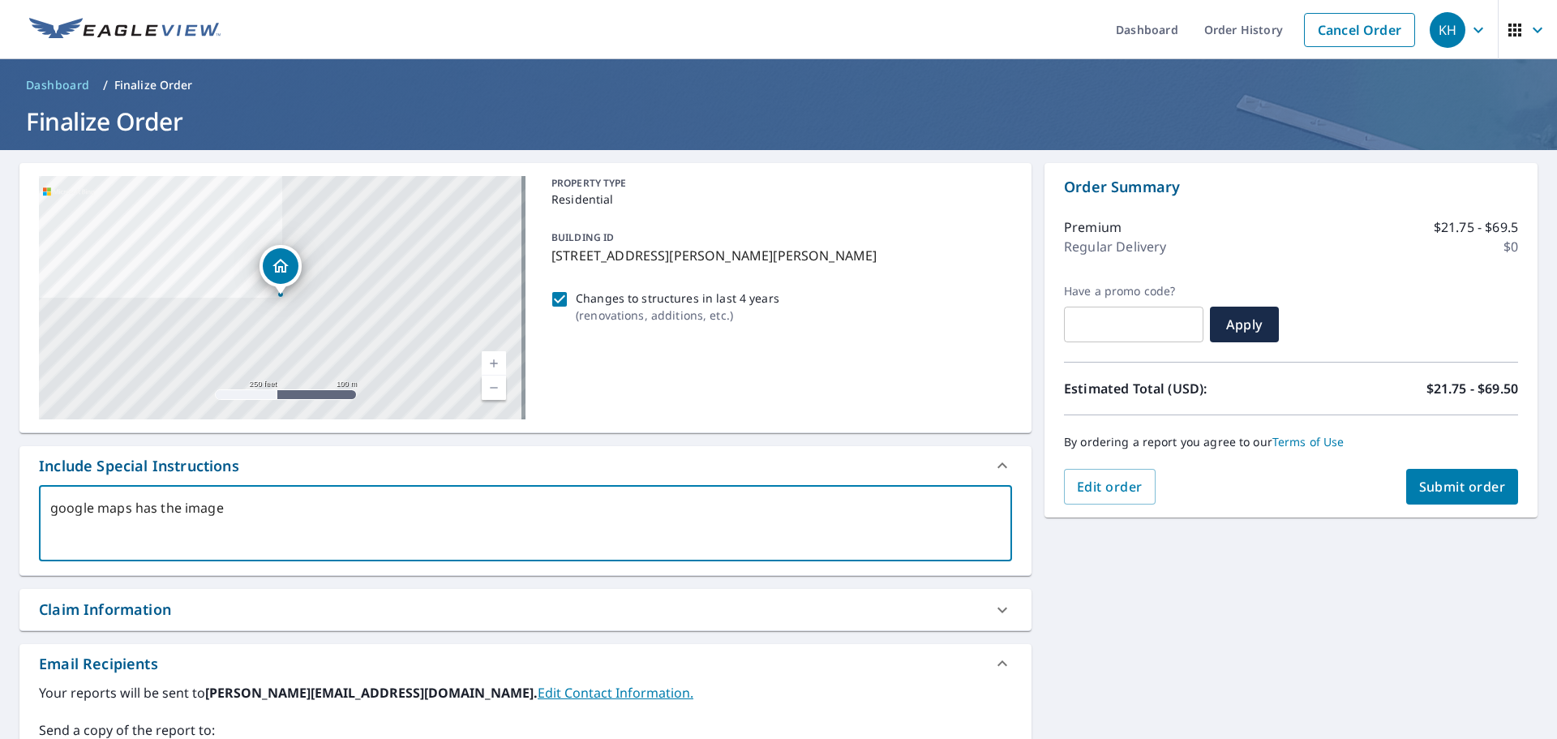
type textarea "x"
checkbox input "true"
type textarea "google maps has the image of"
type textarea "x"
checkbox input "true"
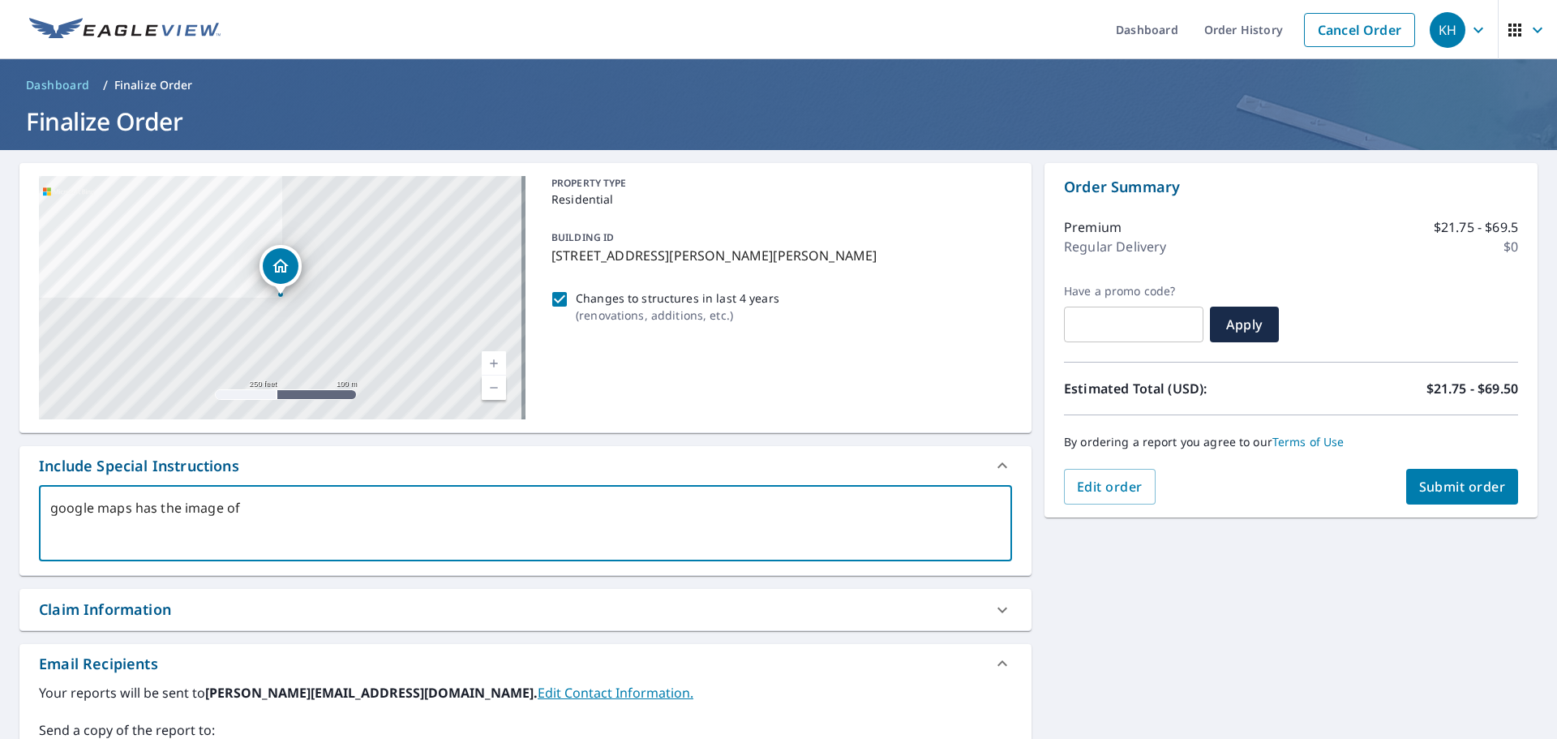
type textarea "google maps has the image of"
type textarea "x"
checkbox input "true"
type textarea "google maps has the image of a"
type textarea "x"
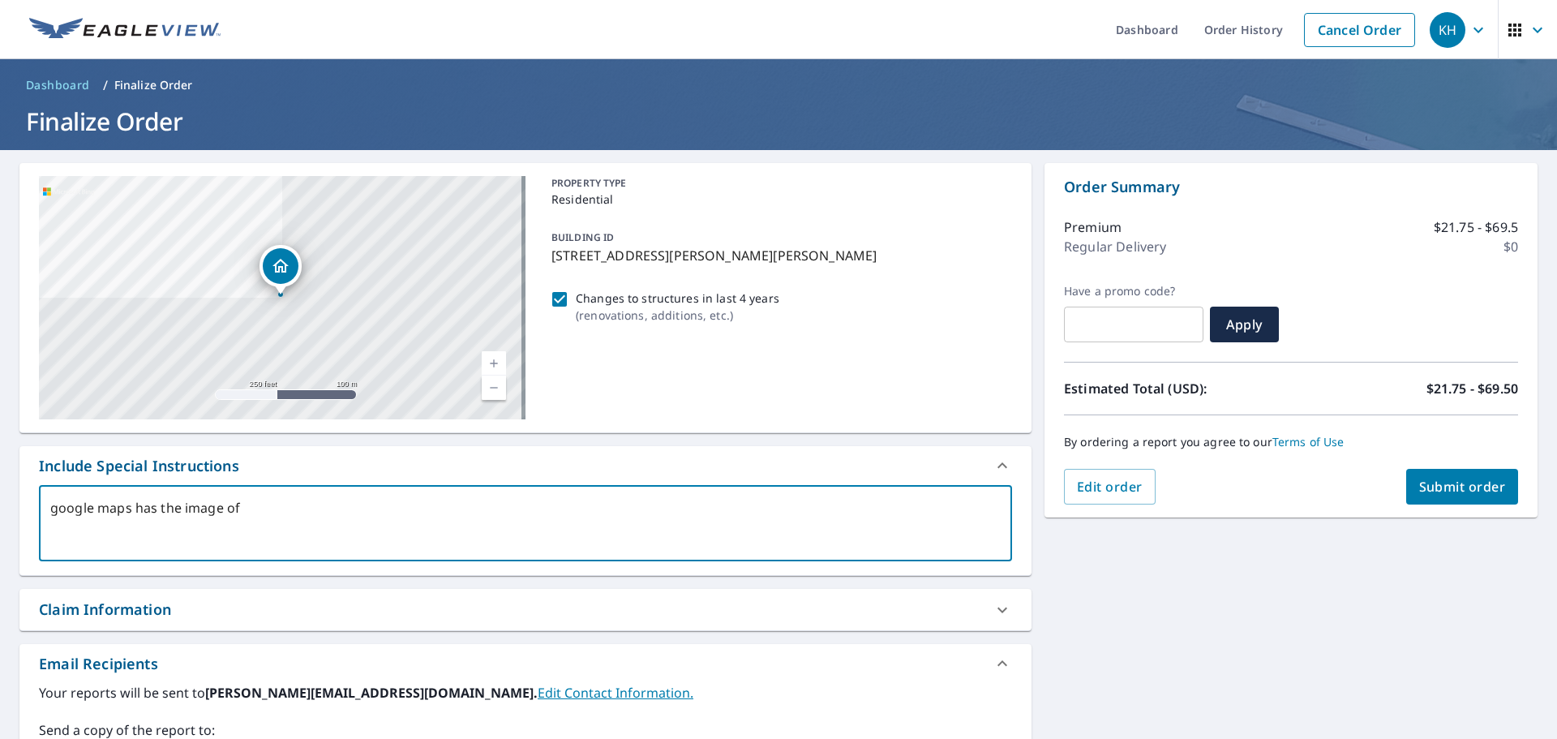
checkbox input "true"
type textarea "google maps has the image of an"
type textarea "x"
checkbox input "true"
type textarea "google maps has the image of an"
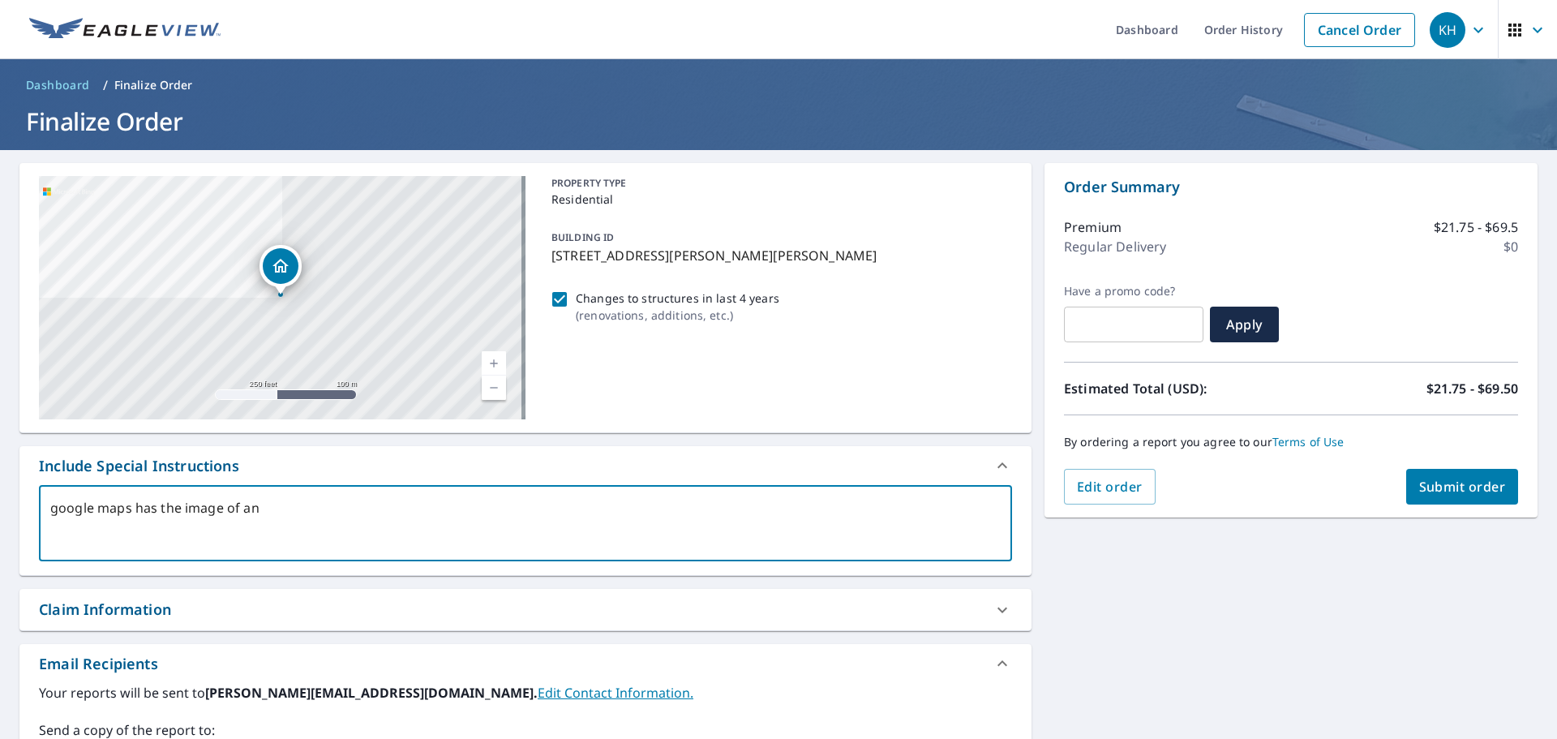
type textarea "x"
checkbox input "true"
type textarea "google maps has the image of an o"
type textarea "x"
checkbox input "true"
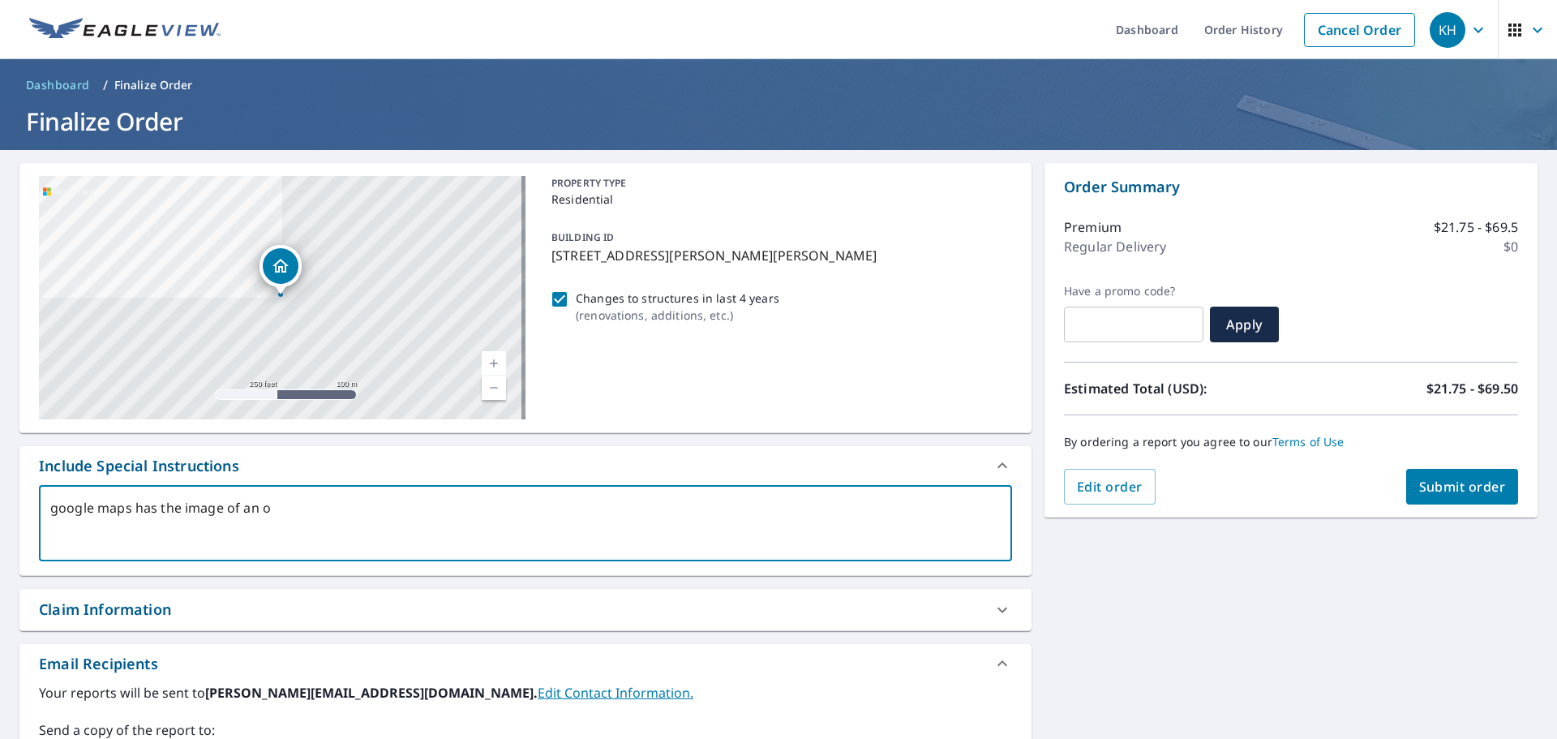
type textarea "google maps has the image of an ou"
type textarea "x"
checkbox input "true"
type textarea "google maps has the image of an out"
type textarea "x"
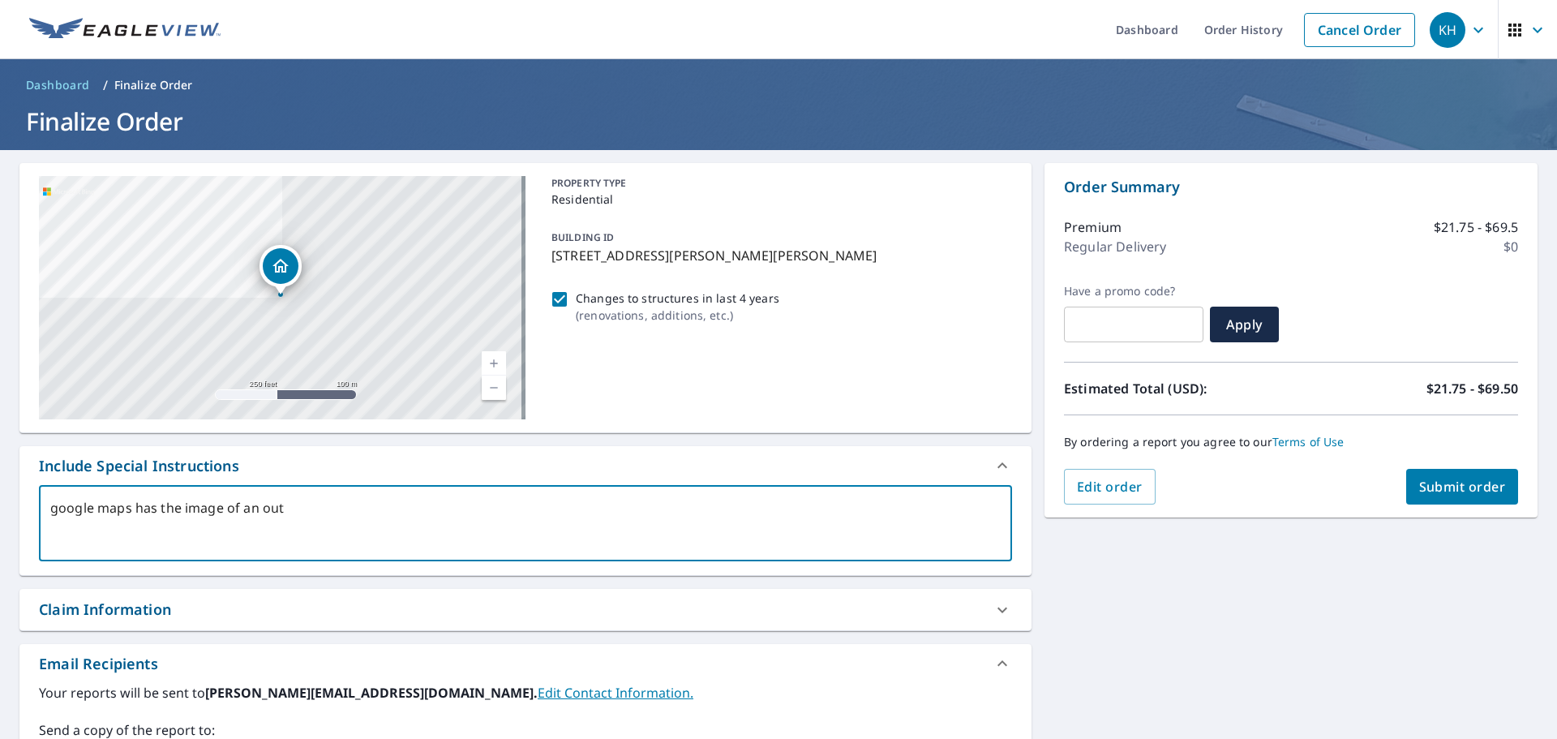
checkbox input "true"
type textarea "google maps has the image of an out"
type textarea "x"
checkbox input "true"
type textarea "google maps has the image of an out b"
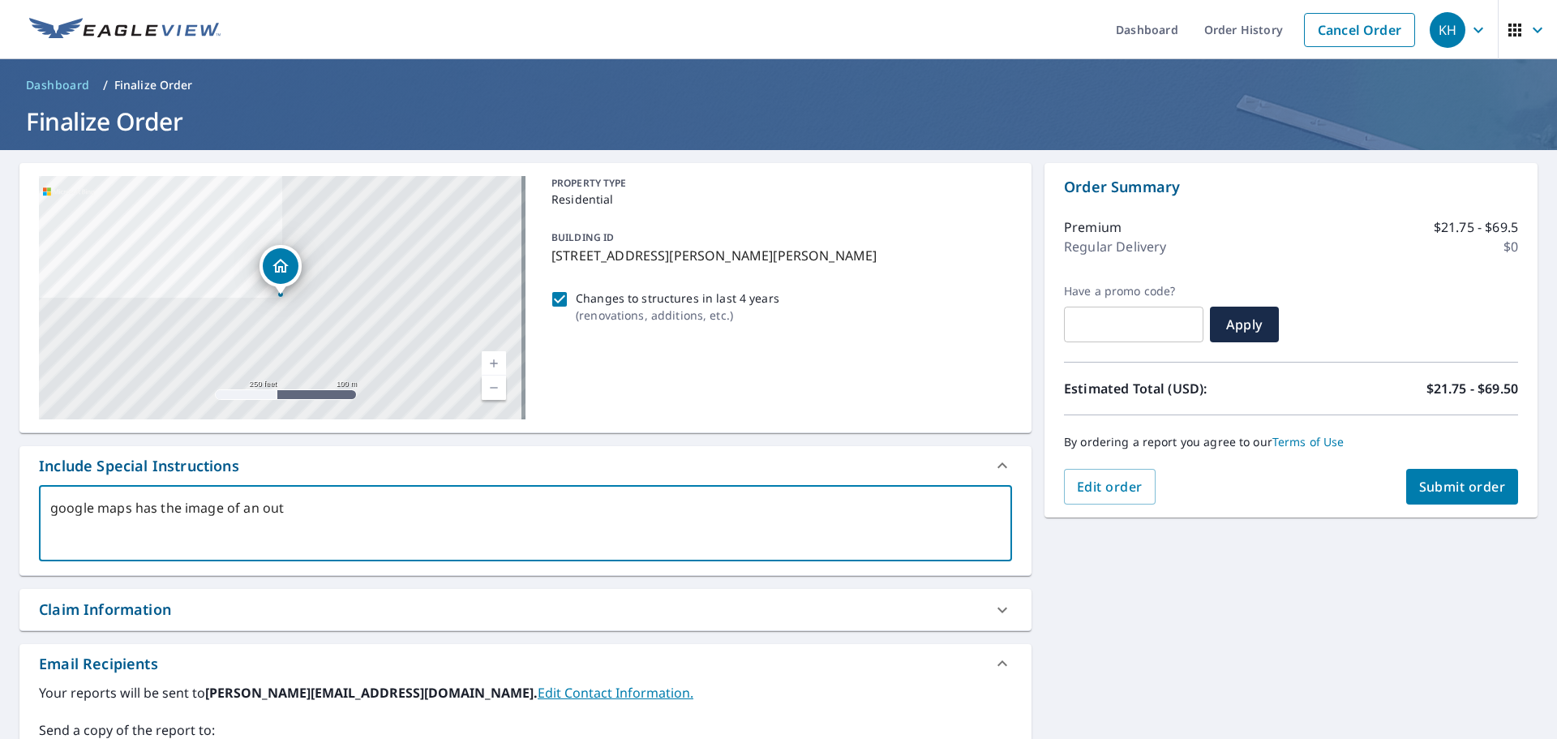
type textarea "x"
checkbox input "true"
type textarea "google maps has the image of an out bu"
type textarea "x"
checkbox input "true"
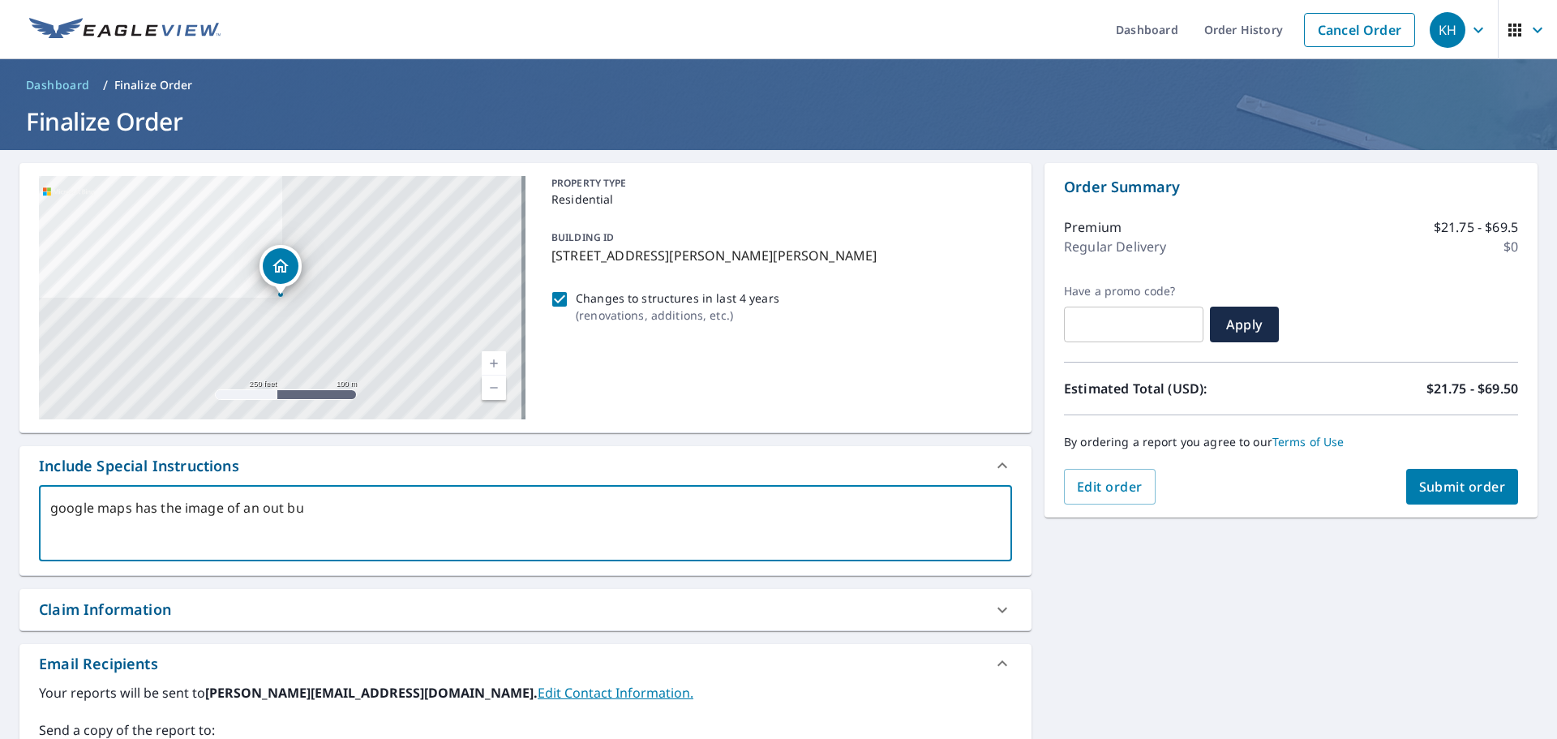
type textarea "google maps has the image of an out bui"
type textarea "x"
checkbox input "true"
type textarea "google maps has the image of an out buil"
type textarea "x"
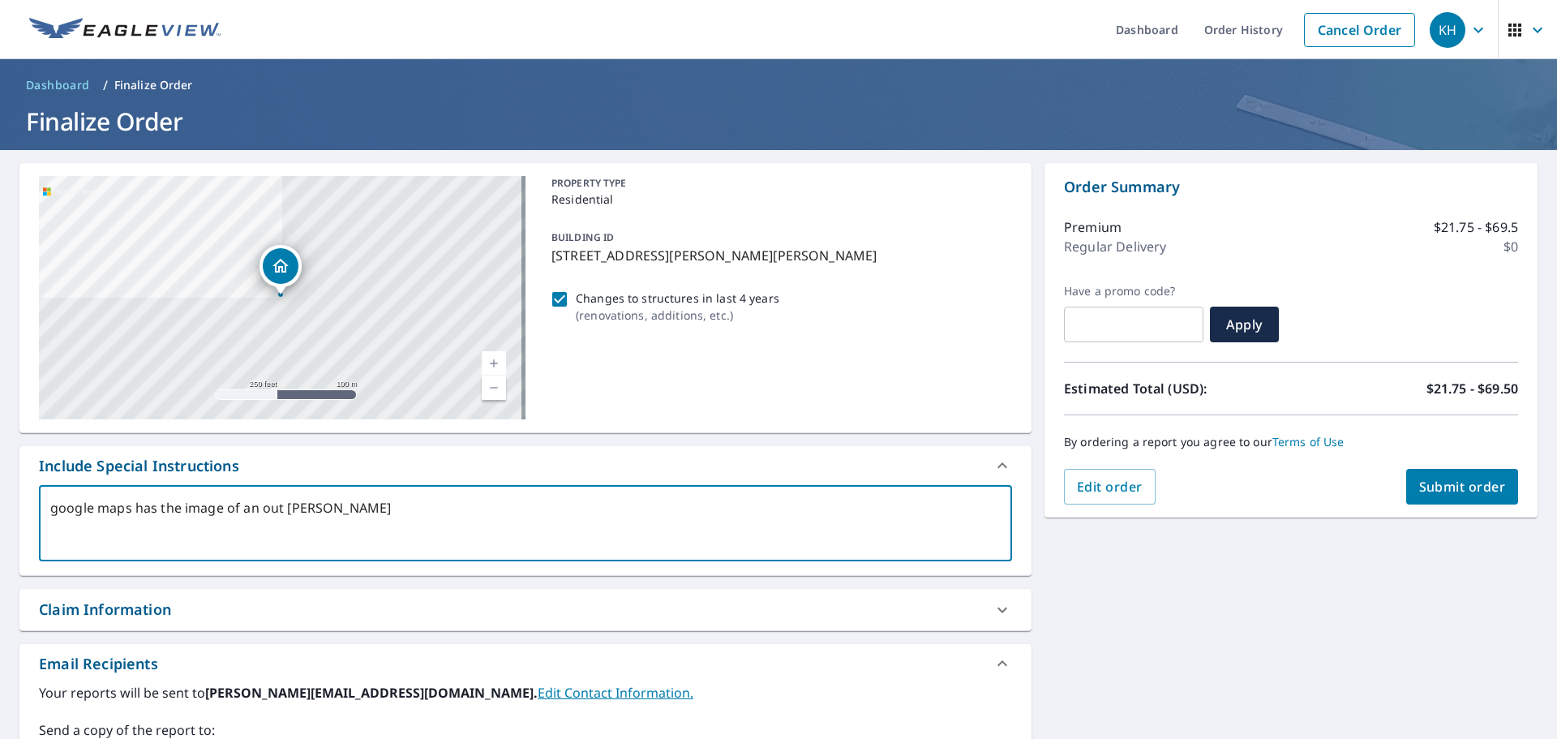
checkbox input "true"
type textarea "google maps has the image of an out build"
type textarea "x"
checkbox input "true"
type textarea "google maps has the image of an out buildi"
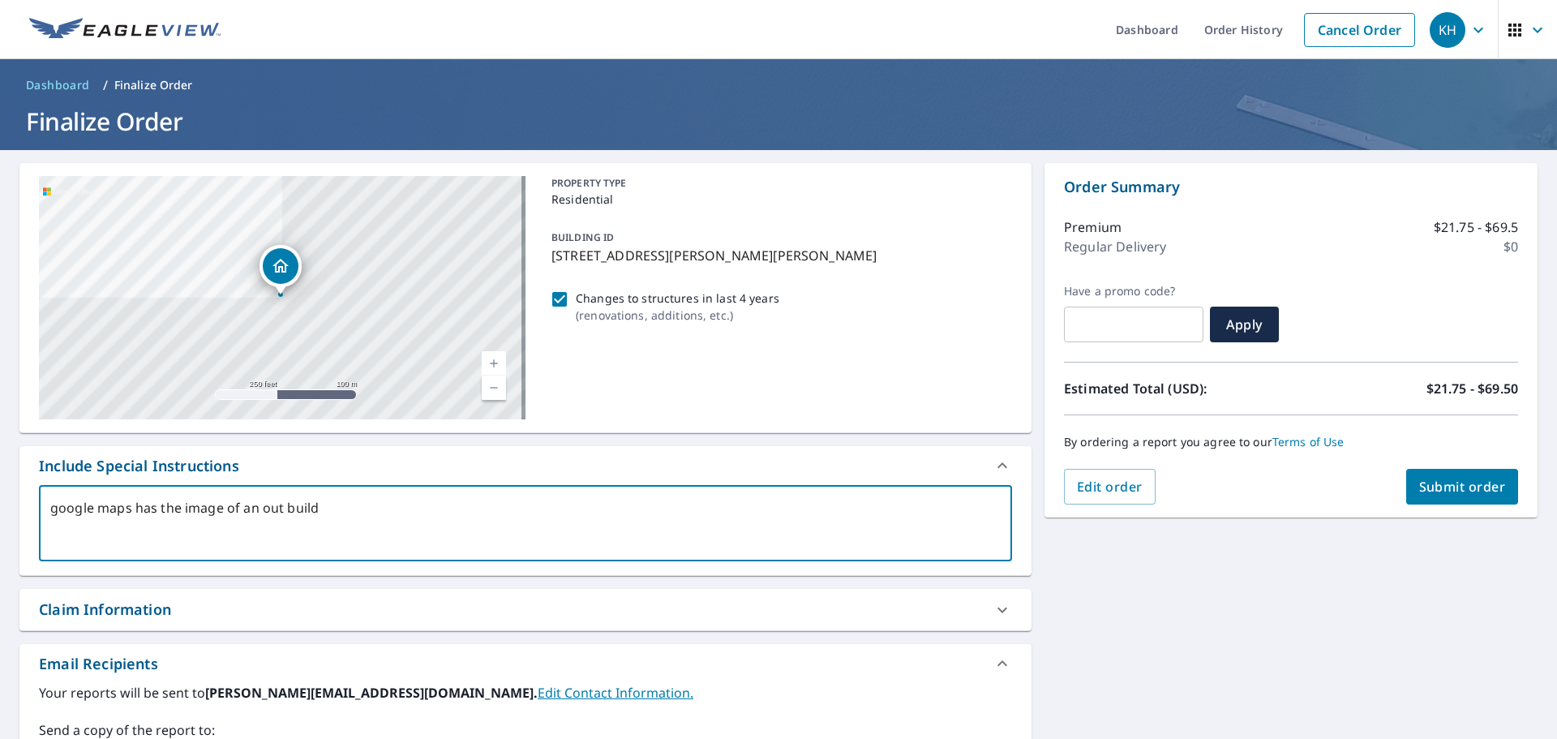
type textarea "x"
checkbox input "true"
type textarea "google maps has the image of an out buildin"
type textarea "x"
checkbox input "true"
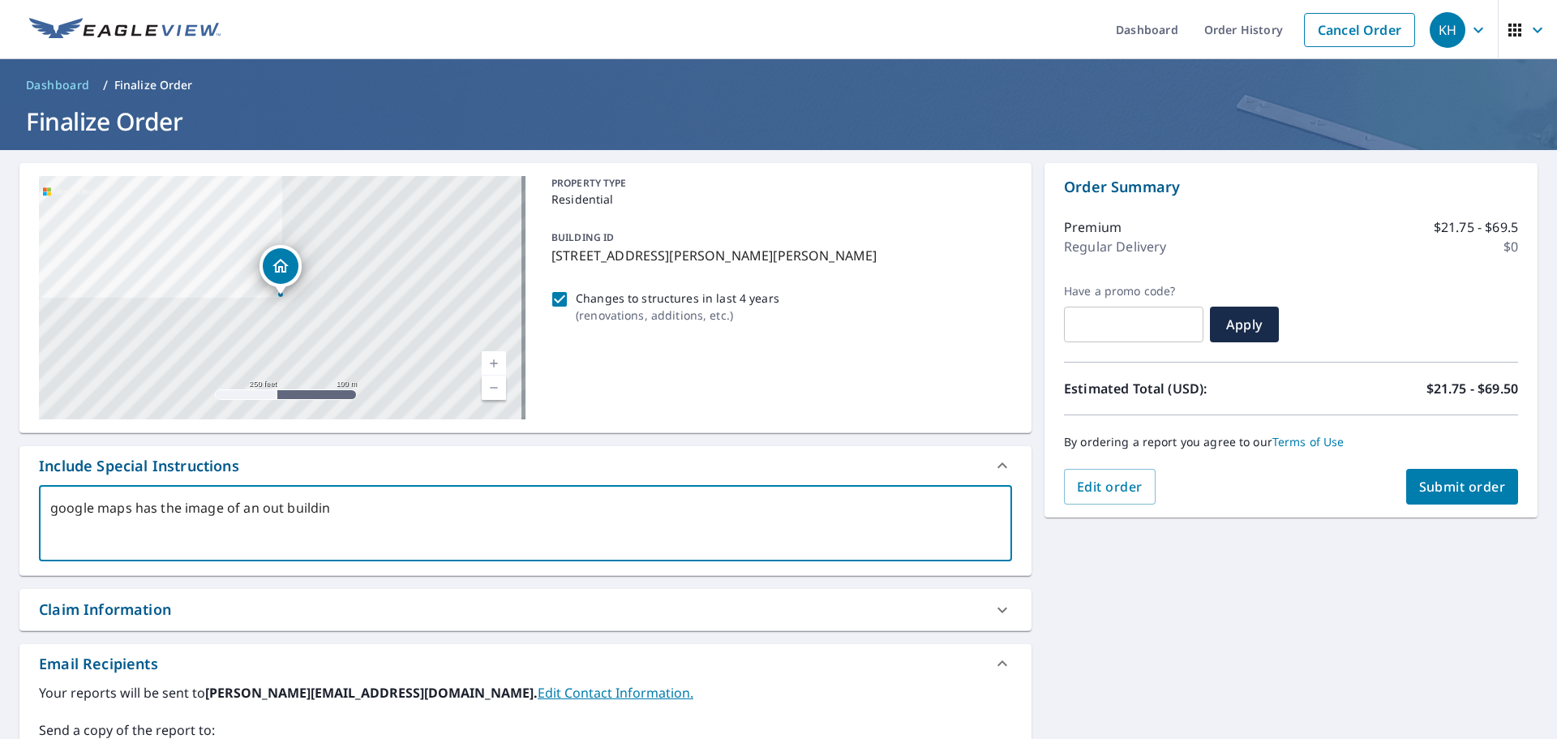
type textarea "google maps has the image of an out building"
type textarea "x"
checkbox input "true"
type textarea "google maps has the image of an out building"
type textarea "x"
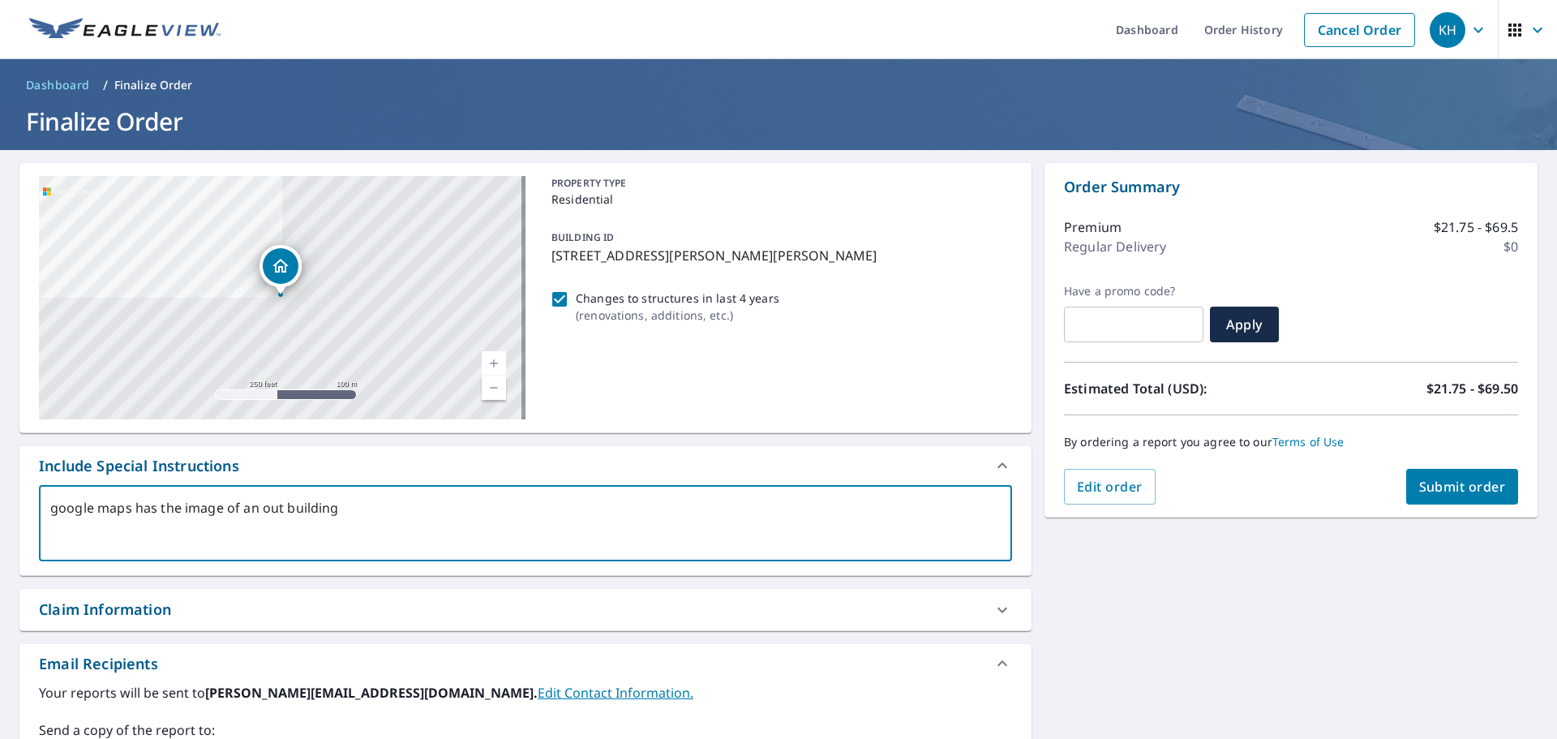
checkbox input "true"
type textarea "google maps has the image of an out building a"
type textarea "x"
checkbox input "true"
type textarea "google maps has the image of an out building an"
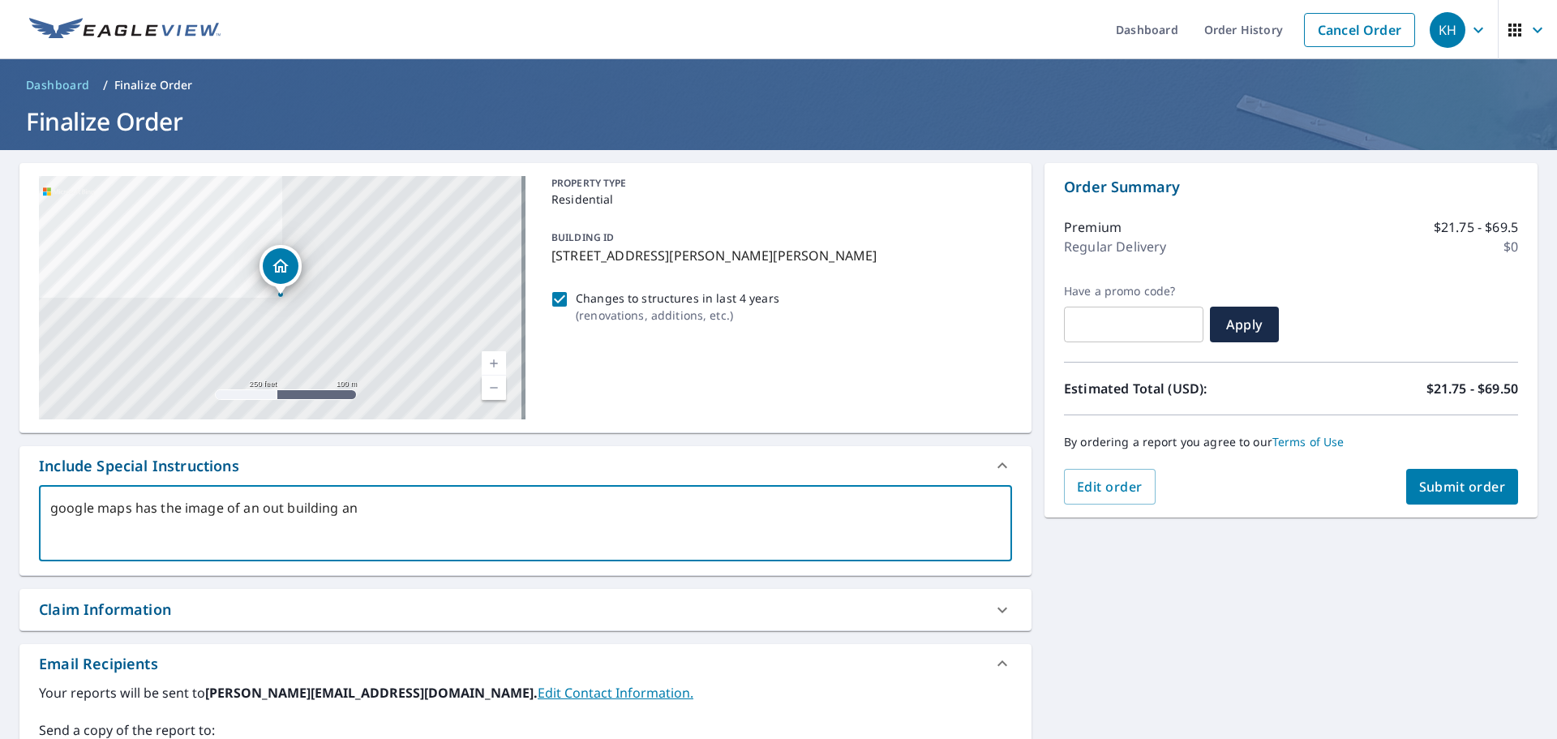
type textarea "x"
checkbox input "true"
type textarea "google maps has the image of an out building and"
type textarea "x"
checkbox input "true"
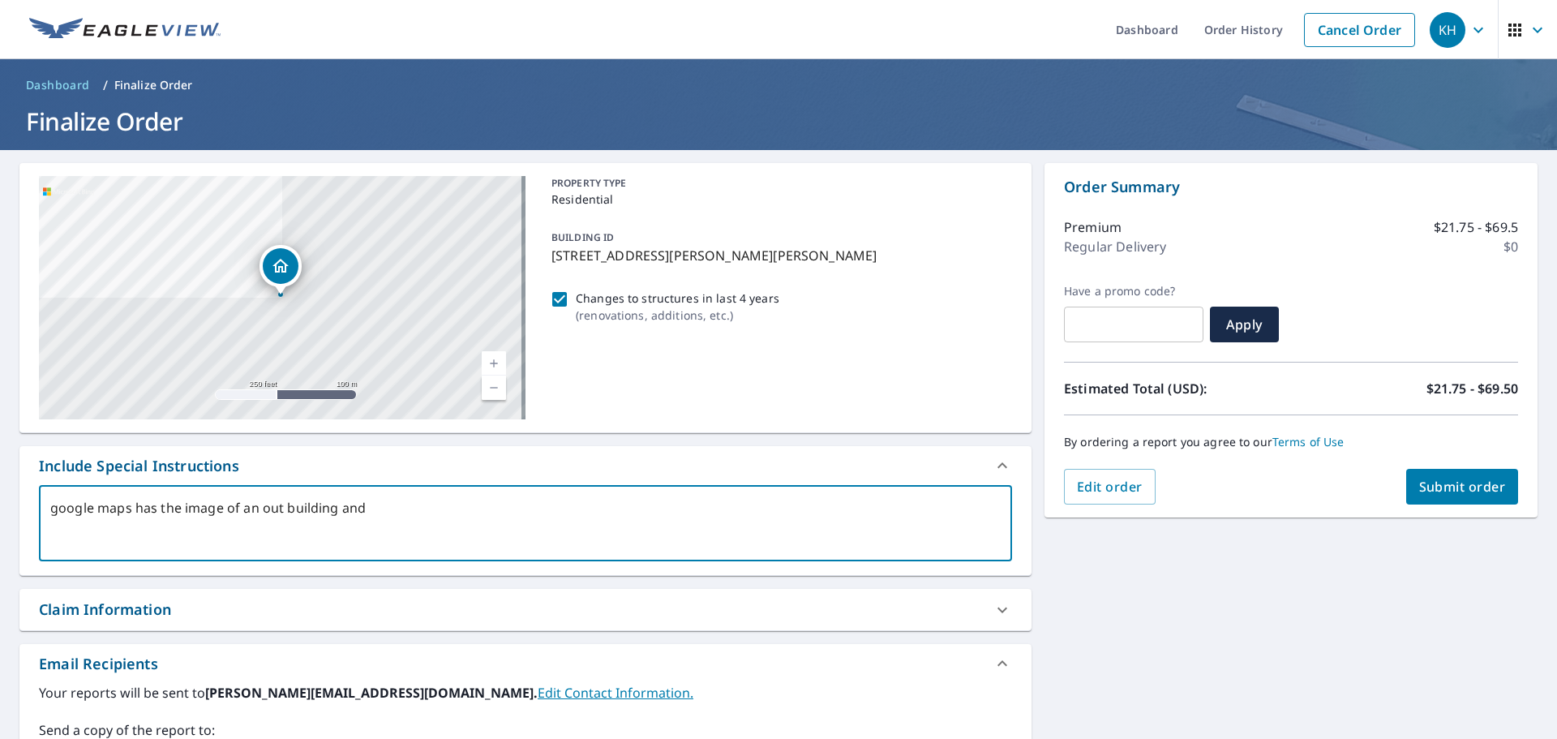
type textarea "google maps has the image of an out building and"
type textarea "x"
checkbox input "true"
type textarea "google maps has the image of an out building and t"
type textarea "x"
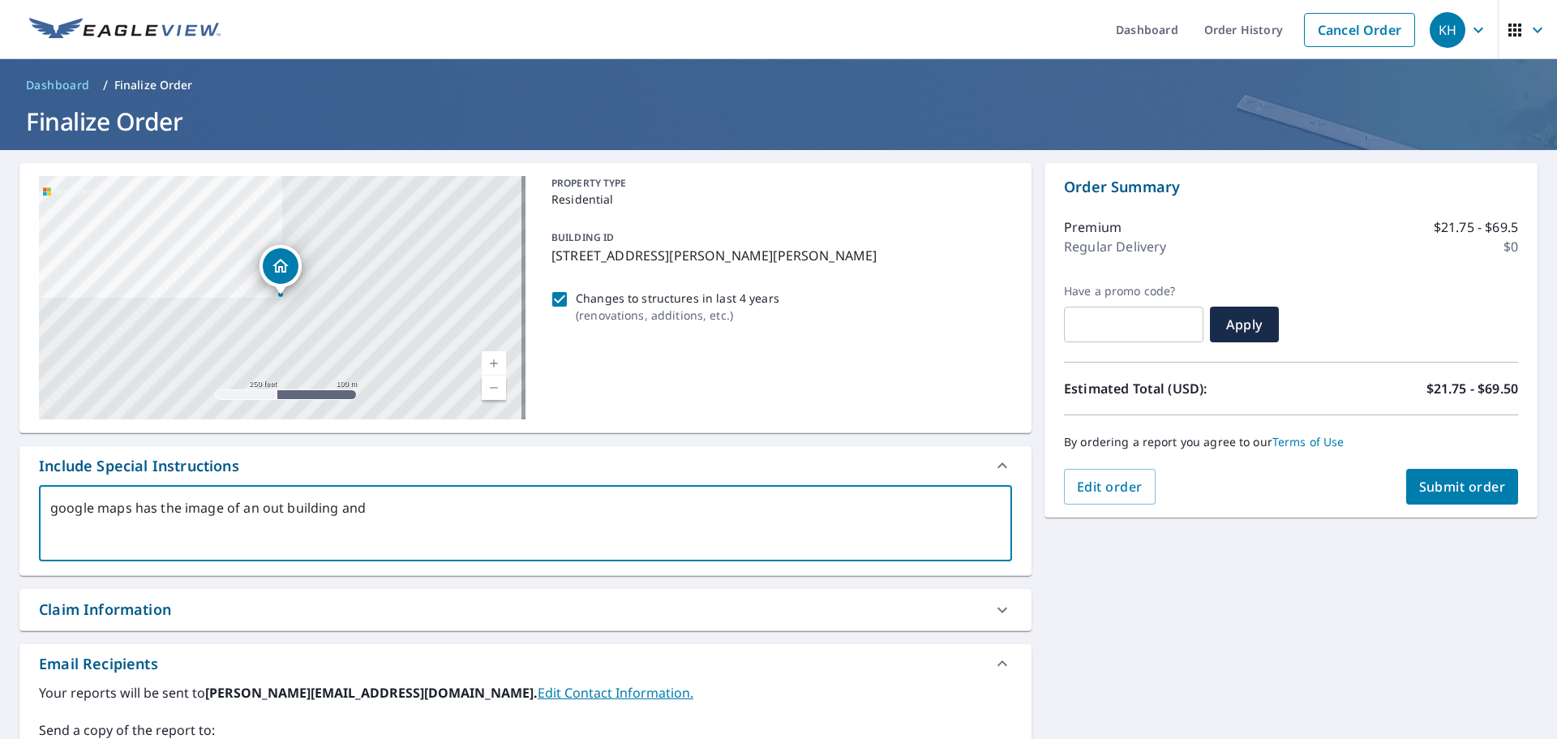
checkbox input "true"
type textarea "google maps has the image of an out building and th"
type textarea "x"
checkbox input "true"
type textarea "google maps has the image of an out building and the"
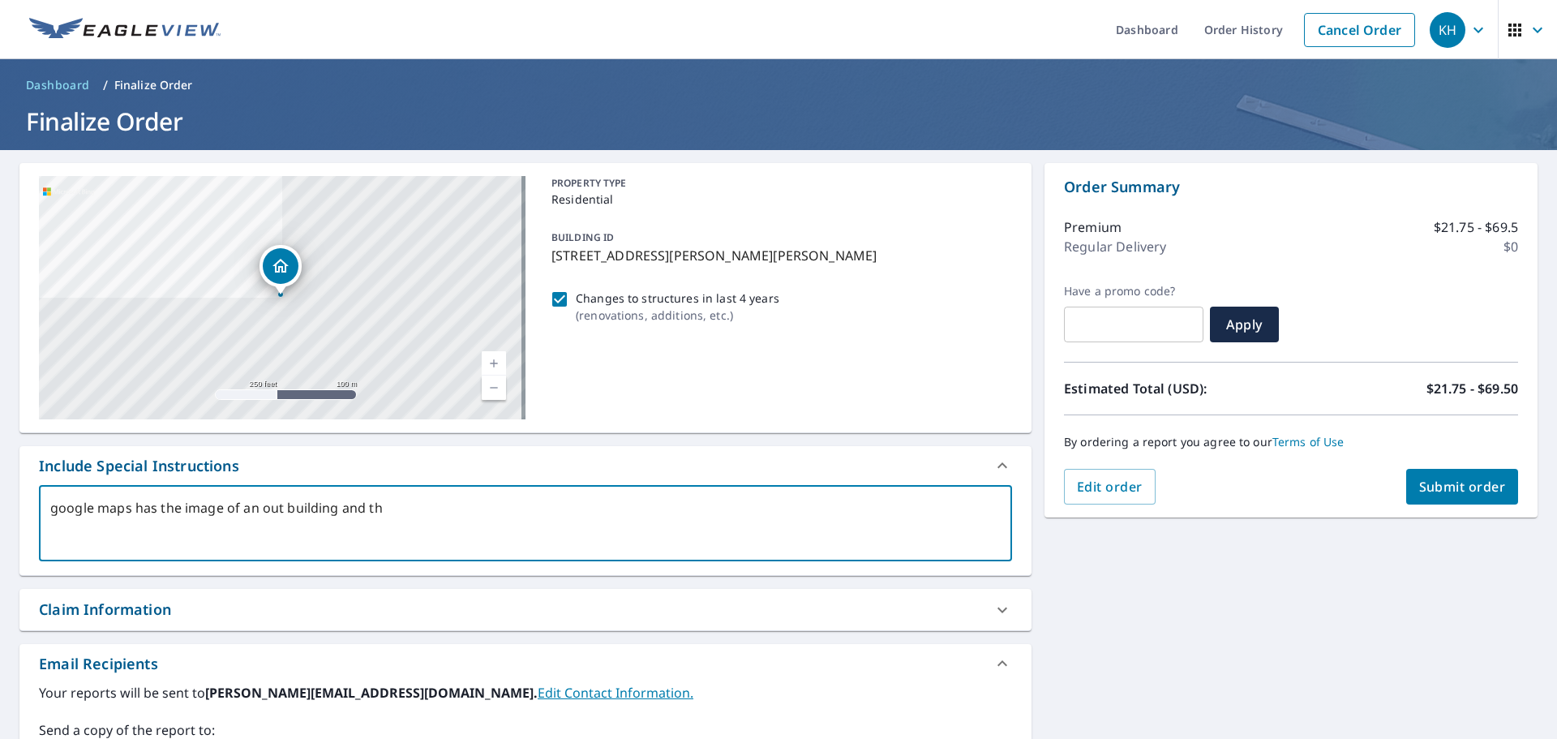
type textarea "x"
checkbox input "true"
type textarea "google maps has the image of an out building and the"
type textarea "x"
checkbox input "true"
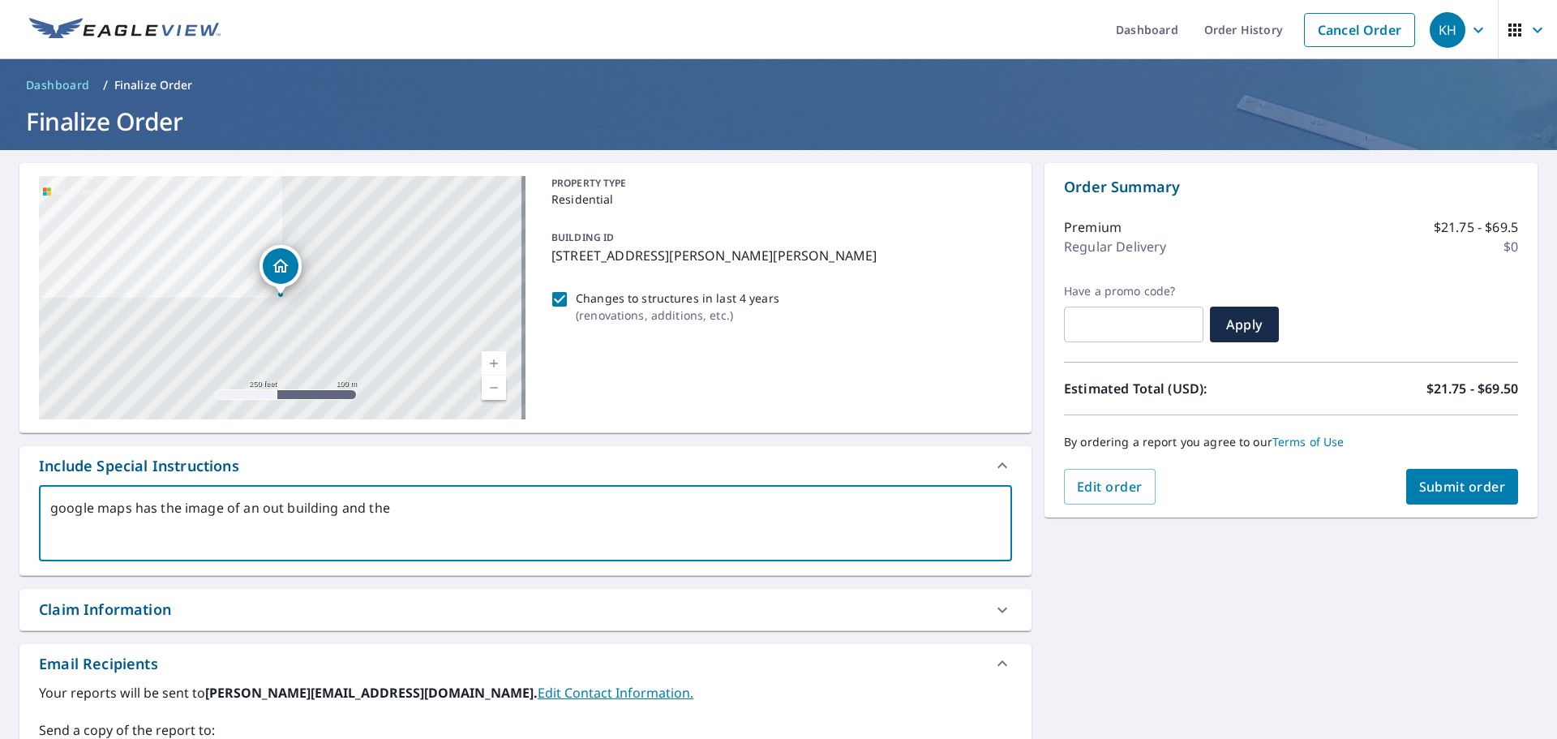
type textarea "google maps has the image of an out building and the m"
type textarea "x"
checkbox input "true"
type textarea "google maps has the image of an out building and the mo"
type textarea "x"
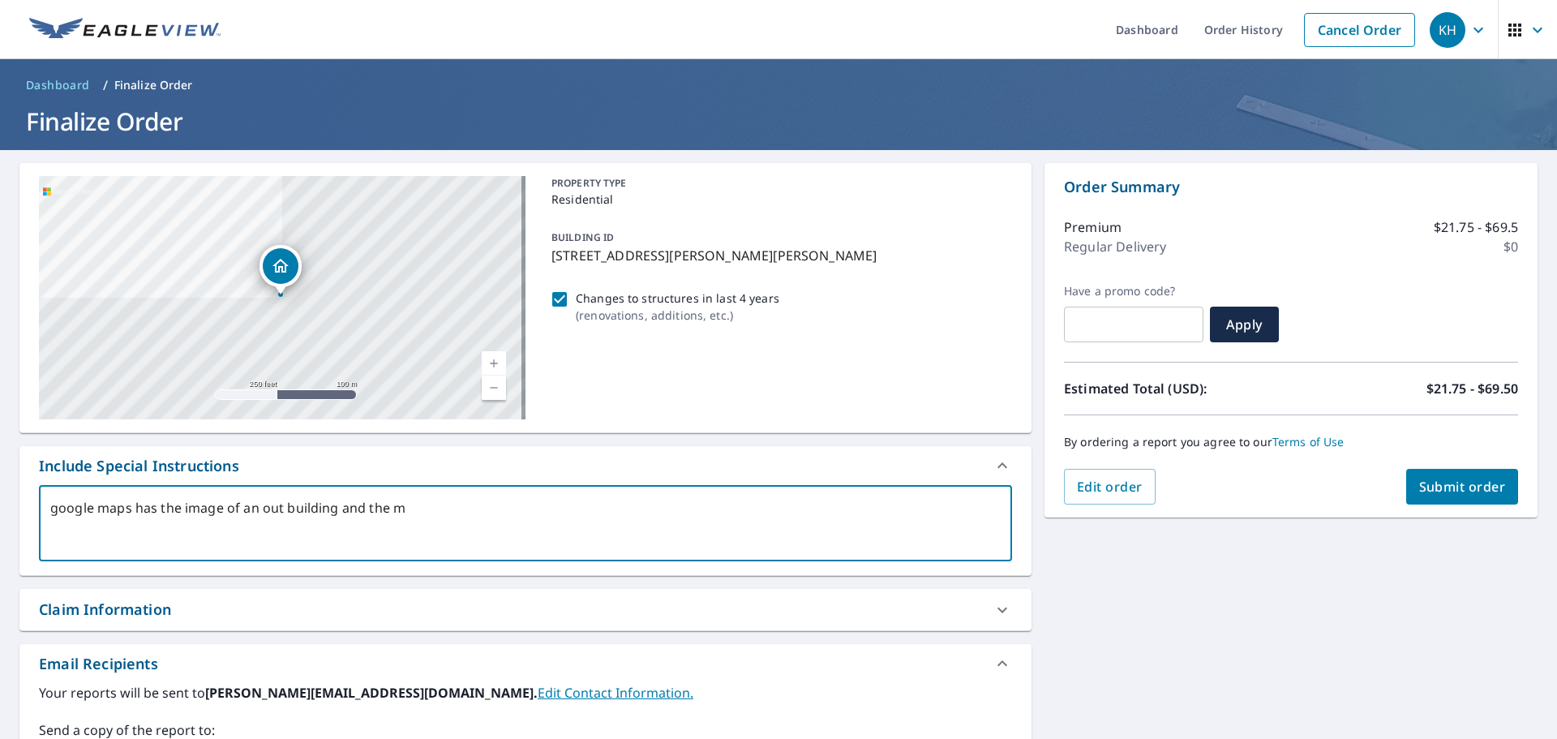
checkbox input "true"
type textarea "google maps has the image of an out building and the mob"
type textarea "x"
checkbox input "true"
type textarea "google maps has the image of an out building and the mobi"
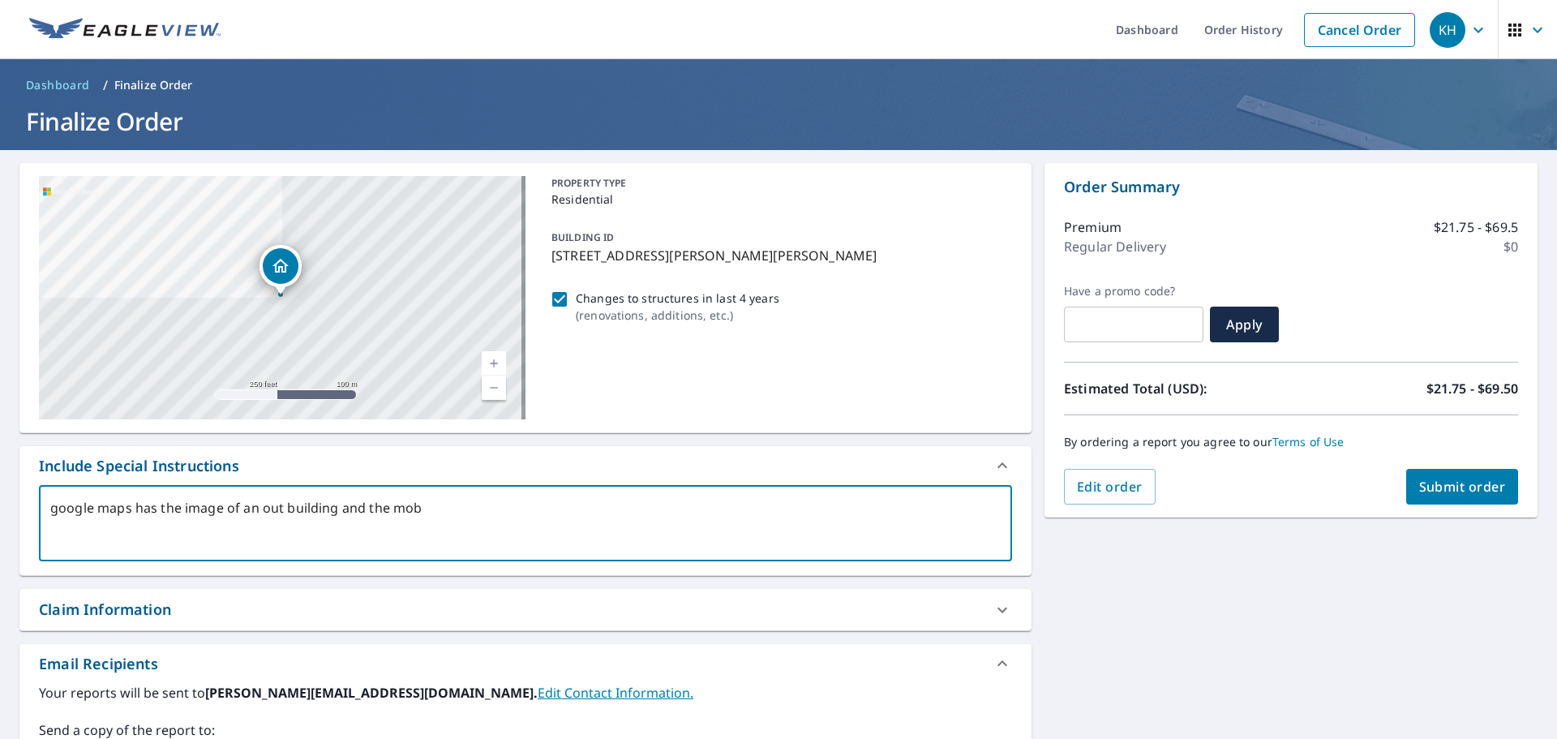
type textarea "x"
checkbox input "true"
type textarea "google maps has the image of an out building and the mobil"
type textarea "x"
checkbox input "true"
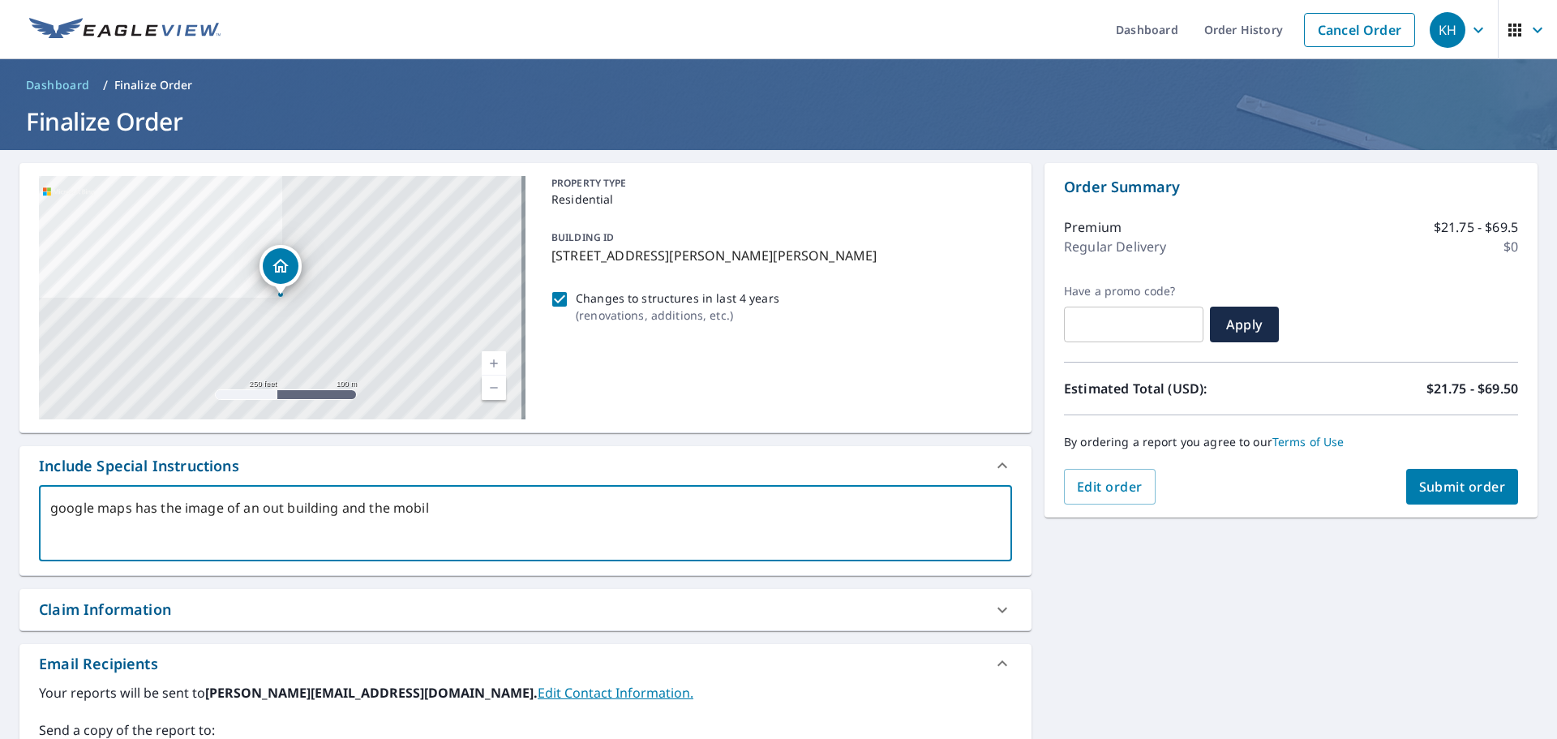
type textarea "google maps has the image of an out building and the mobile"
type textarea "x"
checkbox input "true"
type textarea "google maps has the image of an out building and the mobile"
type textarea "x"
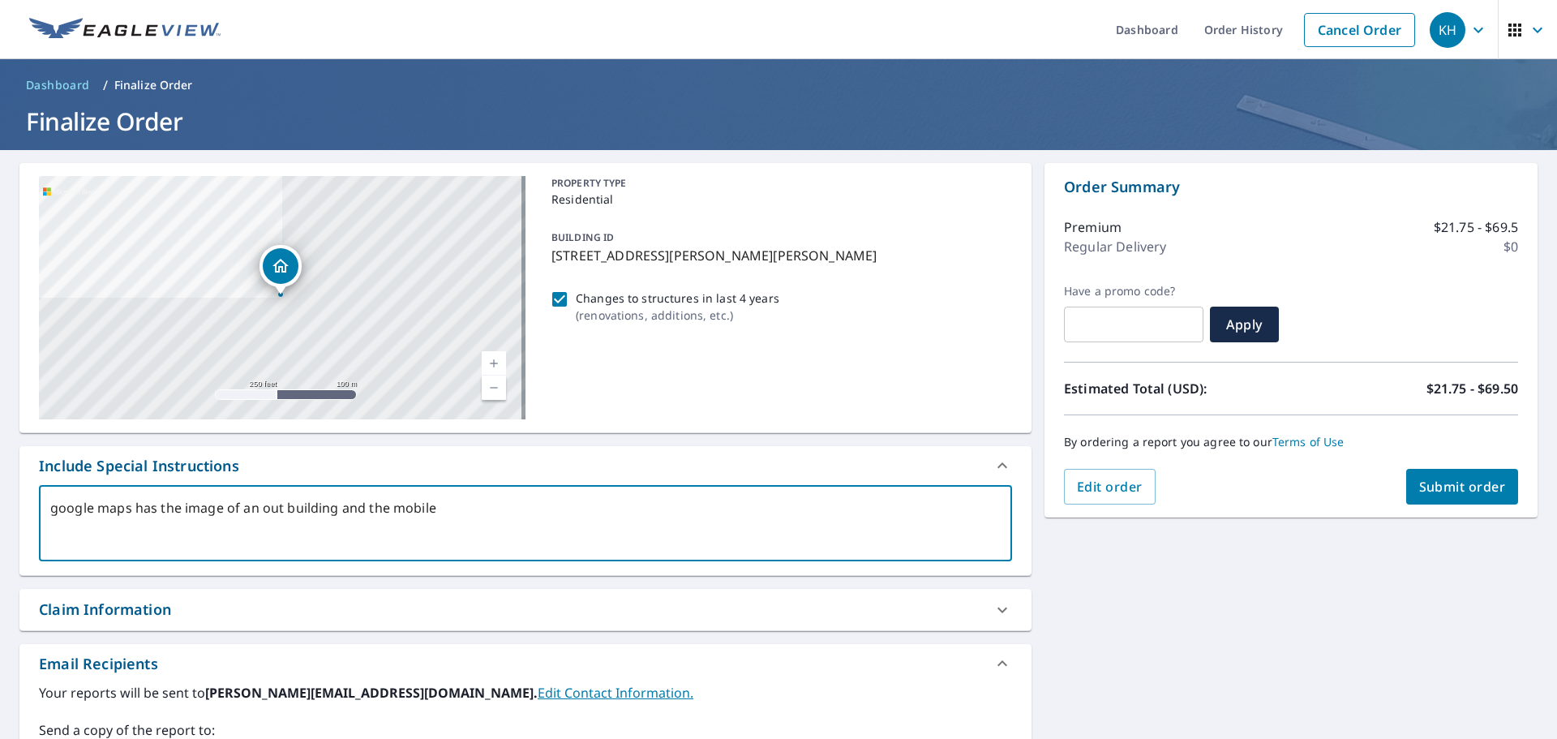
checkbox input "true"
type textarea "google maps has the image of an out building and the mobile"
type textarea "x"
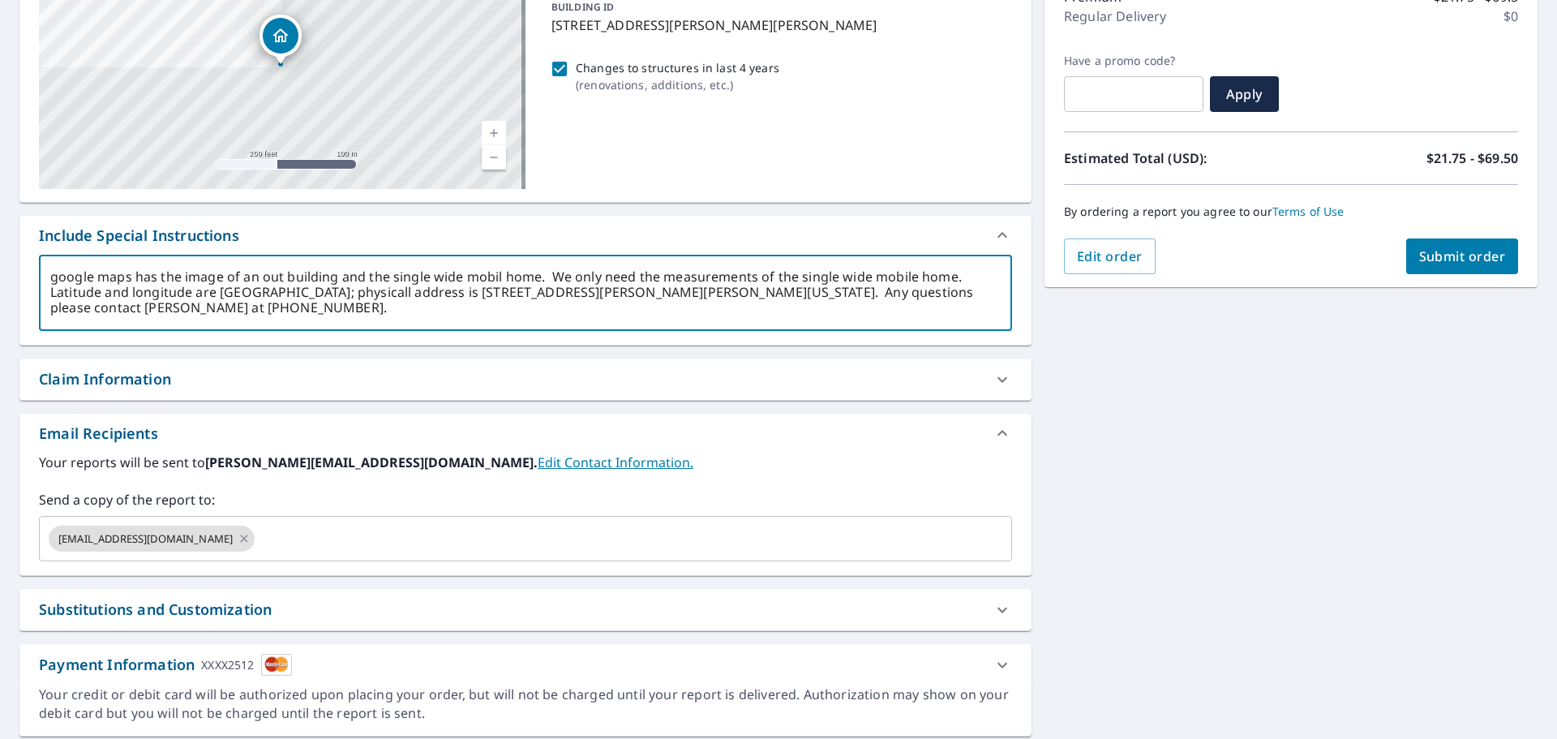
scroll to position [243, 0]
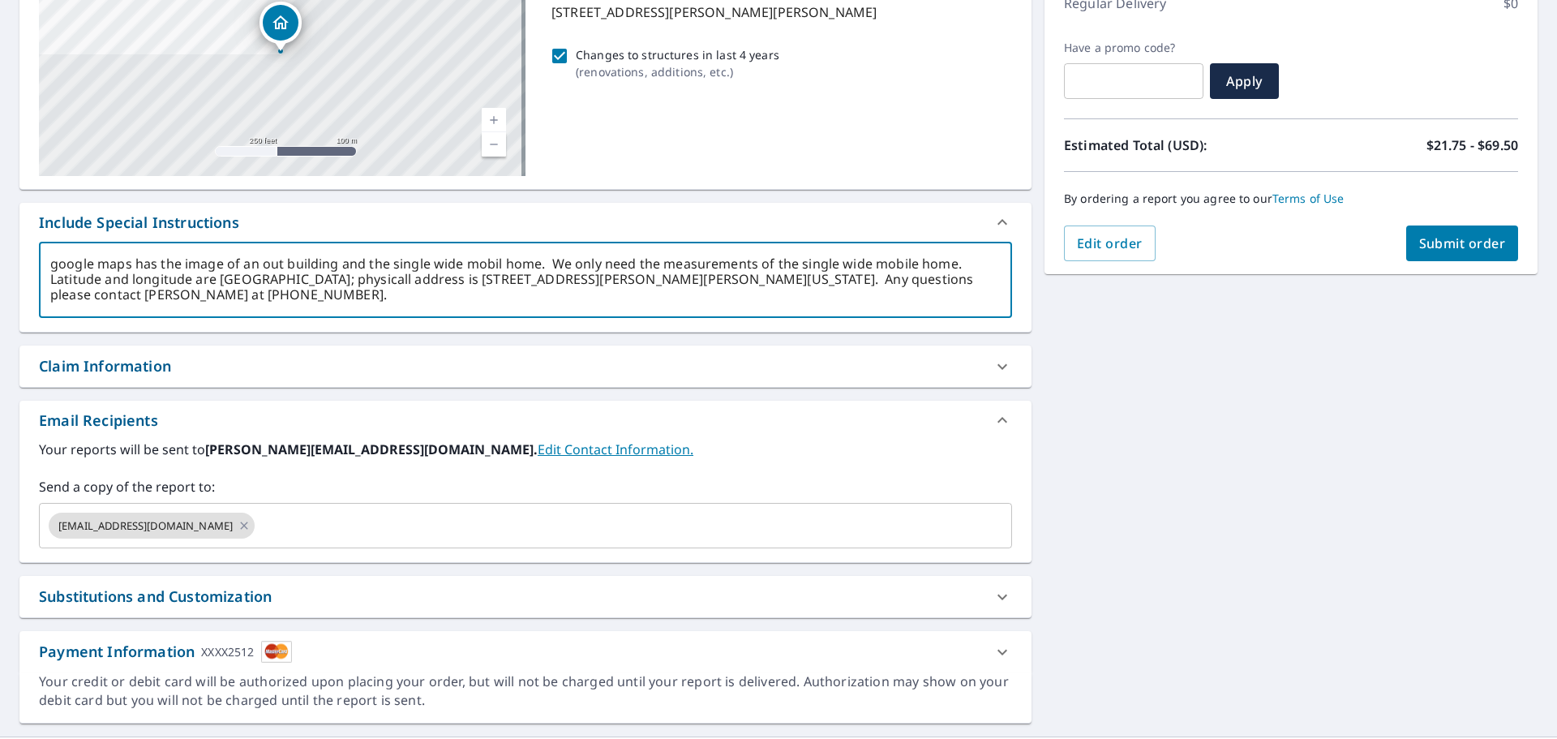
click at [205, 371] on div "Claim Information" at bounding box center [511, 366] width 944 height 22
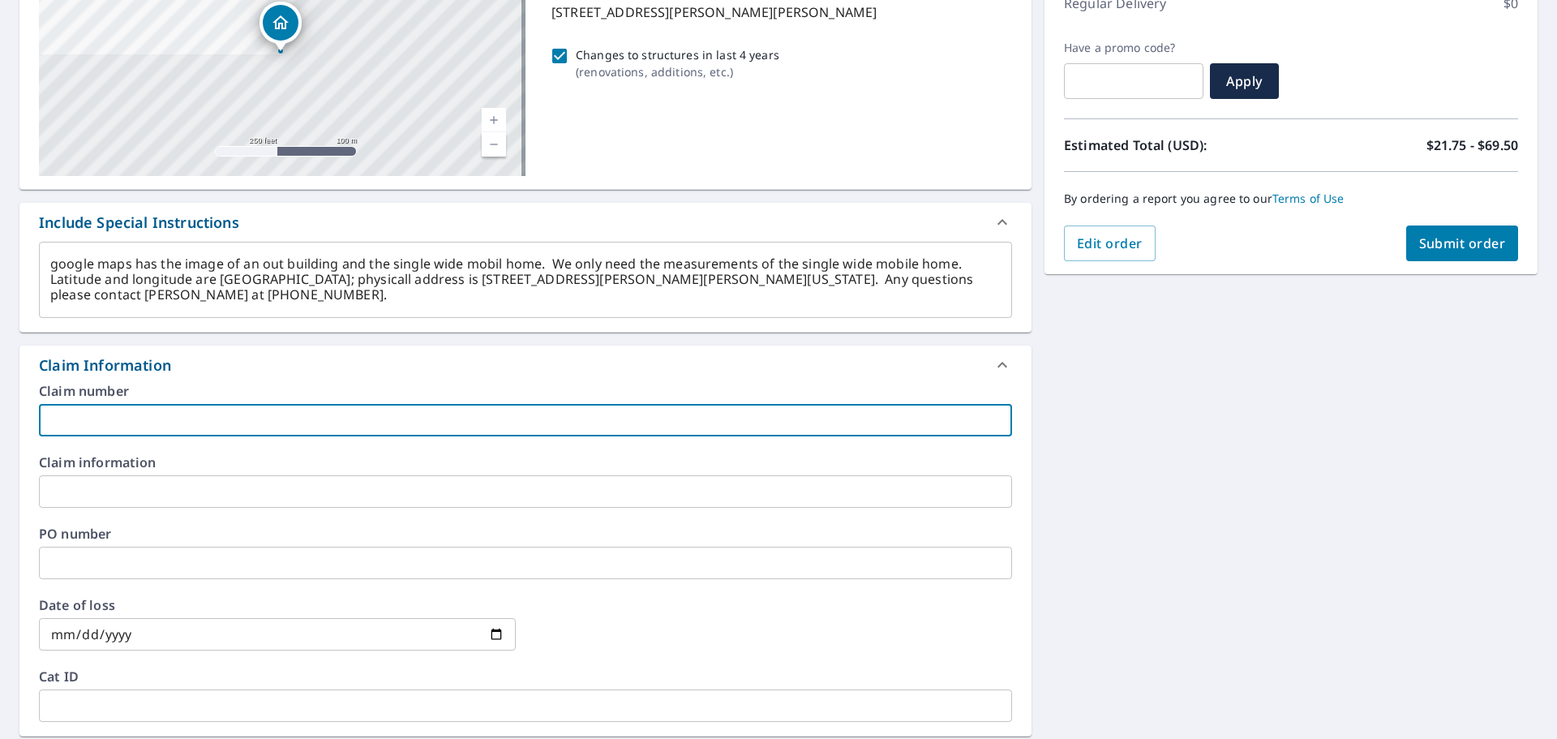
click at [265, 416] on input "text" at bounding box center [525, 420] width 973 height 32
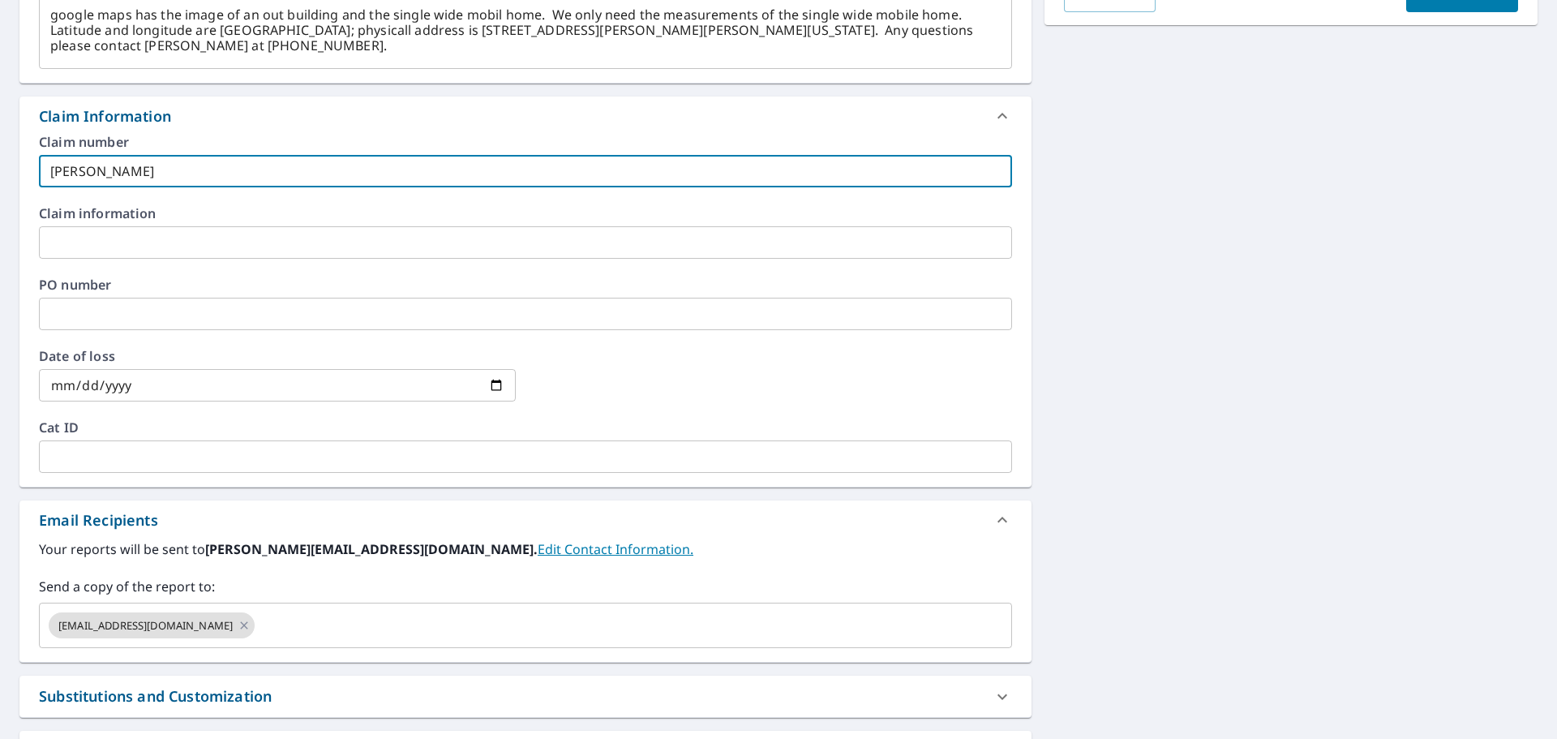
scroll to position [568, 0]
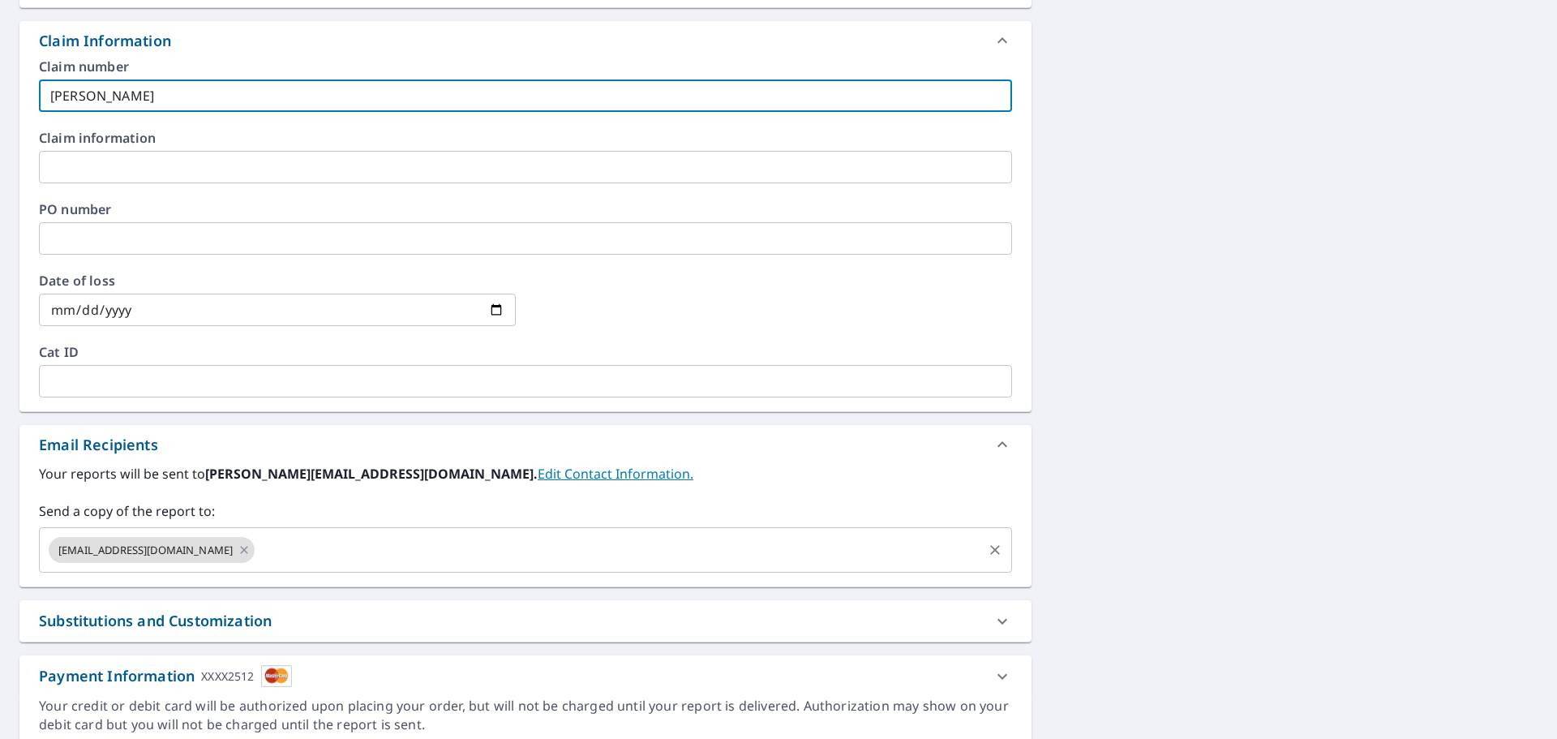
click at [406, 565] on div "Office@hartmanroofing.com ​" at bounding box center [525, 549] width 973 height 45
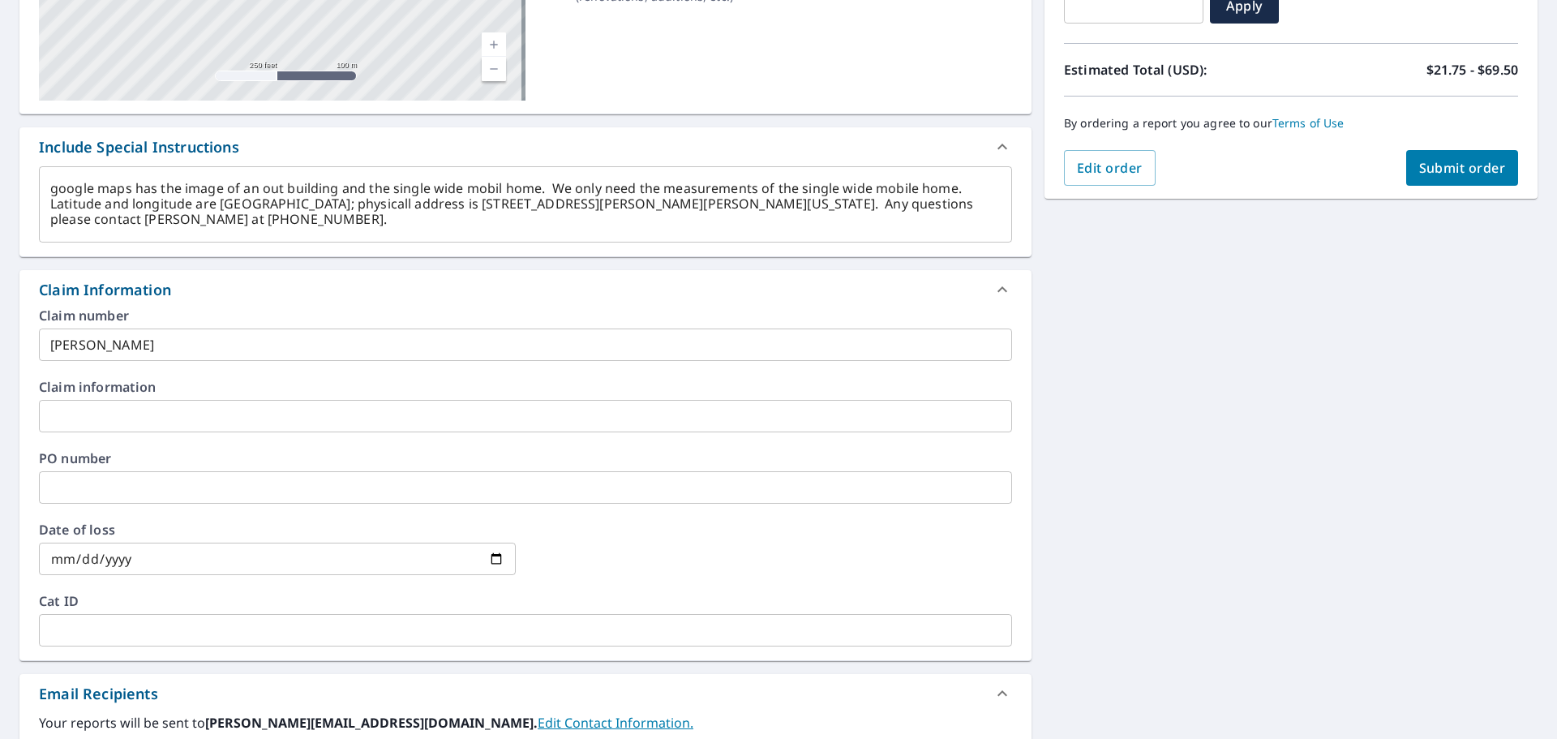
scroll to position [63, 0]
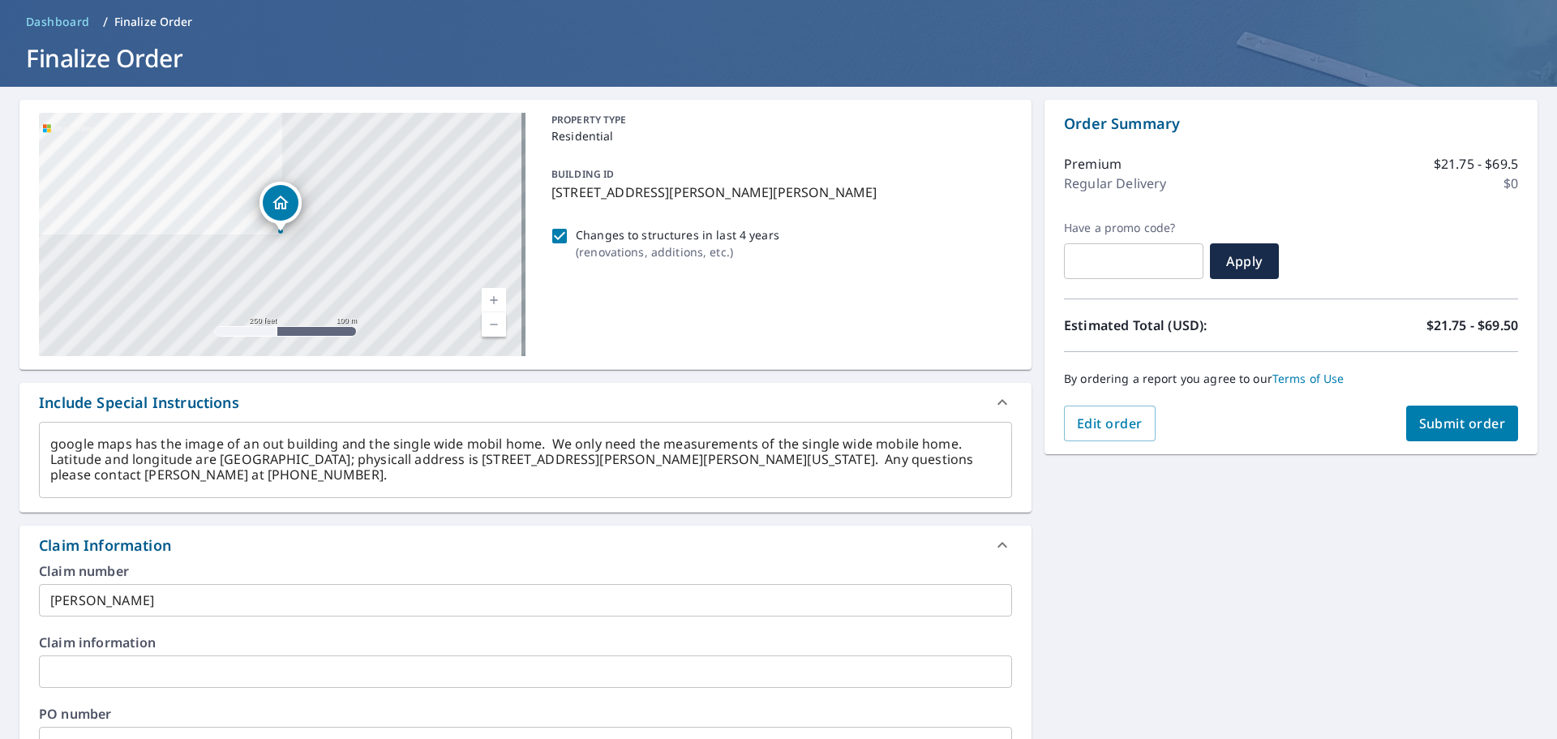
click at [1433, 418] on span "Submit order" at bounding box center [1462, 423] width 87 height 18
